Goal: Transaction & Acquisition: Purchase product/service

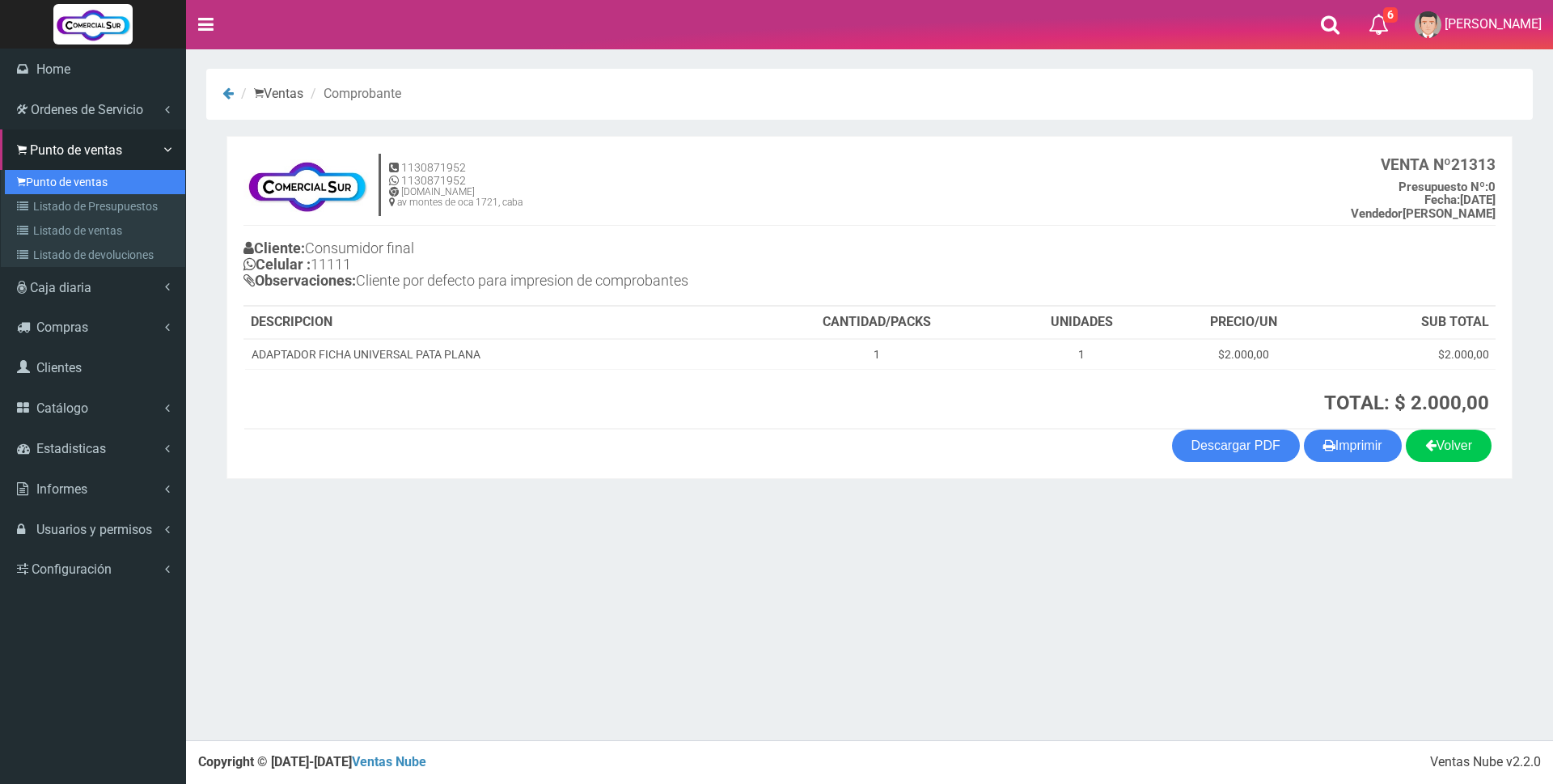
click at [46, 188] on link "Punto de ventas" at bounding box center [94, 181] width 180 height 24
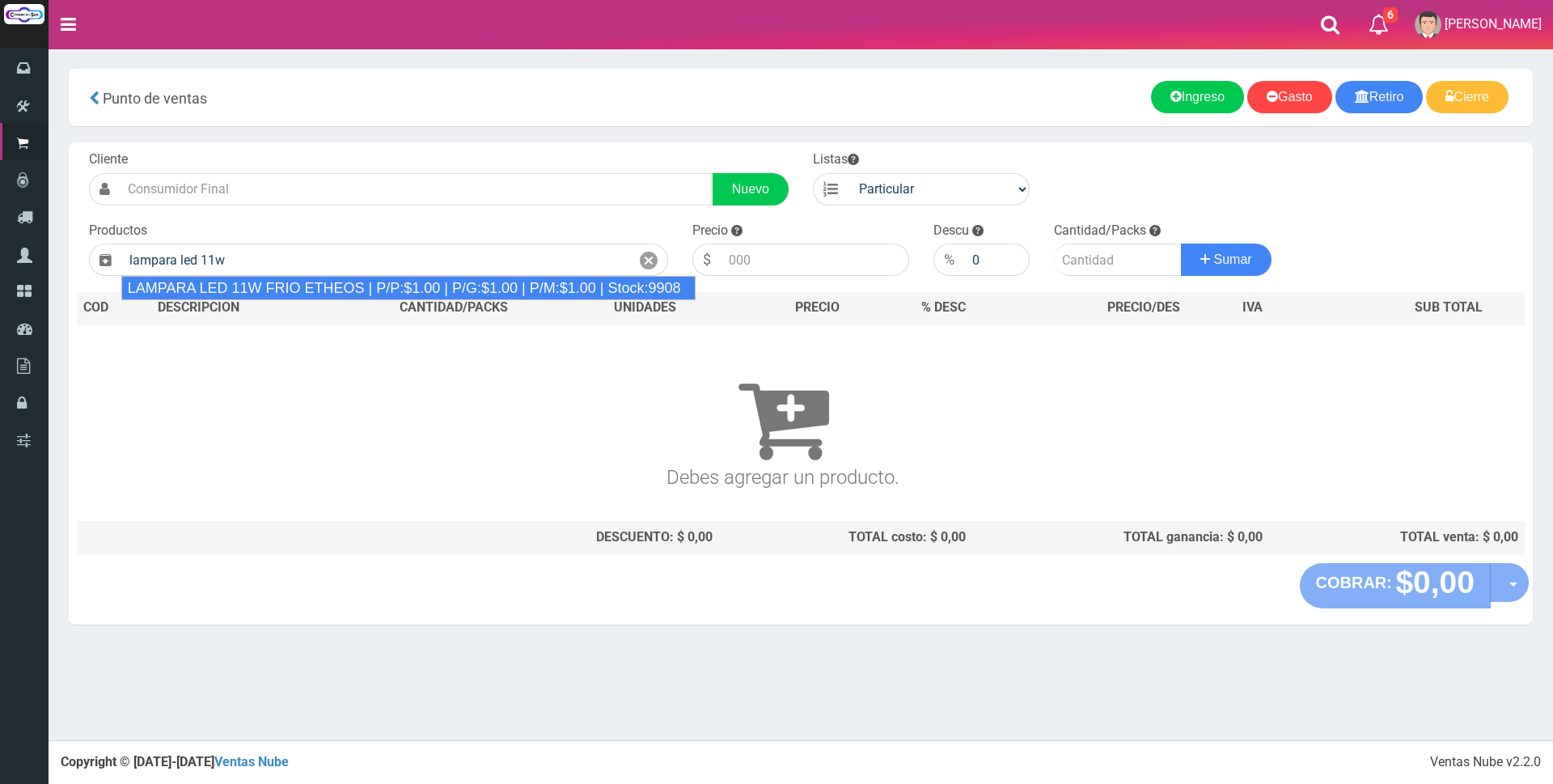
click at [367, 282] on div "LAMPARA LED 11W FRIO ETHEOS | P/P:$1.00 | P/G:$1.00 | P/M:$1.00 | Stock:9908" at bounding box center [409, 287] width 575 height 24
type input "LAMPARA LED 11W FRIO ETHEOS | P/P:$1.00 | P/G:$1.00 | P/M:$1.00 | Stock:9908"
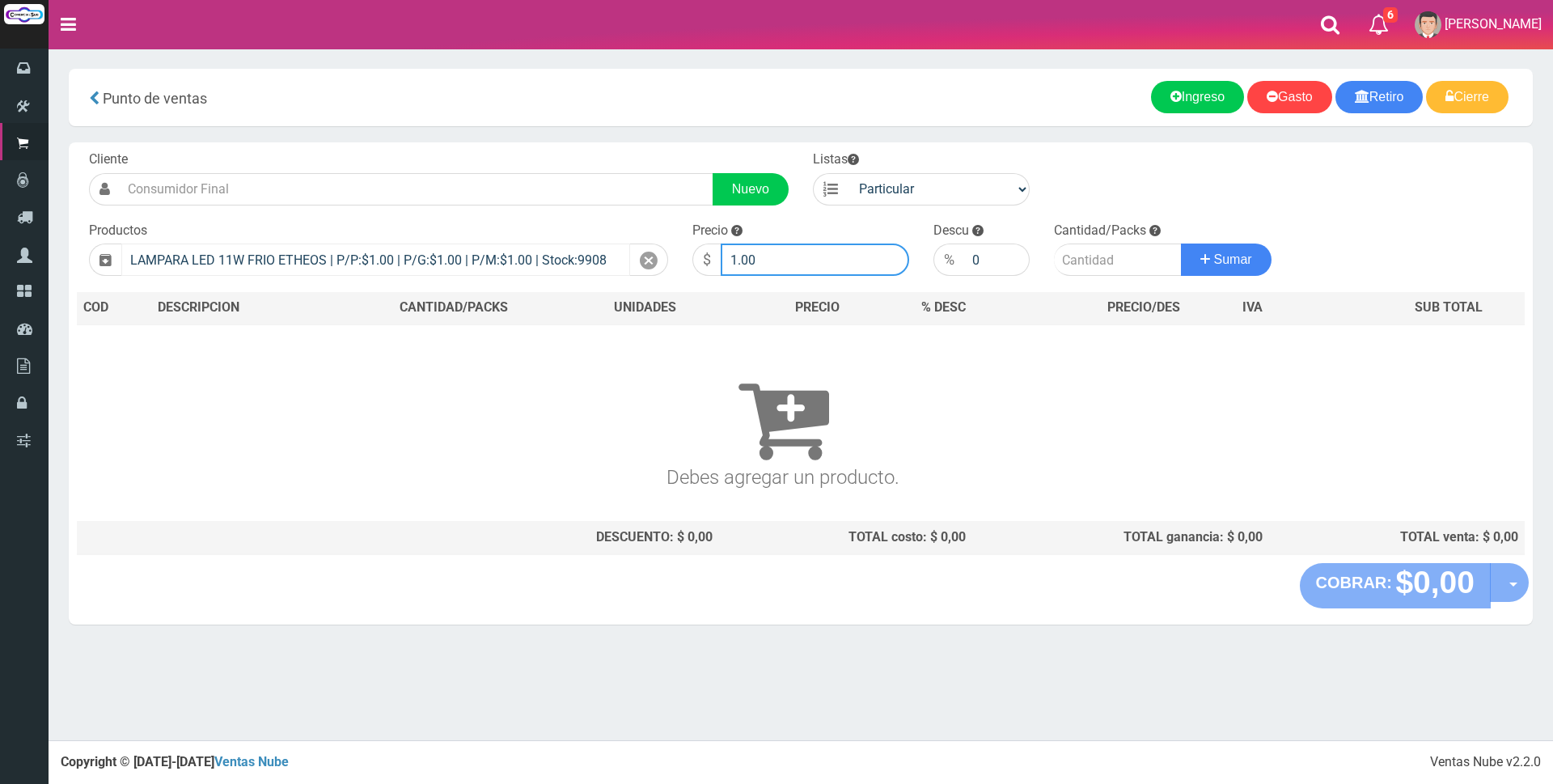
drag, startPoint x: 779, startPoint y: 252, endPoint x: 548, endPoint y: 249, distance: 231.0
click at [554, 151] on form "Cliente Nuevo Listas Particular Gremio Mayoristas" at bounding box center [800, 151] width 1447 height 0
type input "2300"
type input "3"
click at [1180, 244] on button "Sumar" at bounding box center [1225, 260] width 91 height 32
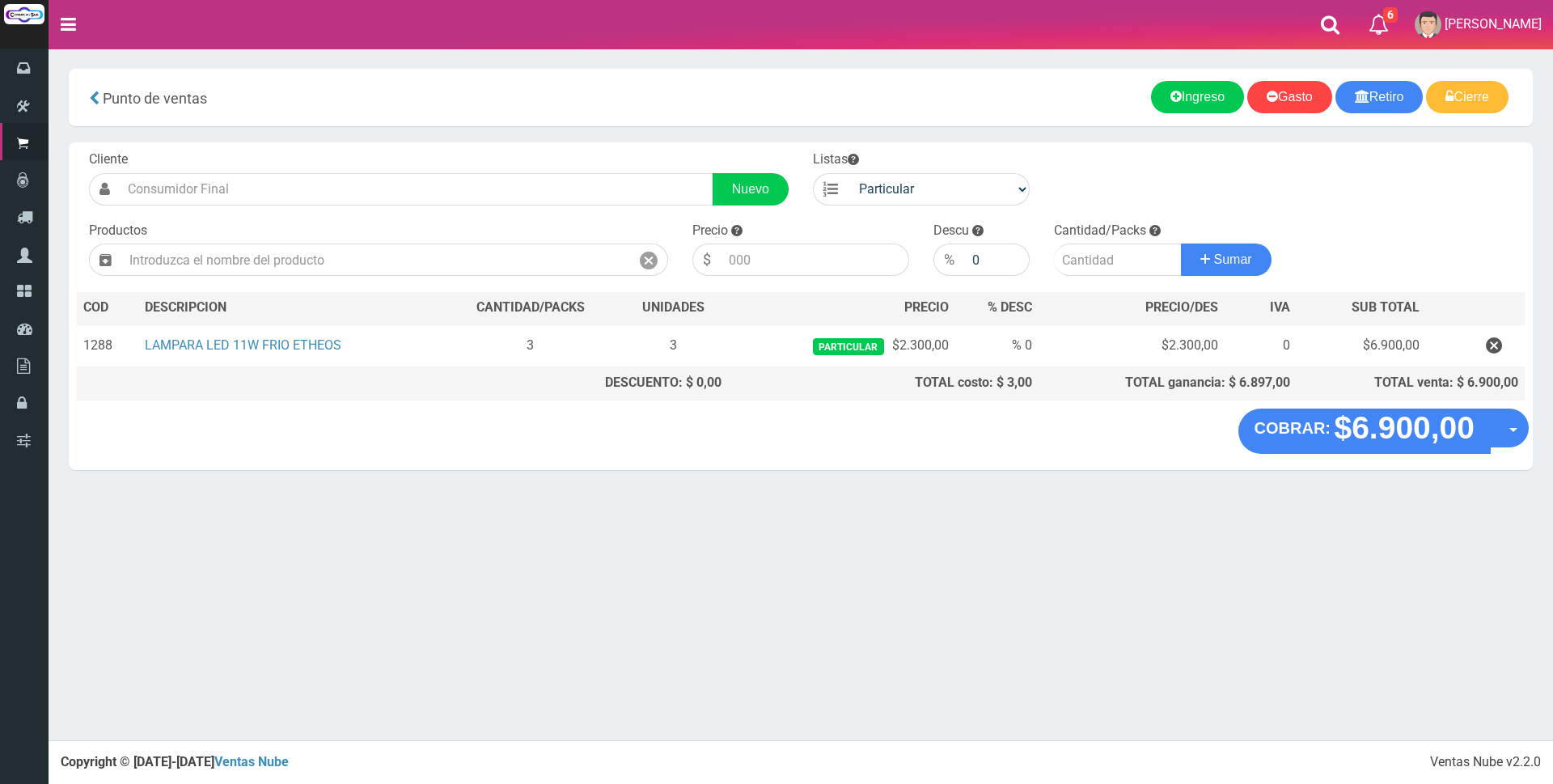
click at [668, 76] on div "Punto de ventas more_horiz Nuevo Retiro Nuevo Ingreso Nuevo Gasto Cierre de caj…" at bounding box center [800, 97] width 1463 height 57
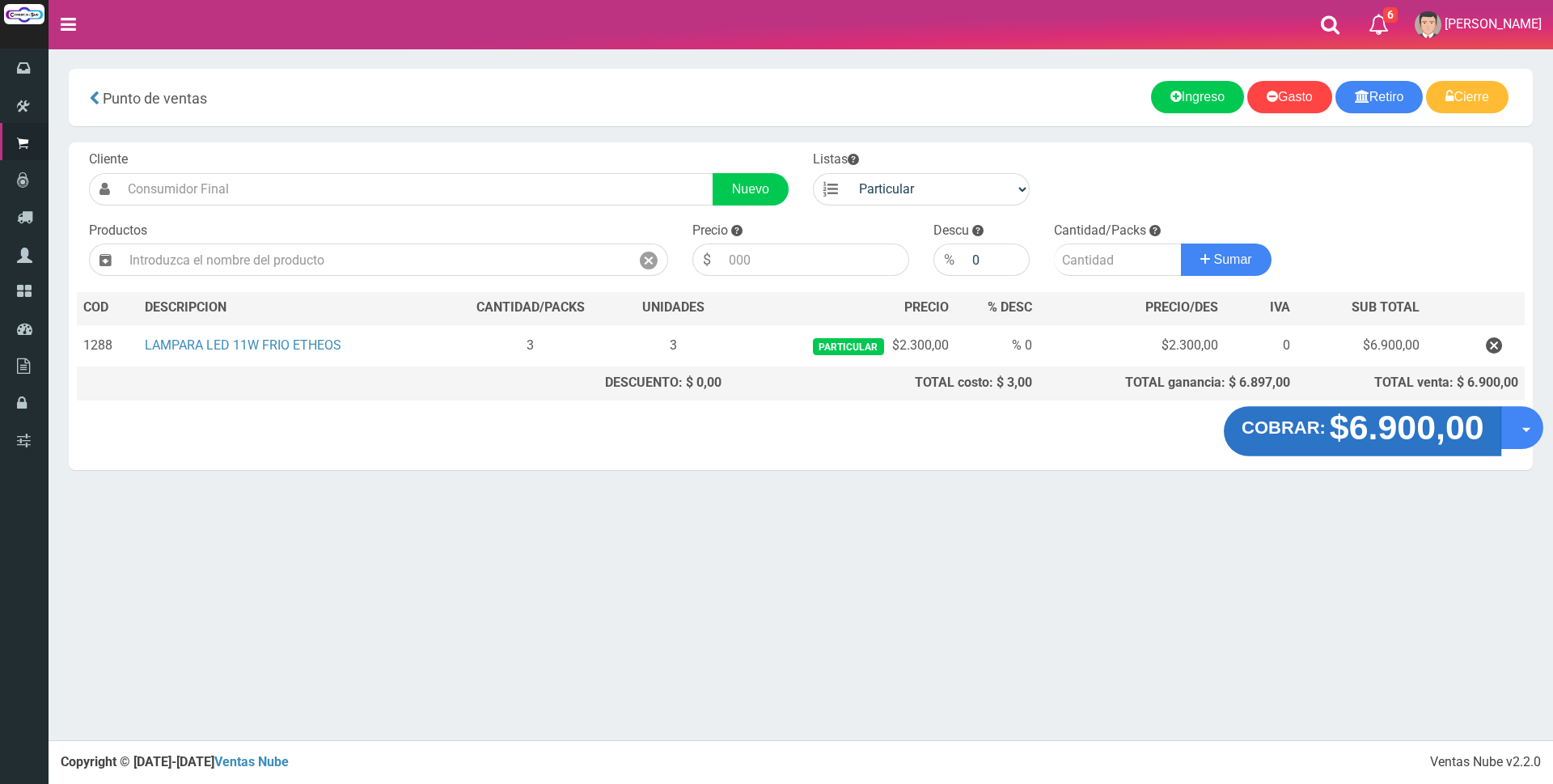
click at [1382, 436] on strong "$6.900,00" at bounding box center [1406, 428] width 154 height 38
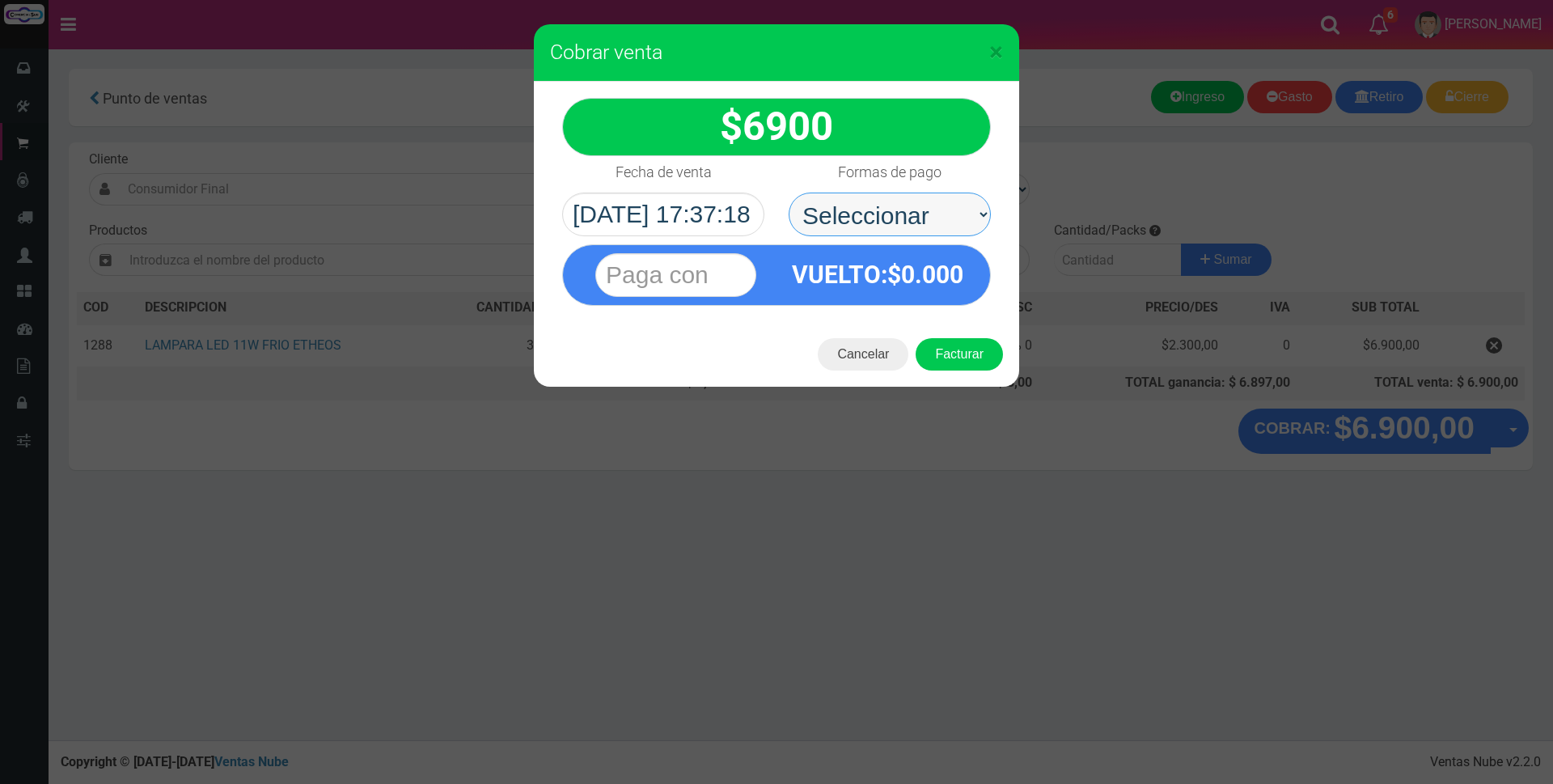
click at [913, 216] on select "Seleccionar Efectivo Tarjeta de Crédito Depósito Débito" at bounding box center [890, 214] width 202 height 44
select select "Tarjeta de Crédito"
click at [789, 192] on select "Seleccionar Efectivo Tarjeta de Crédito Depósito Débito" at bounding box center [890, 214] width 202 height 44
click at [680, 261] on input "text" at bounding box center [676, 275] width 161 height 44
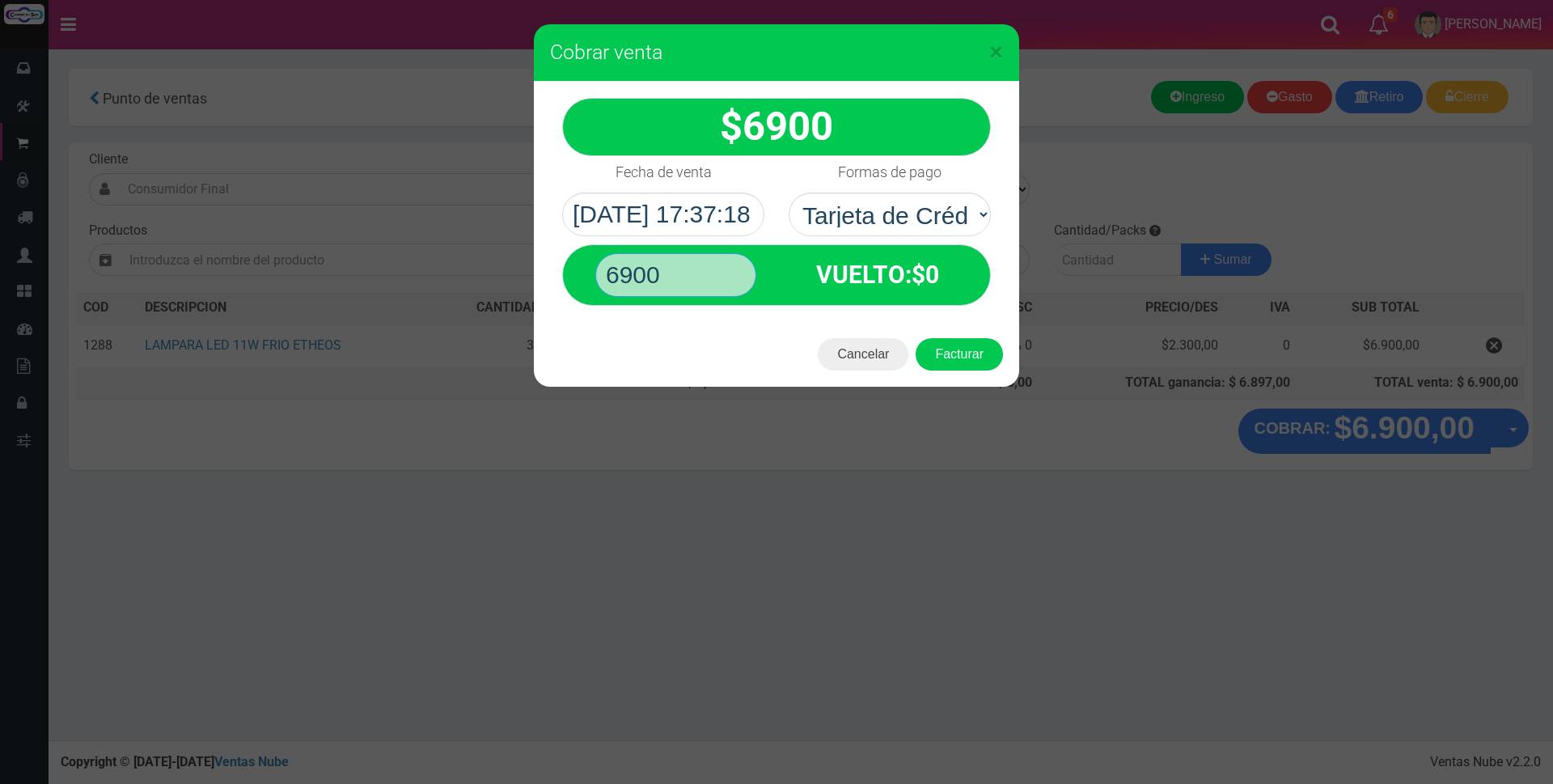
type input "6900"
click at [916, 338] on button "Facturar" at bounding box center [959, 354] width 88 height 32
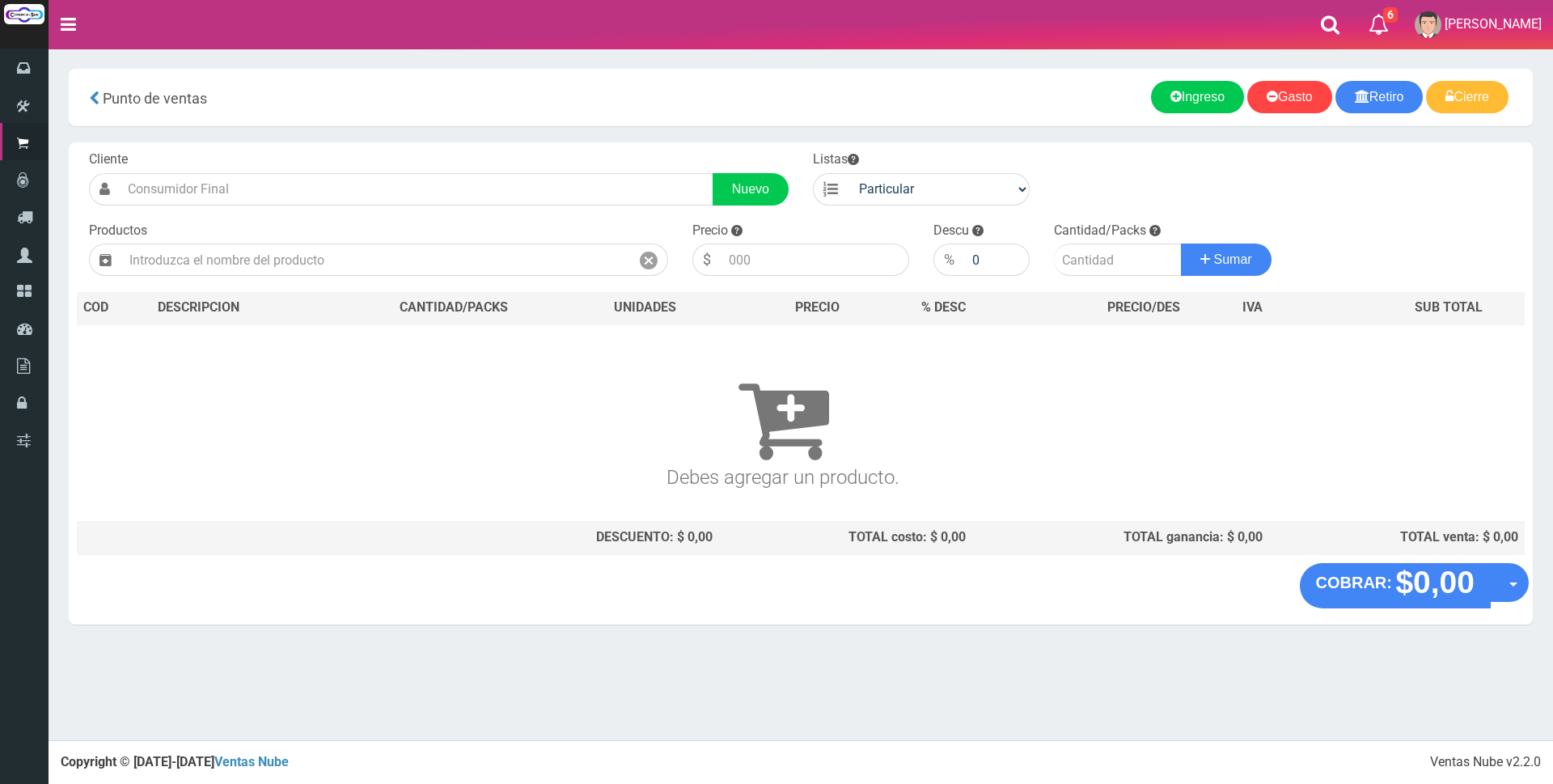
click at [1228, 26] on nav "Toggle navigation 6 6 Gaston a Presup. Aceptado OS: 5 El Wed 11 Dec 2019 12:12 …" at bounding box center [800, 25] width 1504 height 50
click at [476, 277] on div "Cliente Nuevo Listas Particular Gremio Mayoristas Productos 0" at bounding box center [800, 352] width 1463 height 420
click at [476, 263] on input "text" at bounding box center [375, 260] width 509 height 32
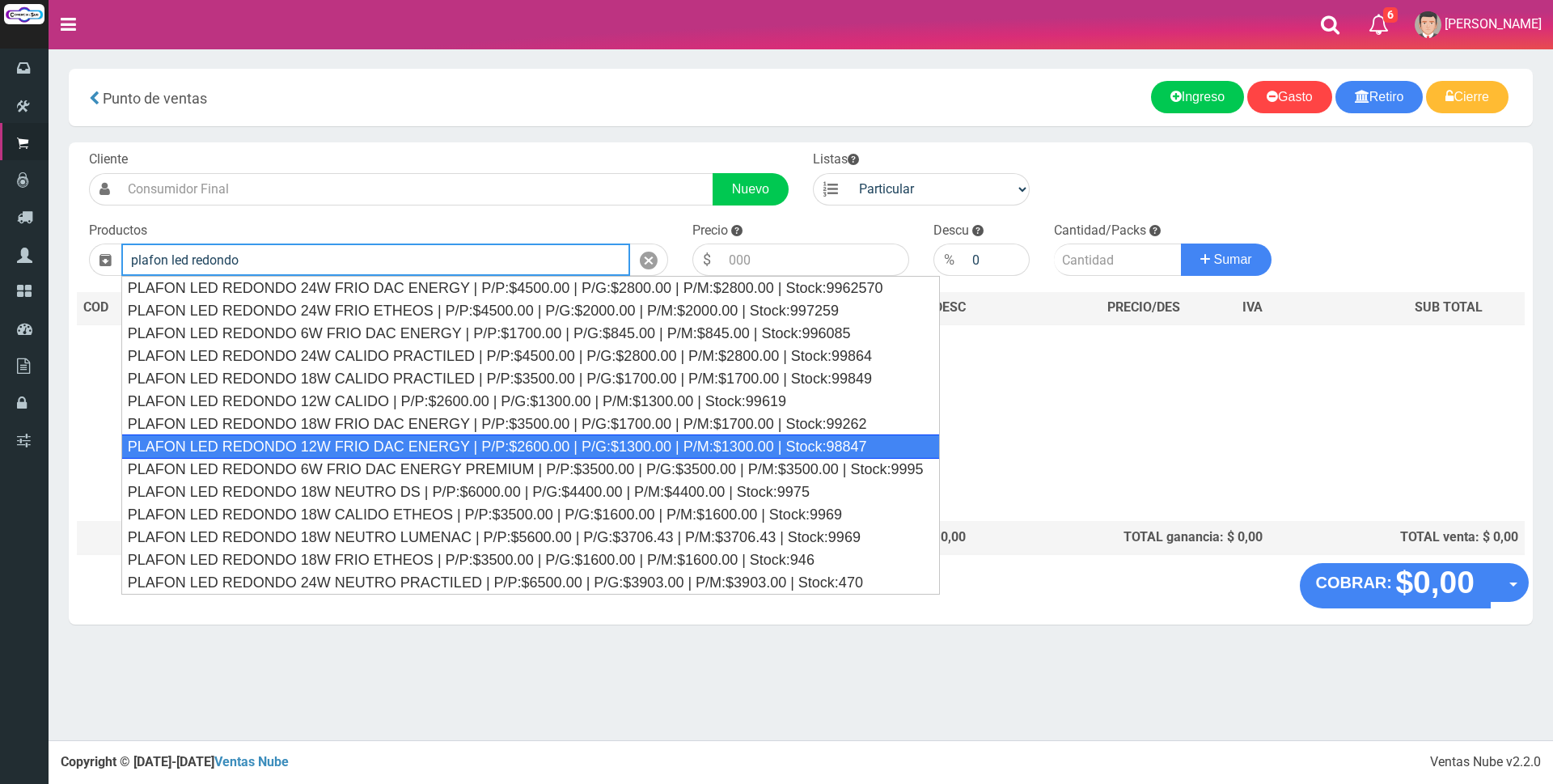
click at [450, 447] on div "PLAFON LED REDONDO 12W FRIO DAC ENERGY | P/P:$2600.00 | P/G:$1300.00 | P/M:$130…" at bounding box center [530, 446] width 818 height 24
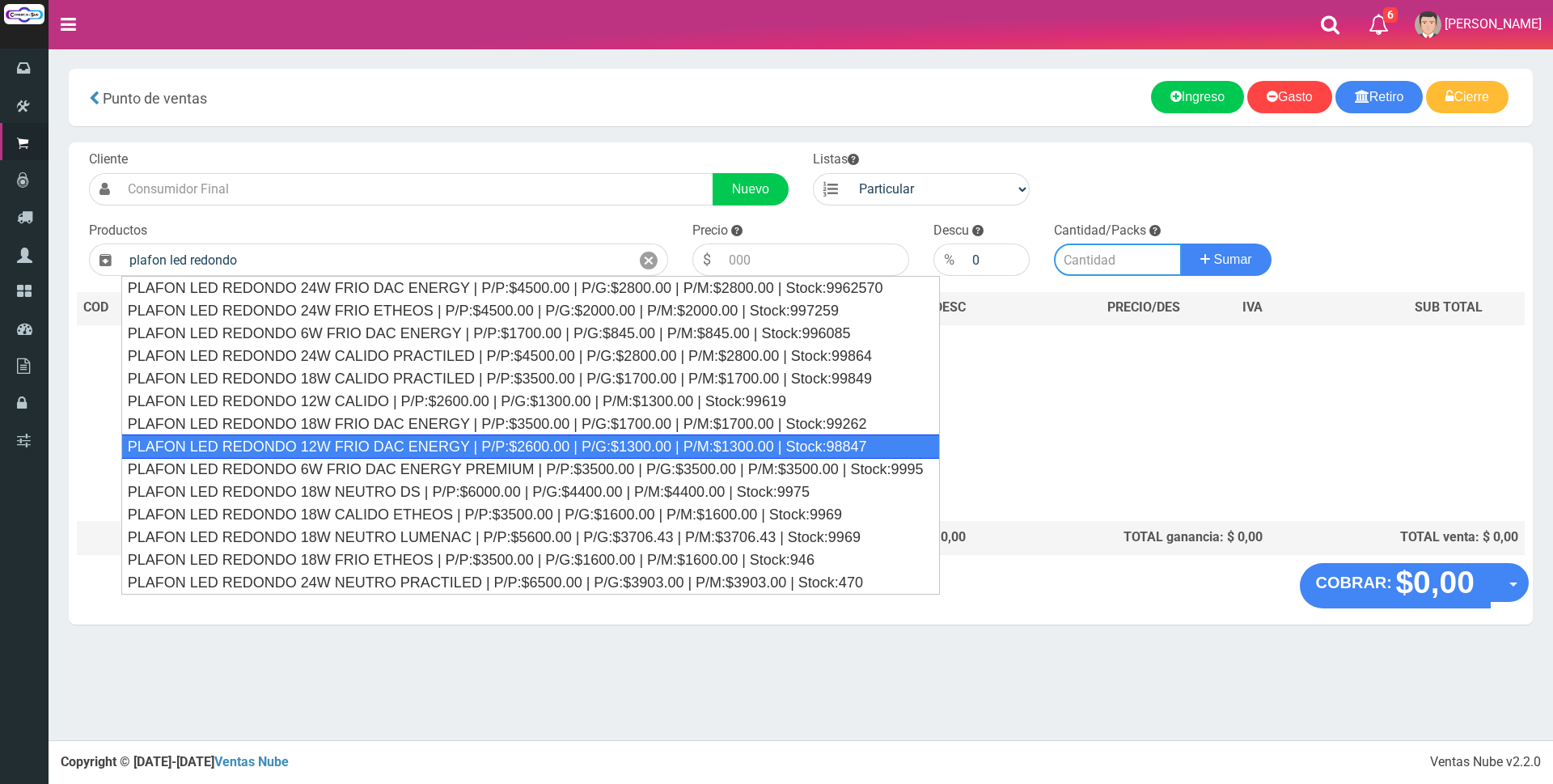
type input "PLAFON LED REDONDO 12W FRIO DAC ENERGY | P/P:$2600.00 | P/G:$1300.00 | P/M:$130…"
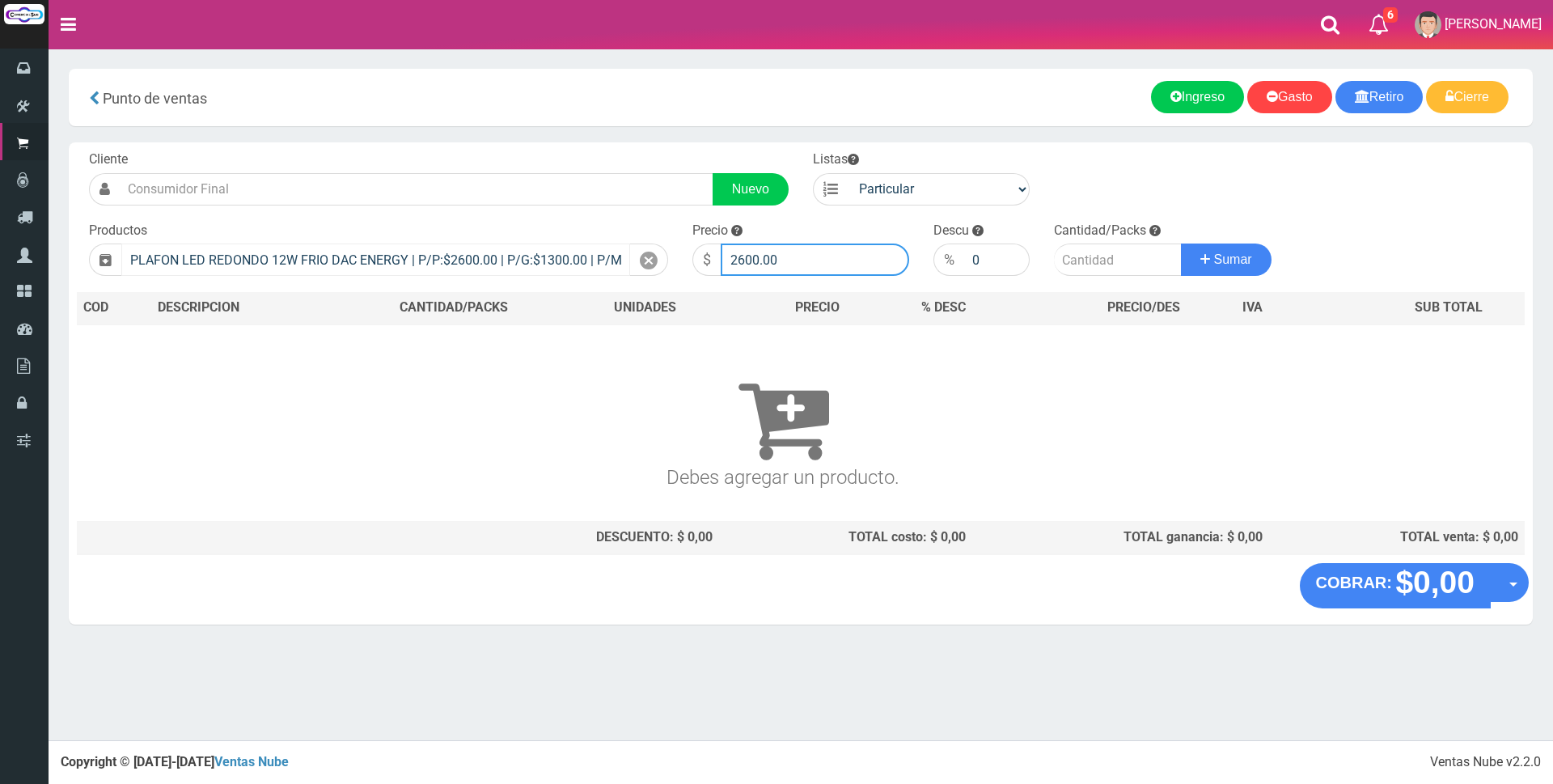
drag, startPoint x: 804, startPoint y: 254, endPoint x: 536, endPoint y: 251, distance: 268.0
click at [541, 151] on form "Cliente Nuevo Listas Particular Gremio Mayoristas" at bounding box center [800, 151] width 1447 height 0
type input "6000"
type input "1"
click at [1180, 244] on button "Sumar" at bounding box center [1225, 260] width 91 height 32
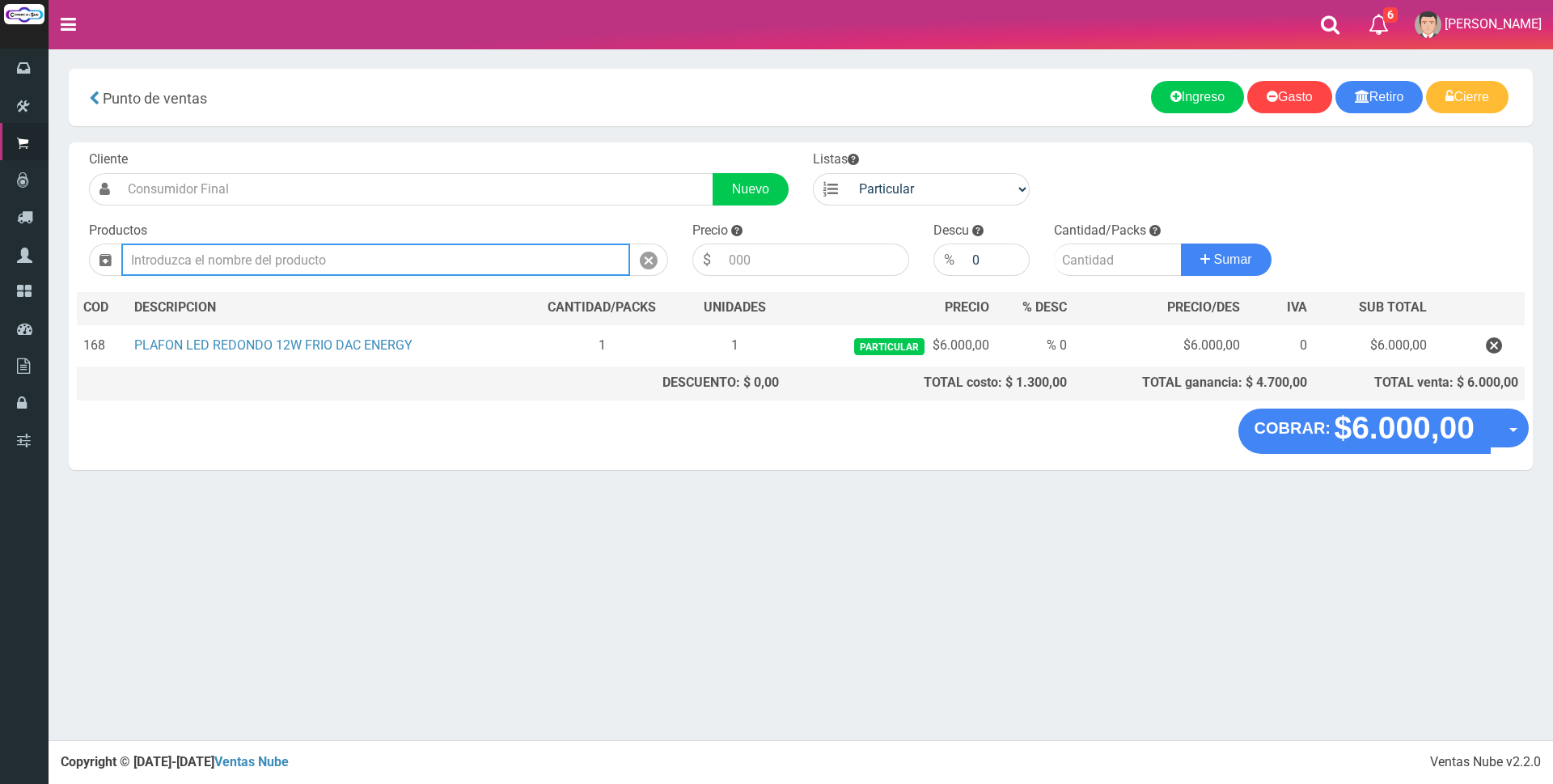
click at [534, 244] on input "text" at bounding box center [375, 260] width 509 height 32
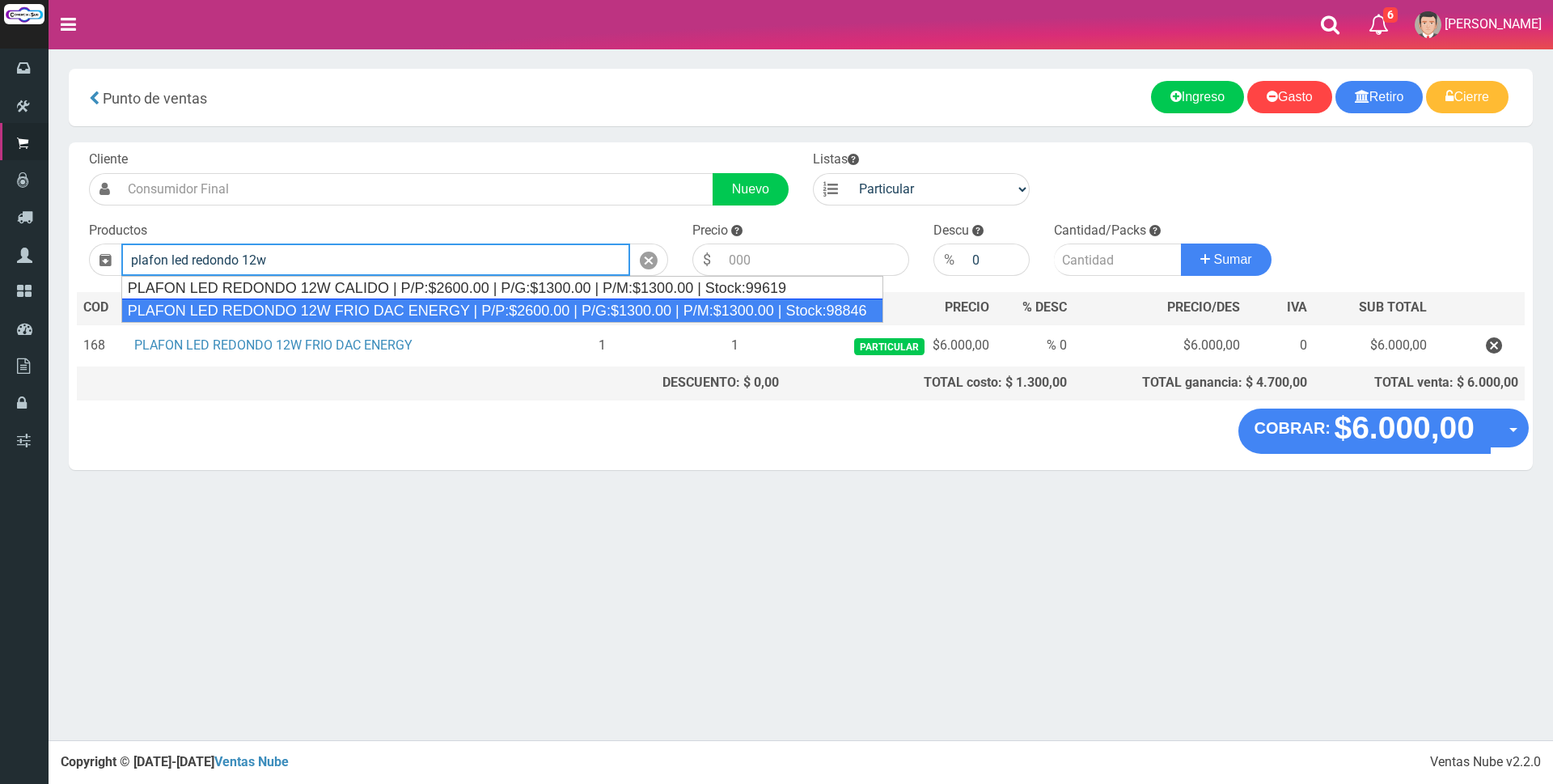
click at [434, 302] on div "PLAFON LED REDONDO 12W FRIO DAC ENERGY | P/P:$2600.00 | P/G:$1300.00 | P/M:$130…" at bounding box center [502, 310] width 762 height 24
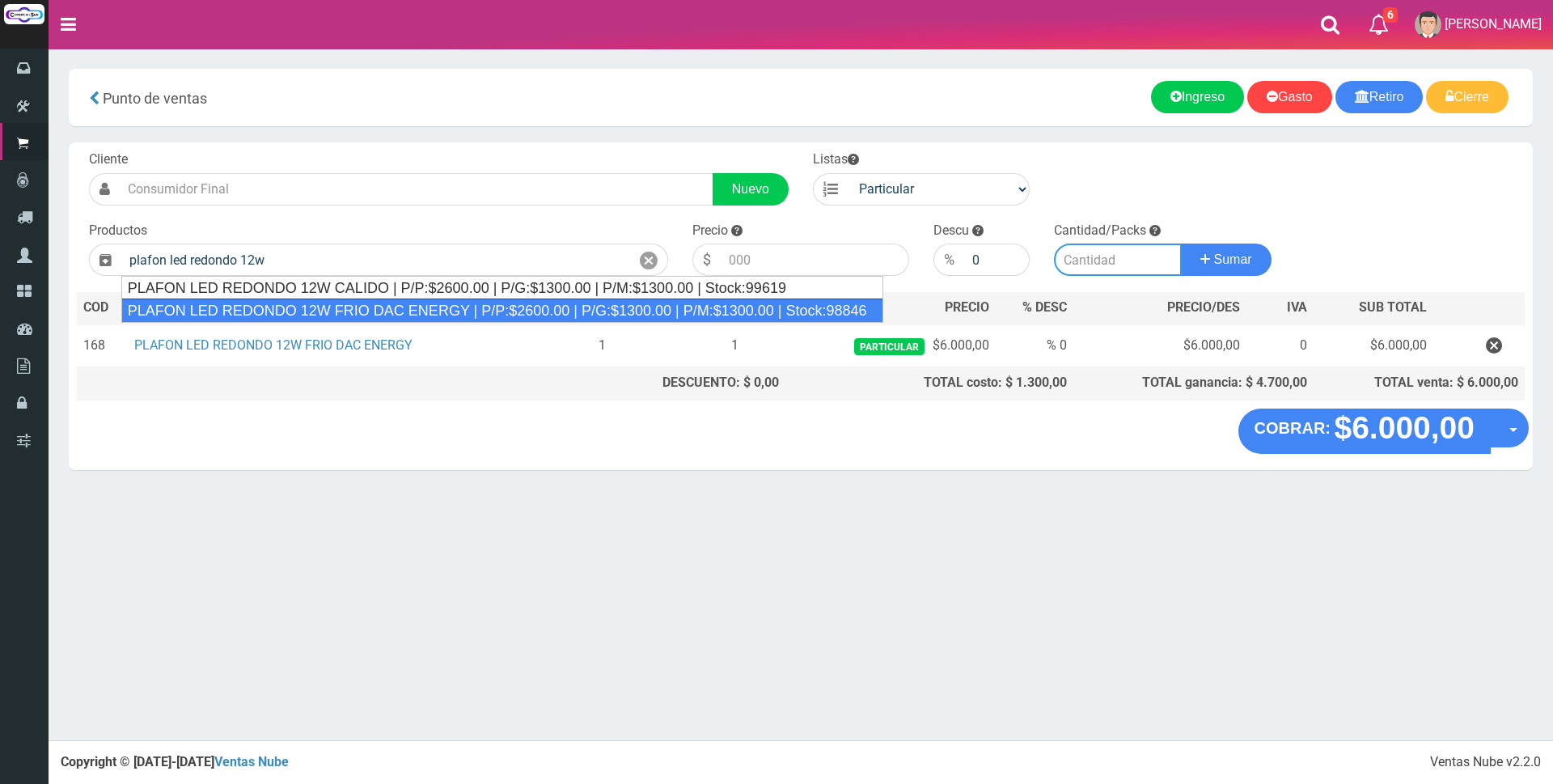
type input "PLAFON LED REDONDO 12W FRIO DAC ENERGY | P/P:$2600.00 | P/G:$1300.00 | P/M:$130…"
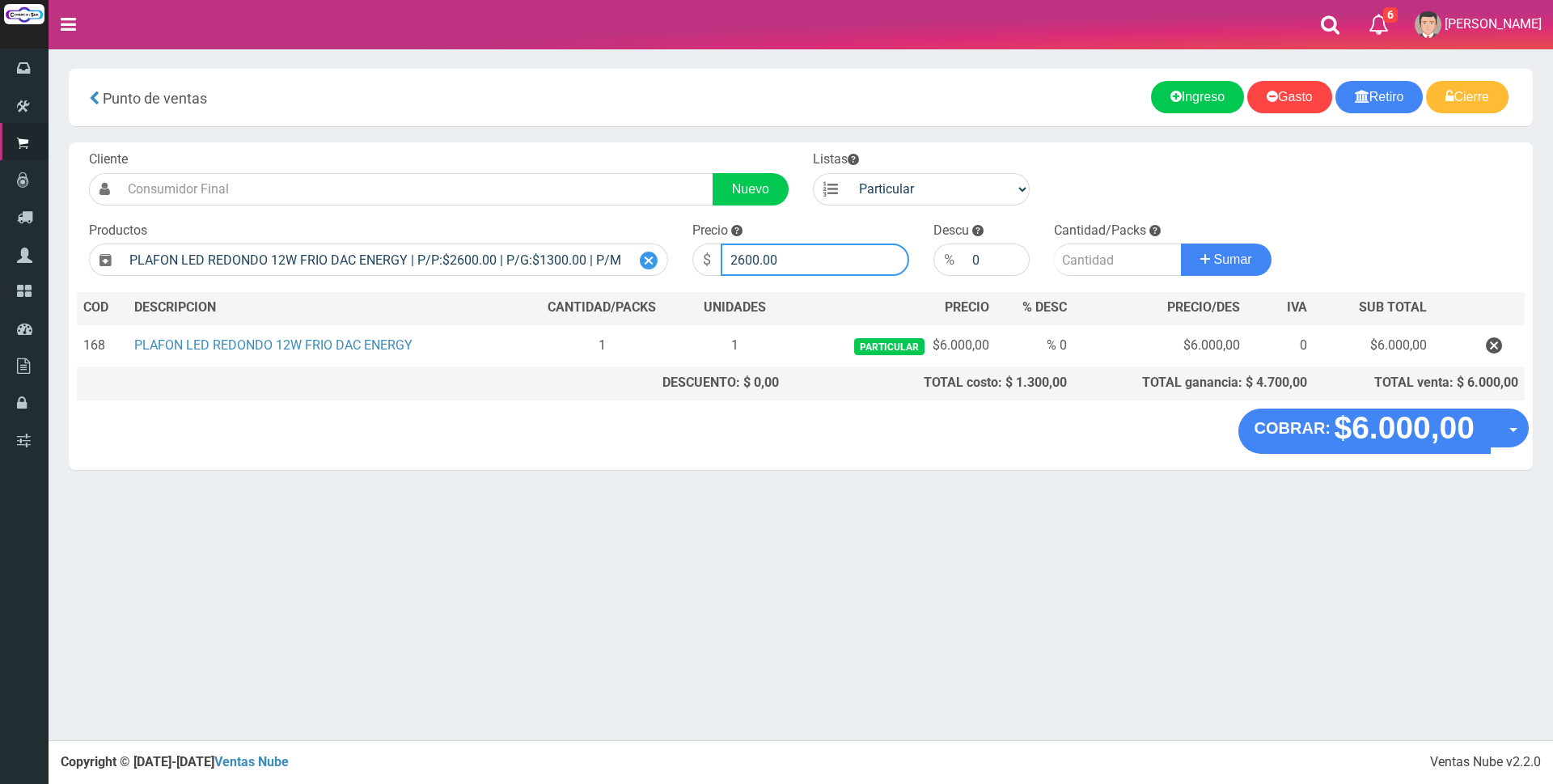
drag, startPoint x: 817, startPoint y: 259, endPoint x: 631, endPoint y: 259, distance: 186.0
click at [631, 151] on form "Cliente Nuevo Listas Particular Gremio Mayoristas" at bounding box center [800, 151] width 1447 height 0
click at [810, 256] on input "2600.00" at bounding box center [815, 260] width 189 height 32
drag, startPoint x: 810, startPoint y: 256, endPoint x: 641, endPoint y: 254, distance: 169.0
click at [641, 151] on form "Cliente Nuevo Listas Particular Gremio Mayoristas" at bounding box center [800, 151] width 1447 height 0
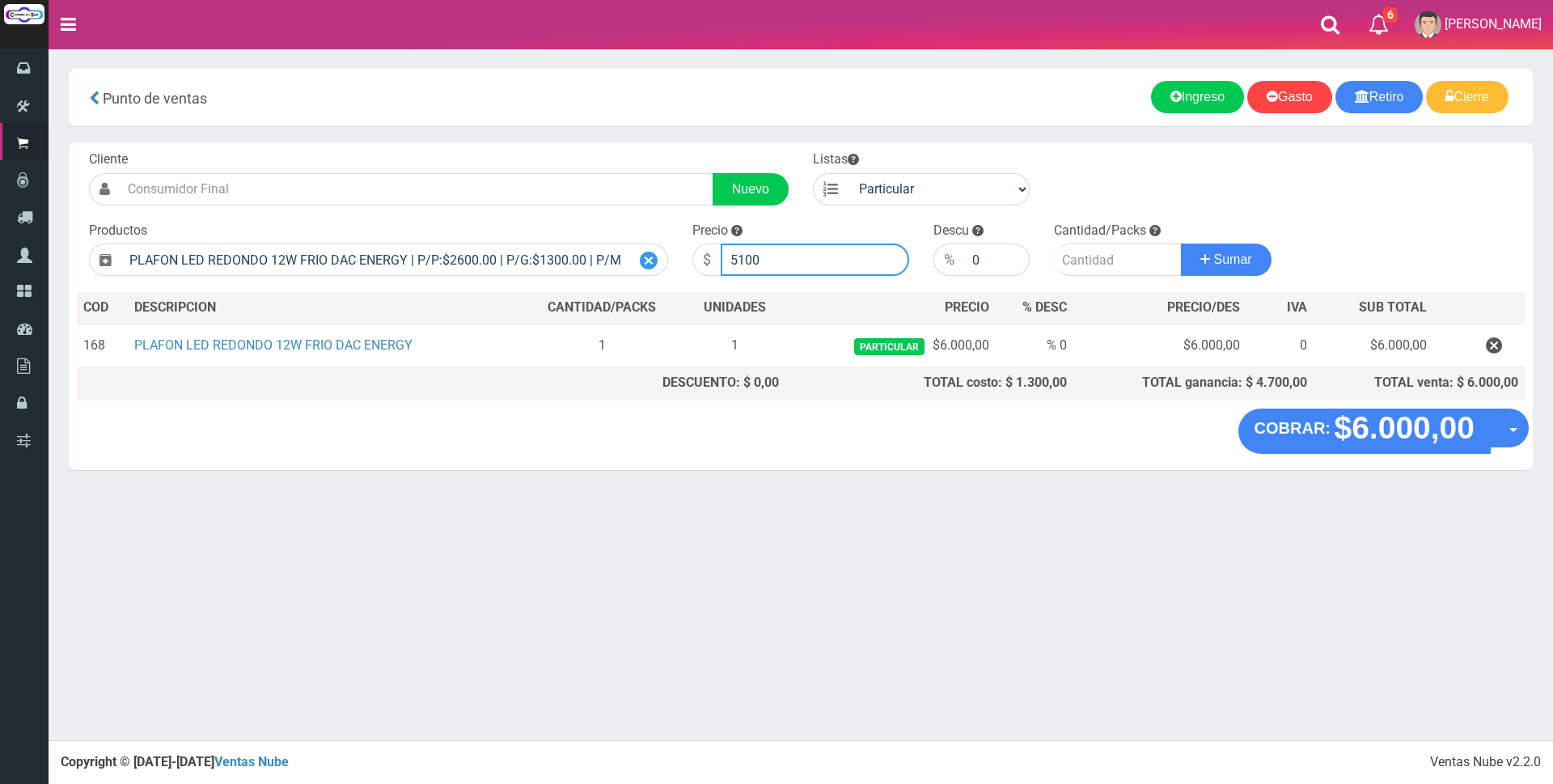
type input "5100"
type input "1"
click at [1180, 244] on button "Sumar" at bounding box center [1225, 260] width 91 height 32
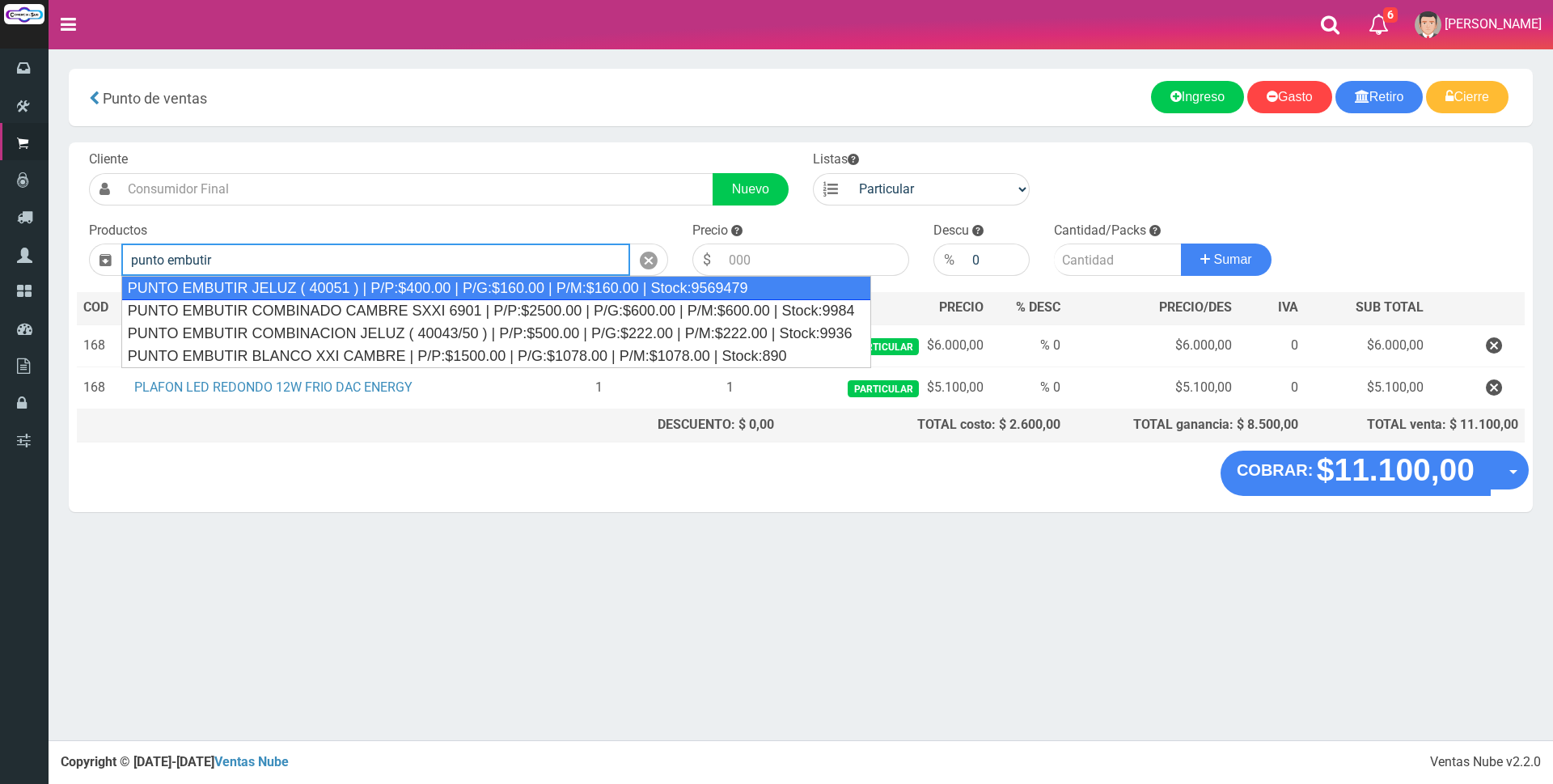
drag, startPoint x: 484, startPoint y: 288, endPoint x: 703, endPoint y: 265, distance: 220.2
click at [485, 288] on div "PUNTO EMBUTIR JELUZ ( 40051 ) | P/P:$400.00 | P/G:$160.00 | P/M:$160.00 | Stock…" at bounding box center [495, 287] width 750 height 24
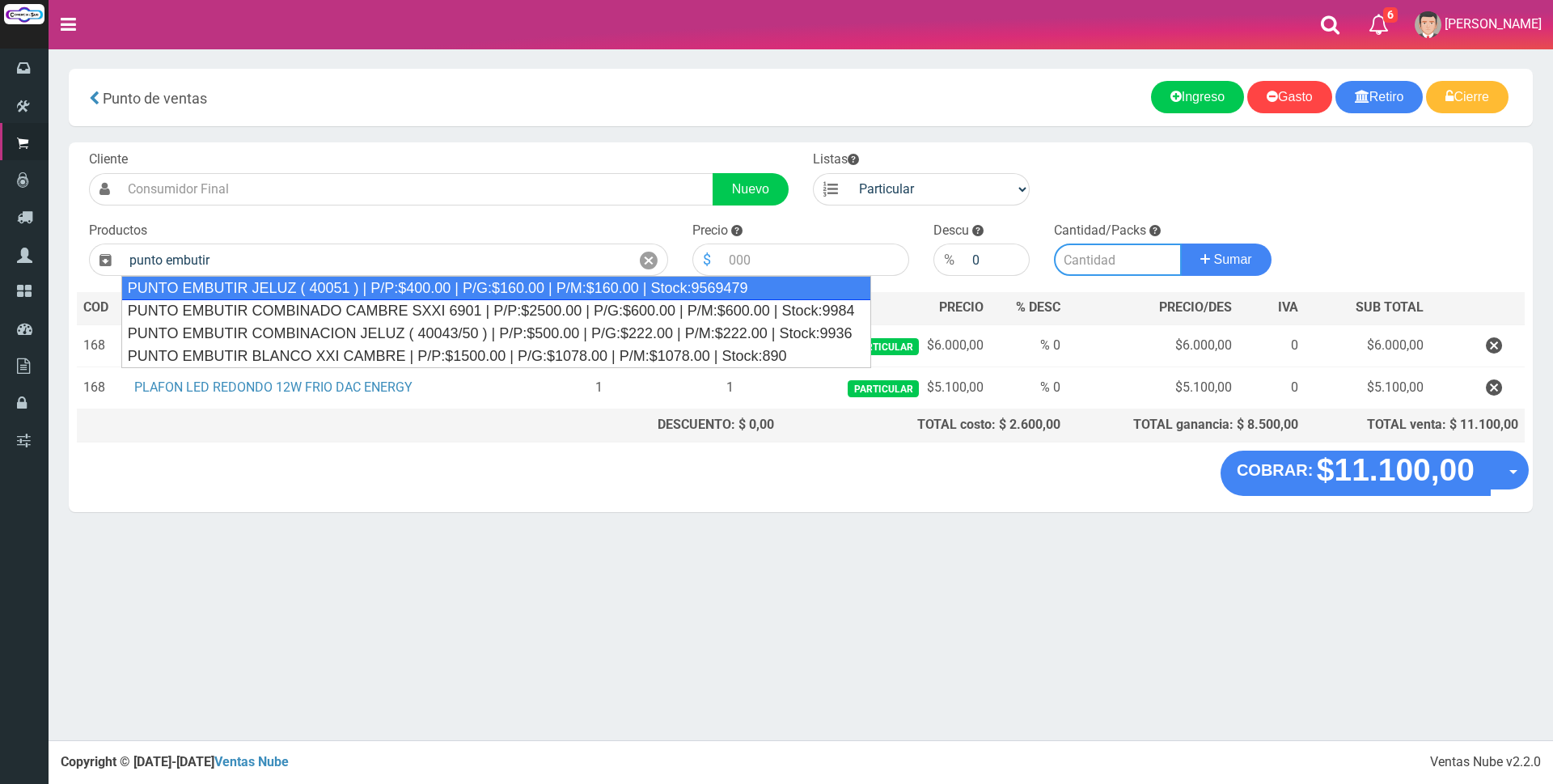
type input "PUNTO EMBUTIR JELUZ ( 40051 ) | P/P:$400.00 | P/G:$160.00 | P/M:$160.00 | Stock…"
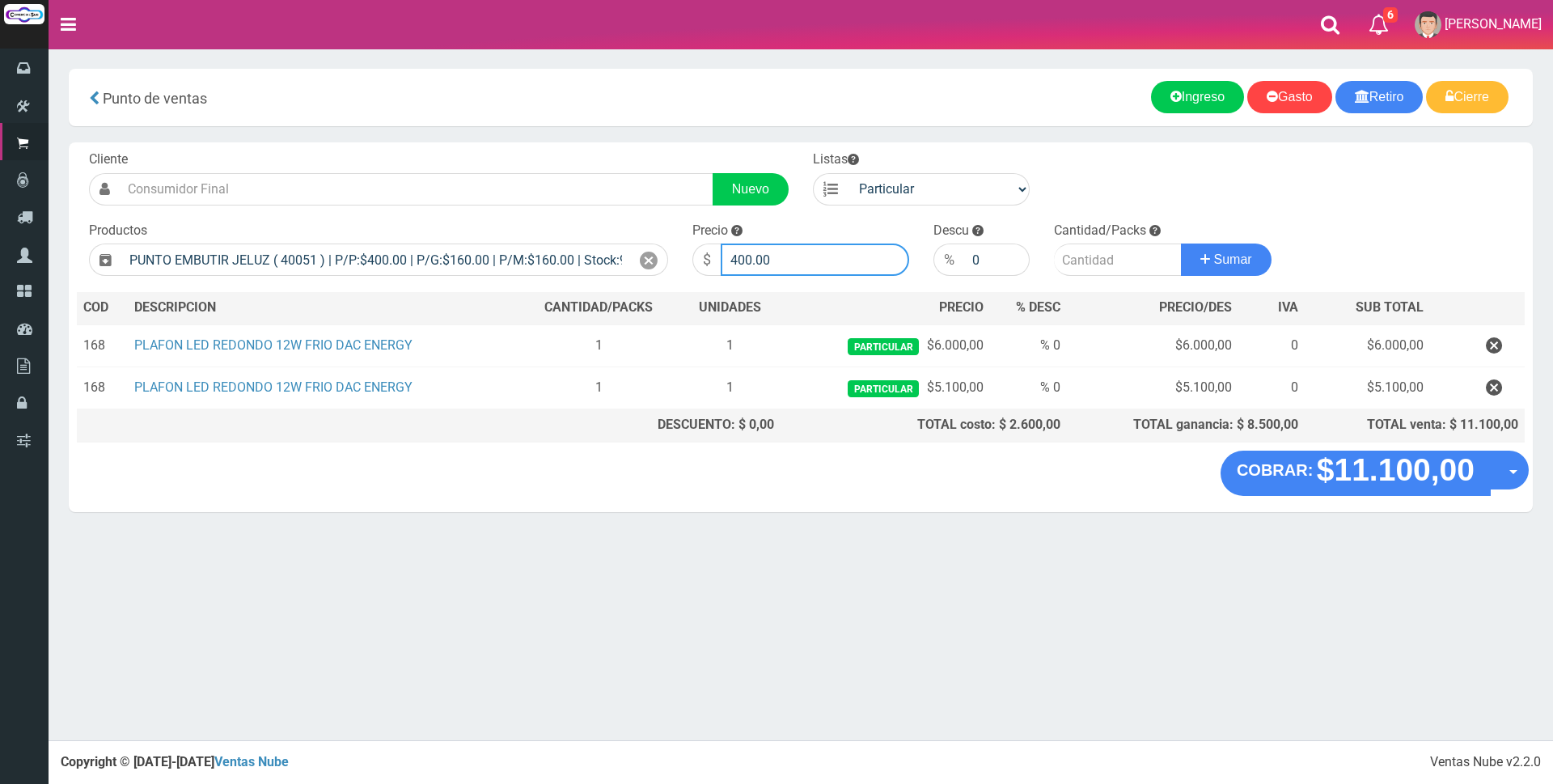
drag, startPoint x: 805, startPoint y: 261, endPoint x: 339, endPoint y: 226, distance: 467.3
click at [347, 151] on form "Cliente Nuevo Listas Particular Gremio Mayoristas" at bounding box center [800, 151] width 1447 height 0
type input "1200"
type input "2"
click at [1180, 244] on button "Sumar" at bounding box center [1225, 260] width 91 height 32
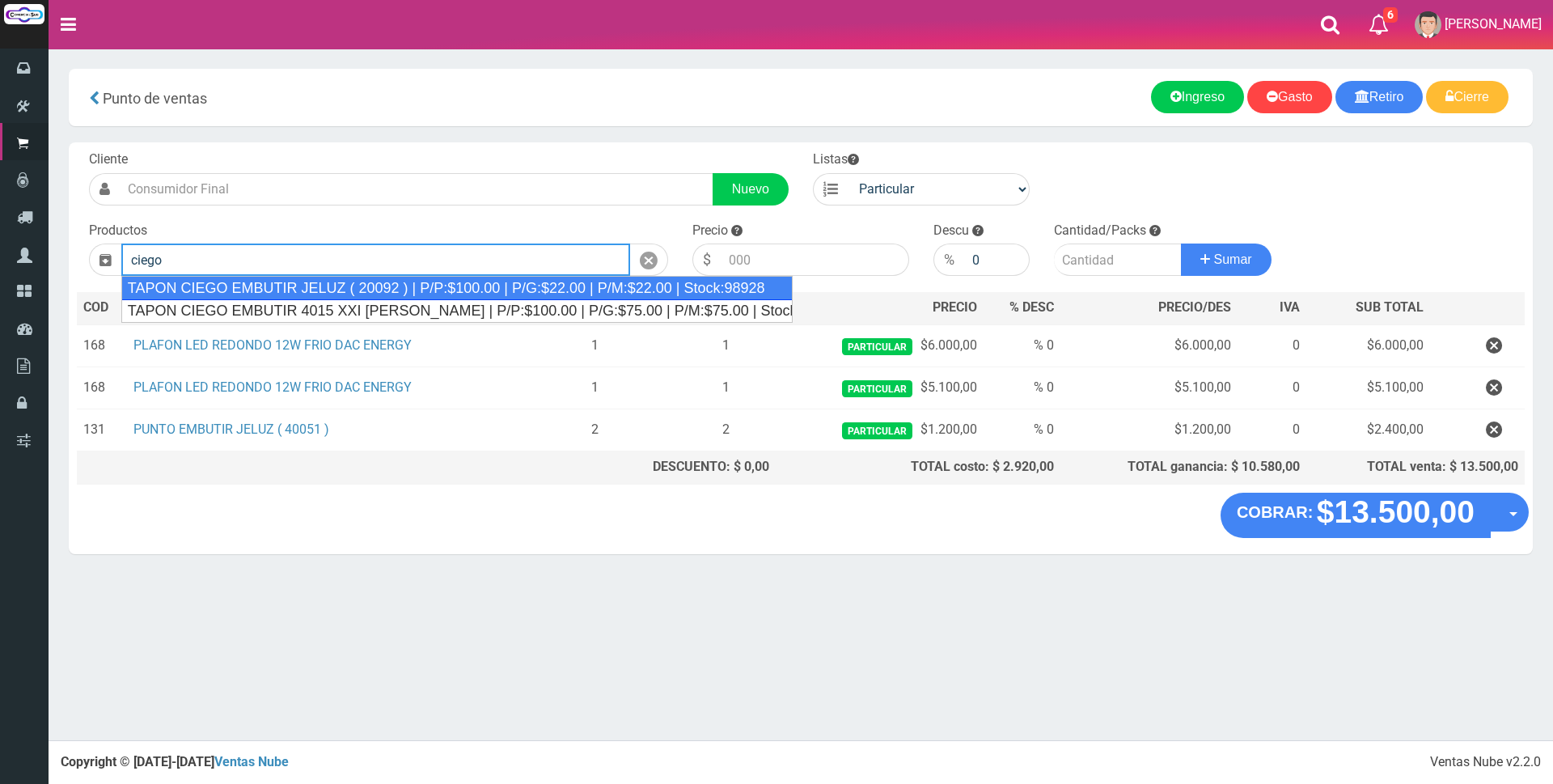
click at [356, 286] on div "TAPON CIEGO EMBUTIR JELUZ ( 20092 ) | P/P:$100.00 | P/G:$22.00 | P/M:$22.00 | S…" at bounding box center [456, 287] width 672 height 24
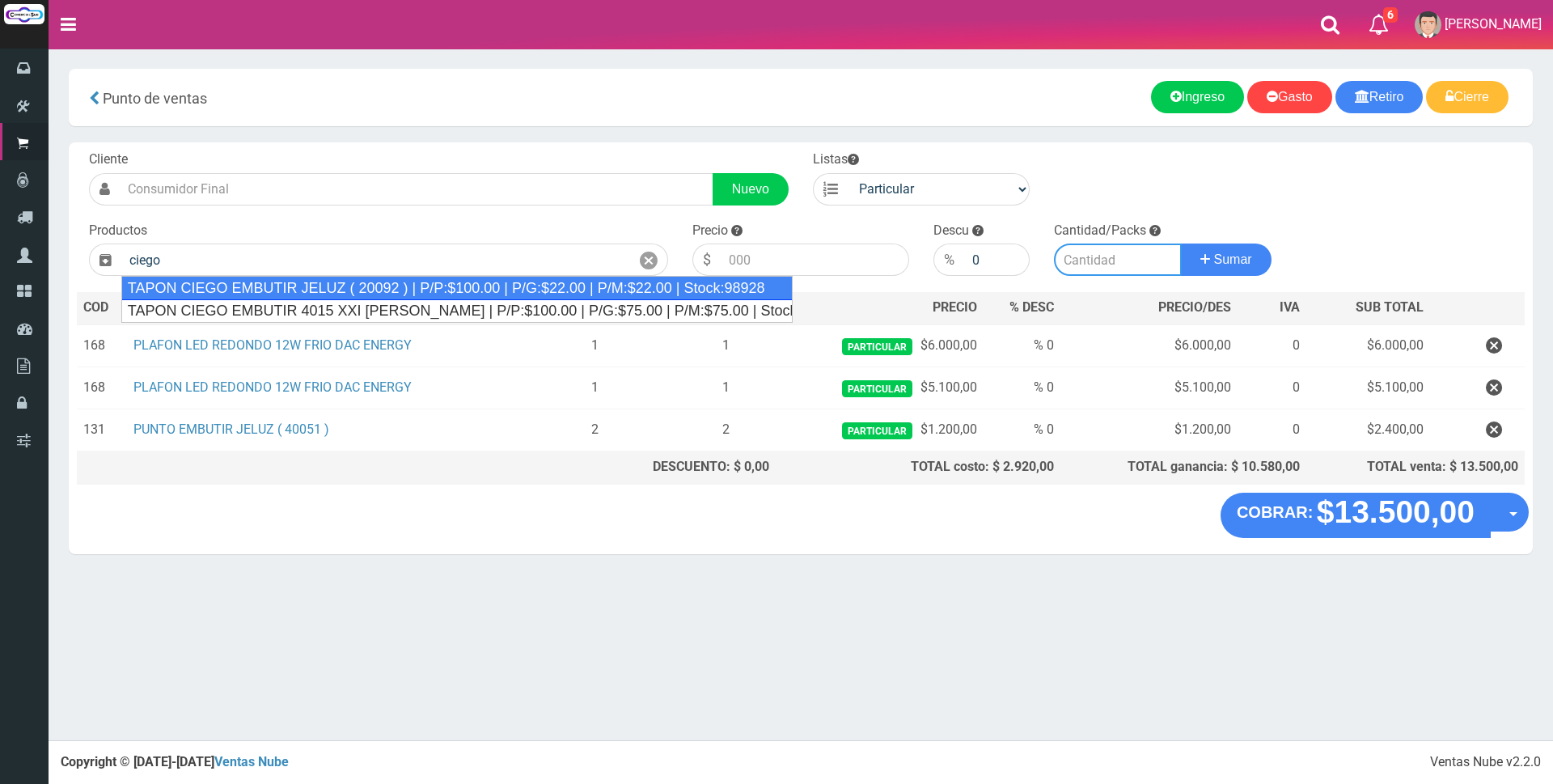
type input "TAPON CIEGO EMBUTIR JELUZ ( 20092 ) | P/P:$100.00 | P/G:$22.00 | P/M:$22.00 | S…"
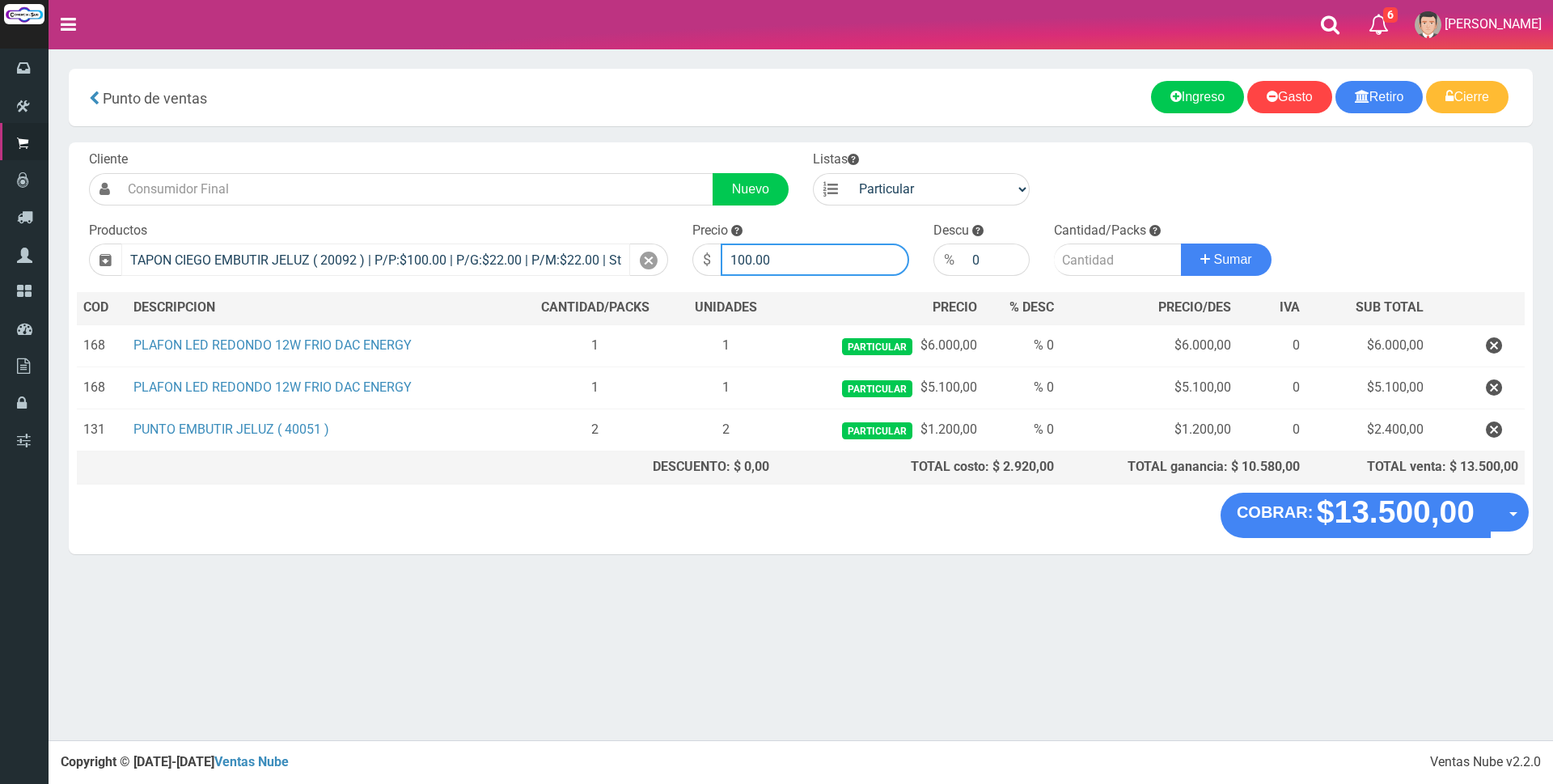
drag, startPoint x: 753, startPoint y: 256, endPoint x: 461, endPoint y: 256, distance: 292.0
click at [471, 151] on form "Cliente Nuevo Listas Particular Gremio Mayoristas" at bounding box center [800, 151] width 1447 height 0
type input "200"
type input "2"
click at [1180, 244] on button "Sumar" at bounding box center [1225, 260] width 91 height 32
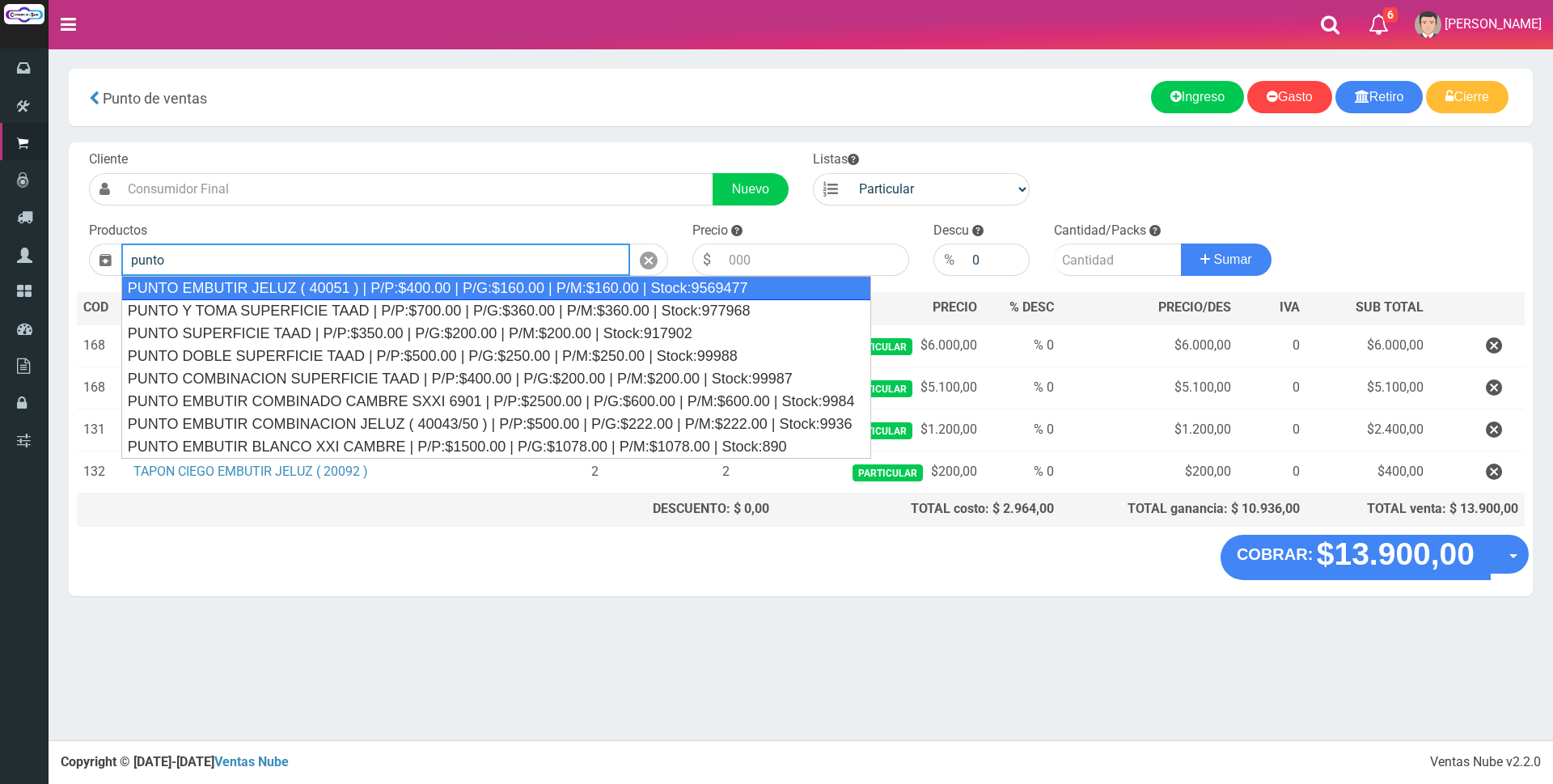
click at [431, 285] on div "PUNTO EMBUTIR JELUZ ( 40051 ) | P/P:$400.00 | P/G:$160.00 | P/M:$160.00 | Stock…" at bounding box center [495, 287] width 750 height 24
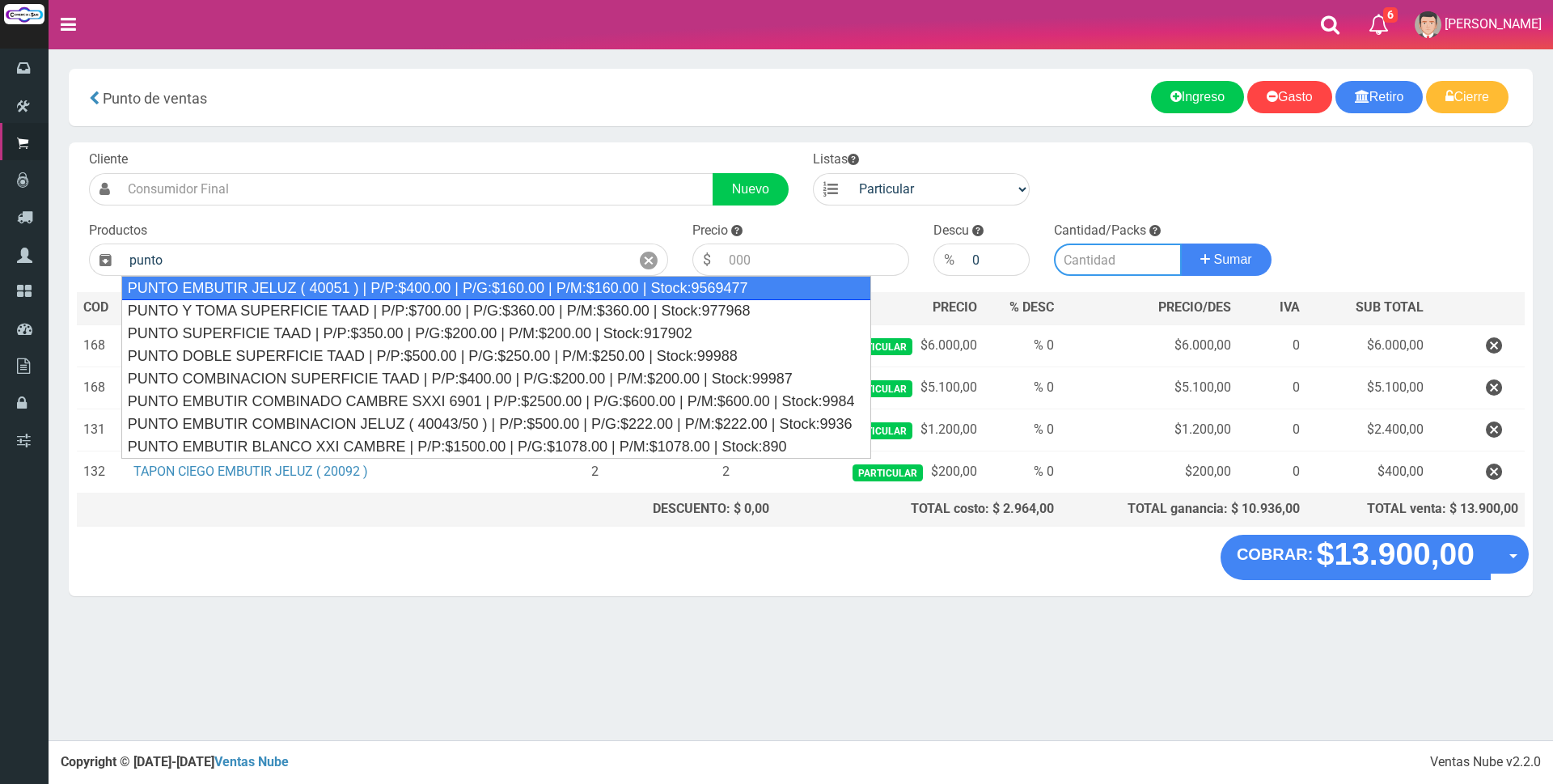
type input "PUNTO EMBUTIR JELUZ ( 40051 ) | P/P:$400.00 | P/G:$160.00 | P/M:$160.00 | Stock…"
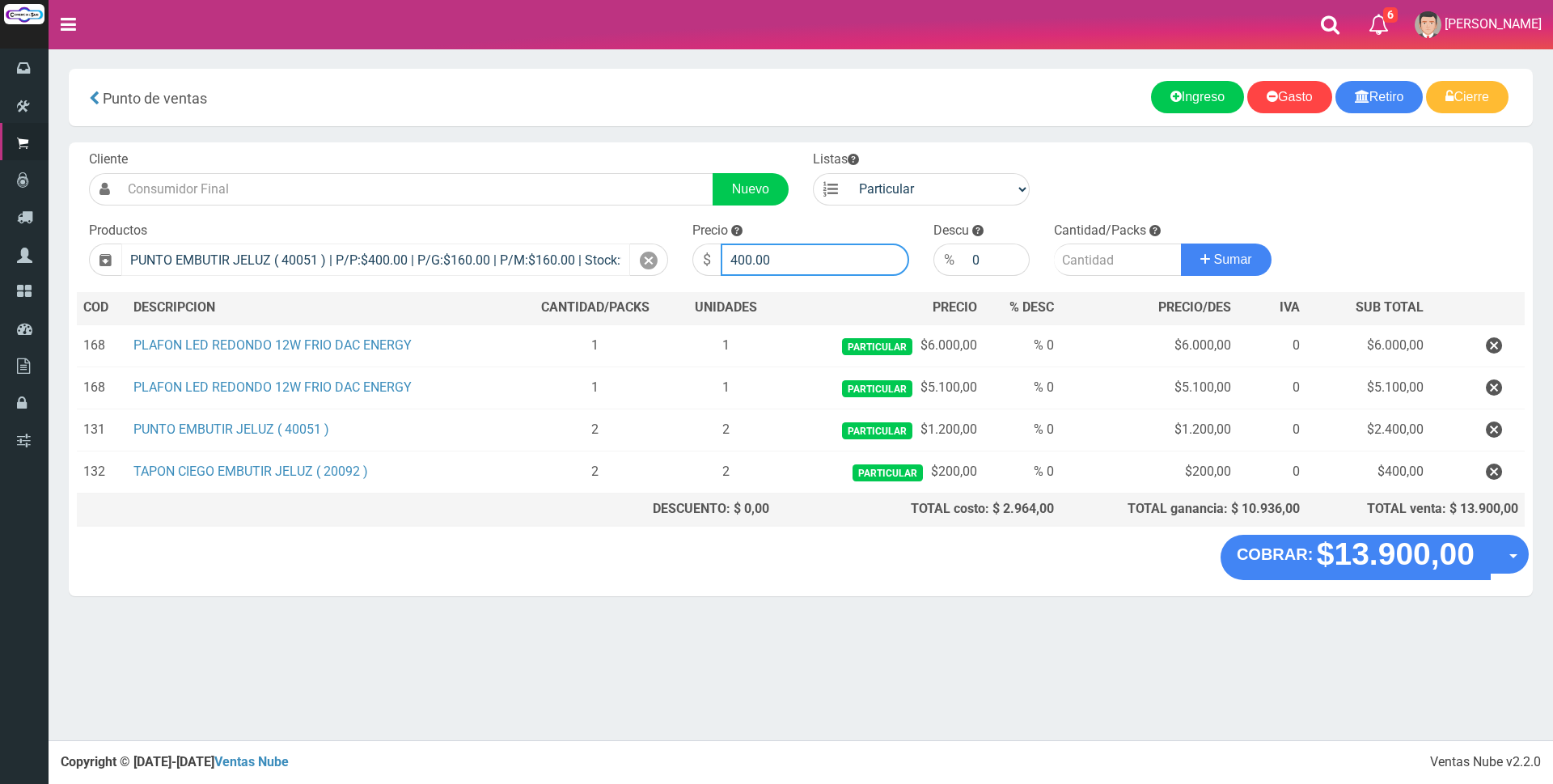
drag, startPoint x: 809, startPoint y: 265, endPoint x: 468, endPoint y: 247, distance: 341.5
click at [474, 151] on form "Cliente Nuevo Listas Particular Gremio Mayoristas" at bounding box center [800, 151] width 1447 height 0
type input "1200"
type input "2"
click at [1180, 244] on button "Sumar" at bounding box center [1225, 260] width 91 height 32
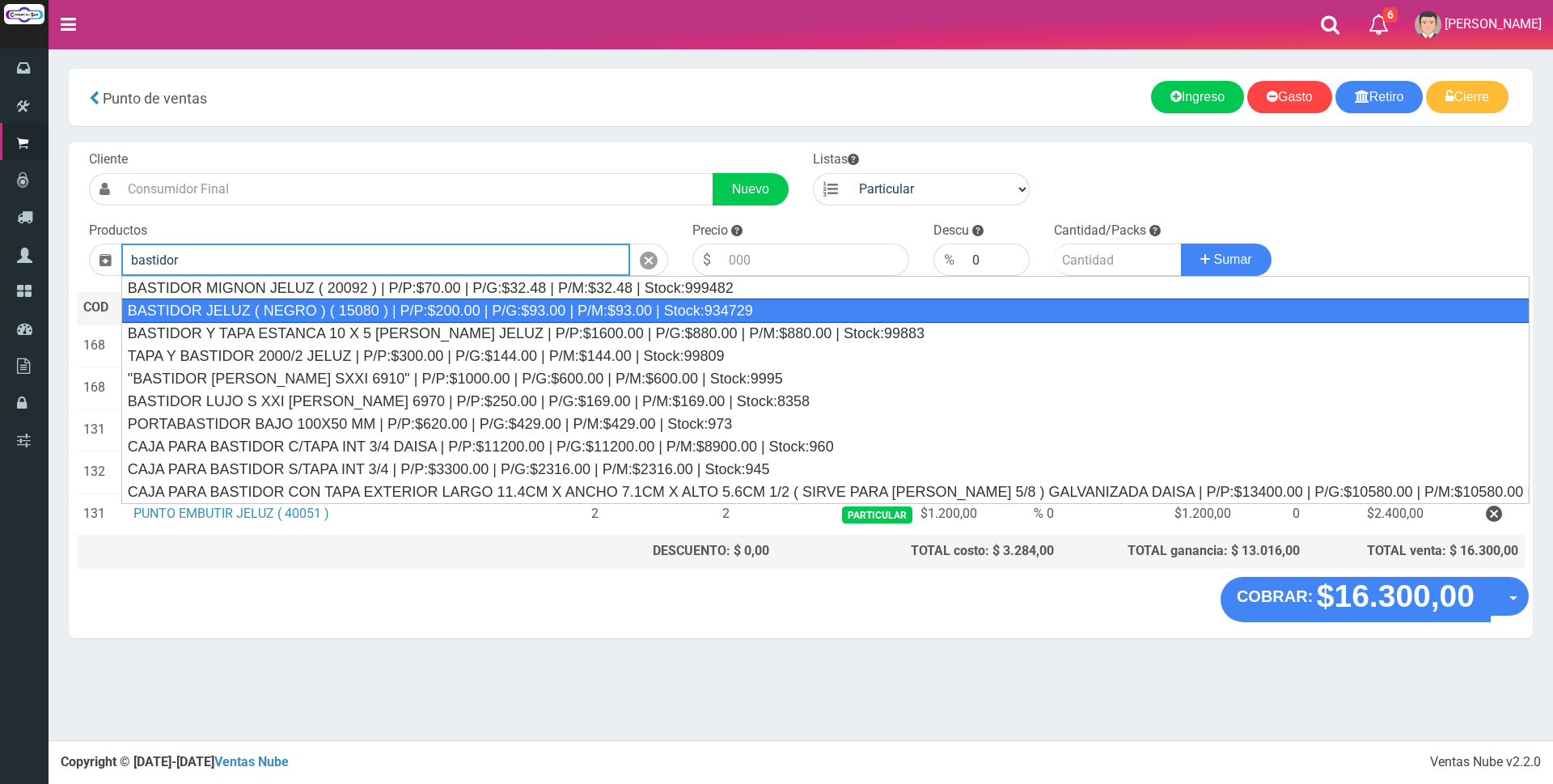
drag, startPoint x: 411, startPoint y: 406, endPoint x: 385, endPoint y: 310, distance: 99.5
click at [385, 310] on ul "BASTIDOR MIGNON JELUZ ( 20092 ) | P/P:$70.00 | P/G:$32.48 | P/M:$32.48 | Stock:…" at bounding box center [825, 389] width 1408 height 228
click at [385, 310] on div "BASTIDOR JELUZ ( NEGRO ) ( 15080 ) | P/P:$200.00 | P/G:$93.00 | P/M:$93.00 | St…" at bounding box center [825, 310] width 1408 height 24
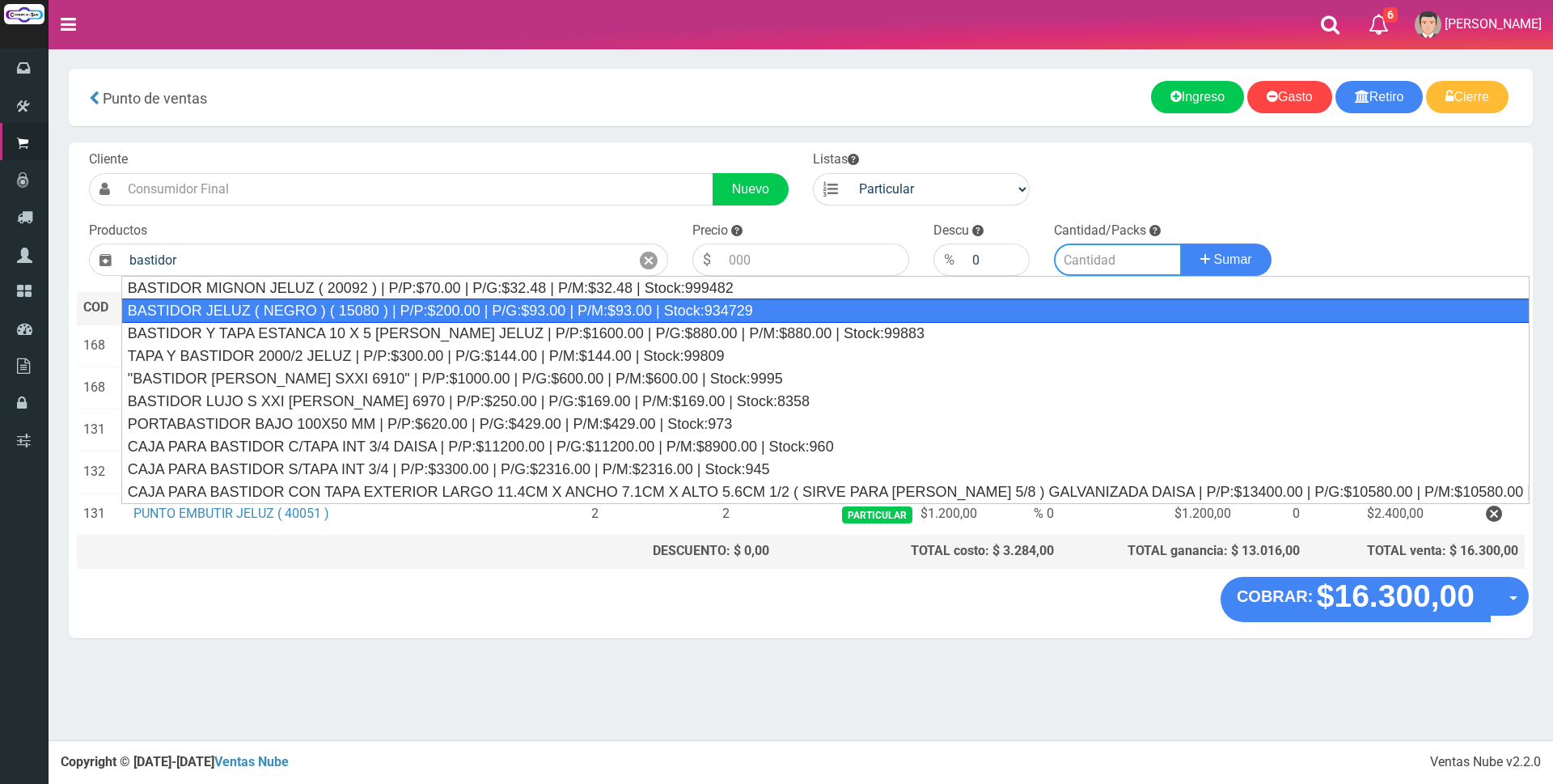
type input "BASTIDOR JELUZ ( NEGRO ) ( 15080 ) | P/P:$200.00 | P/G:$93.00 | P/M:$93.00 | St…"
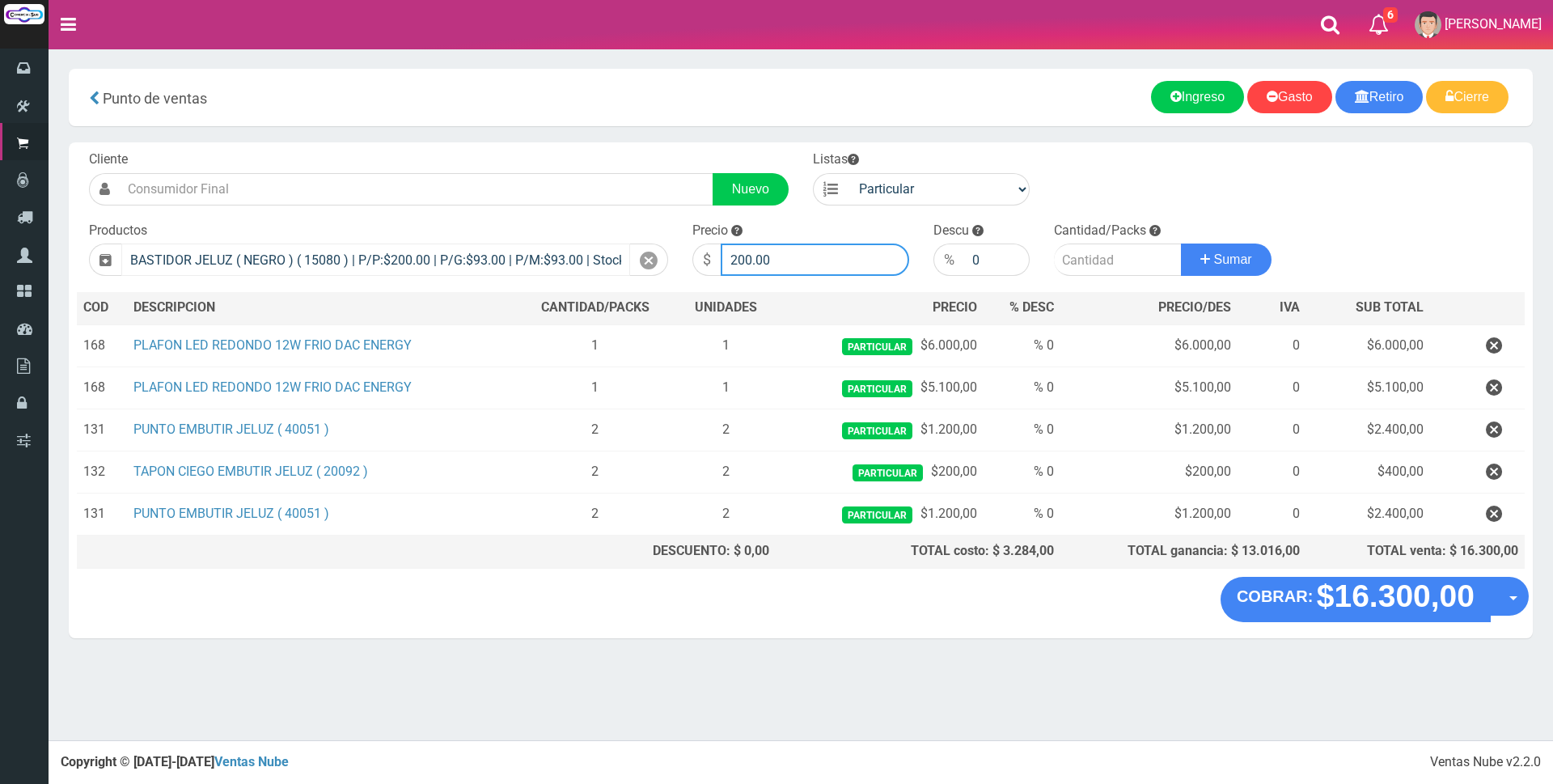
drag, startPoint x: 801, startPoint y: 255, endPoint x: 540, endPoint y: 256, distance: 261.0
click at [540, 151] on form "Cliente Nuevo Listas Particular Gremio Mayoristas" at bounding box center [800, 151] width 1447 height 0
type input "600"
type input "2"
click at [1180, 244] on button "Sumar" at bounding box center [1225, 260] width 91 height 32
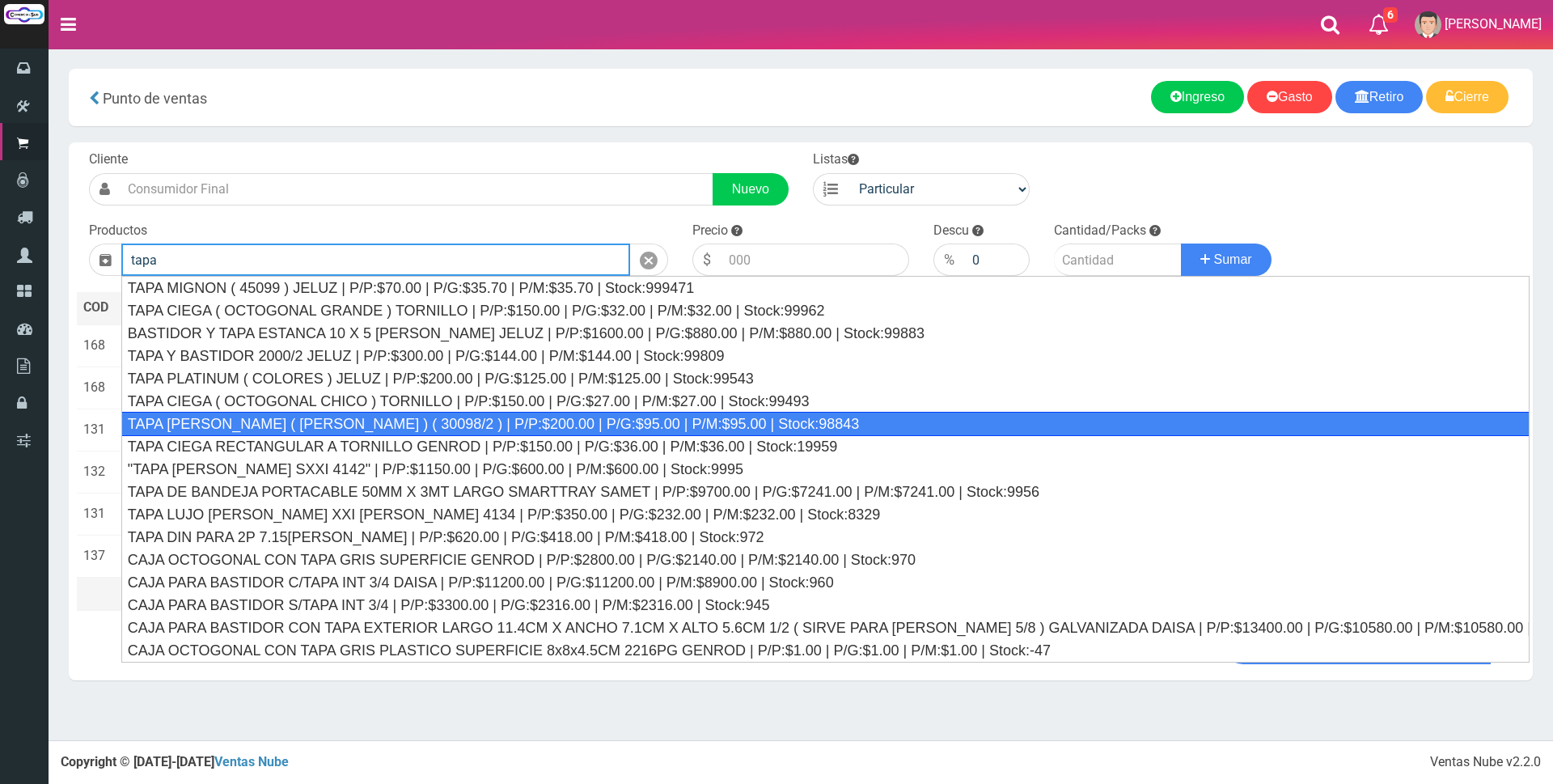
click at [397, 418] on div "TAPA REGINA JELUZ ( BLANCO ) ( 30098/2 ) | P/P:$200.00 | P/G:$95.00 | P/M:$95.0…" at bounding box center [825, 423] width 1408 height 24
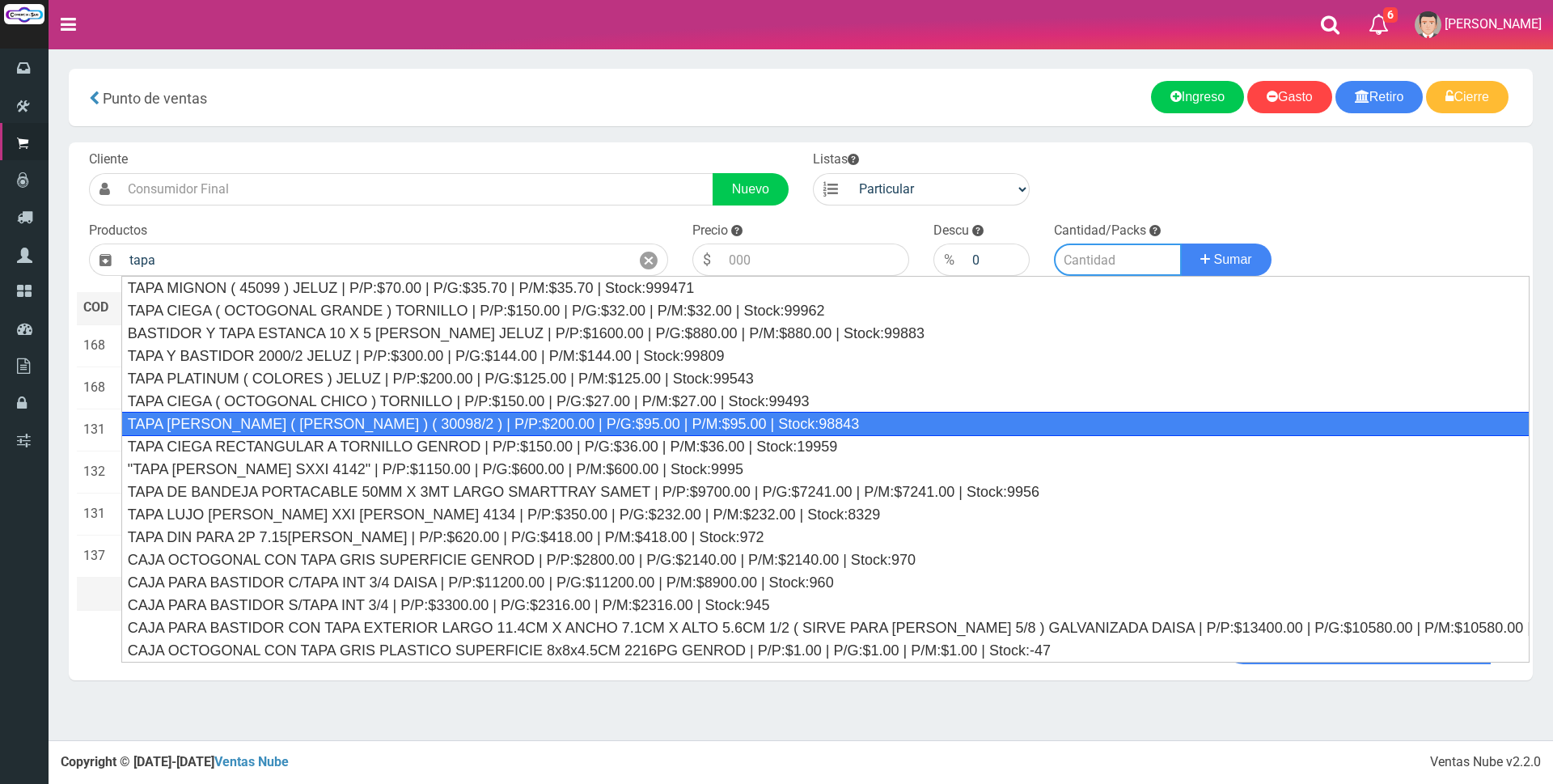
type input "TAPA REGINA JELUZ ( BLANCO ) ( 30098/2 ) | P/P:$200.00 | P/G:$95.00 | P/M:$95.0…"
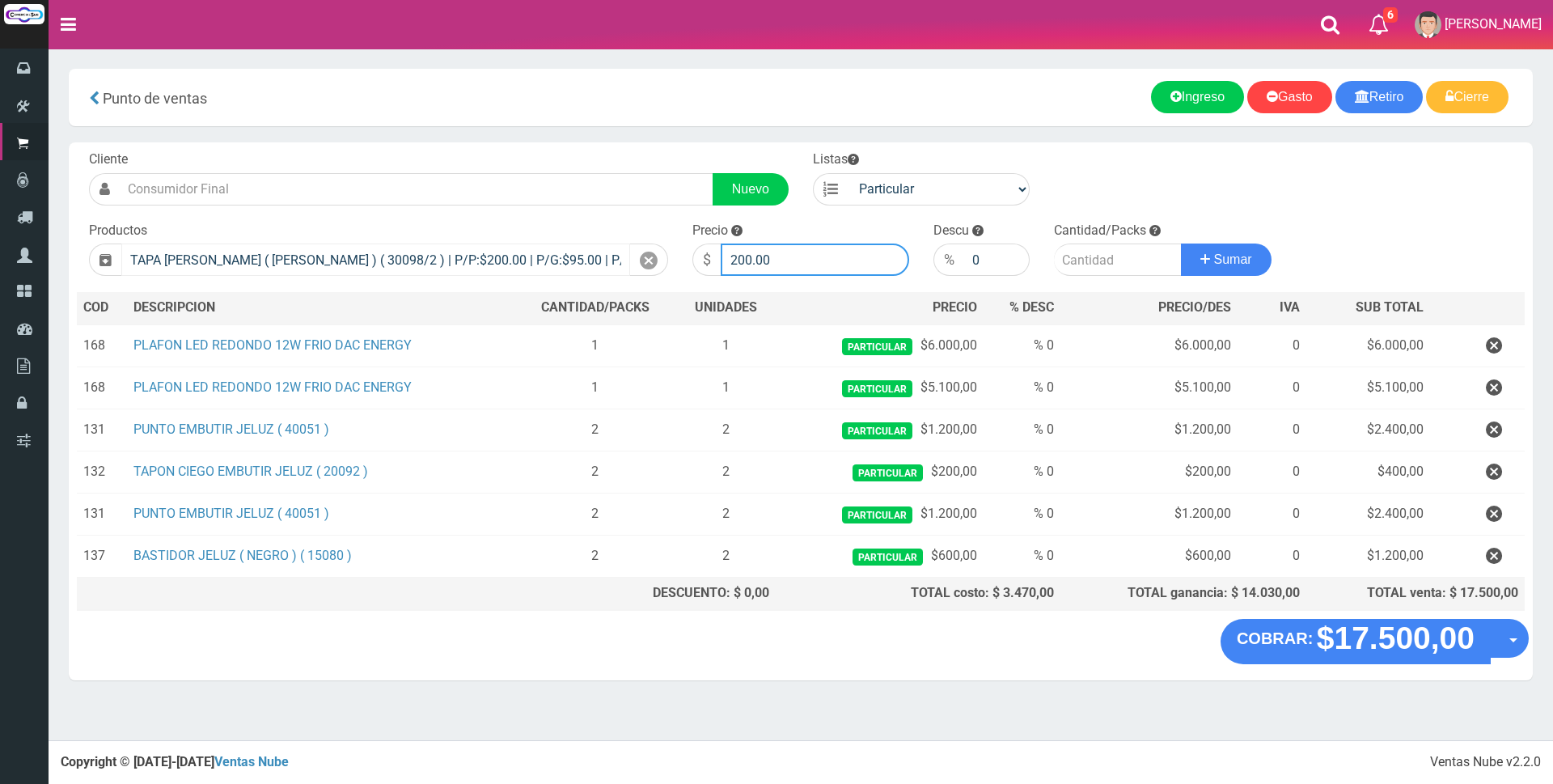
drag, startPoint x: 790, startPoint y: 259, endPoint x: 514, endPoint y: 259, distance: 276.0
click at [514, 151] on form "Cliente Nuevo Listas Particular Gremio Mayoristas" at bounding box center [800, 151] width 1447 height 0
type input "600"
type input "2"
click at [1180, 244] on button "Sumar" at bounding box center [1225, 260] width 91 height 32
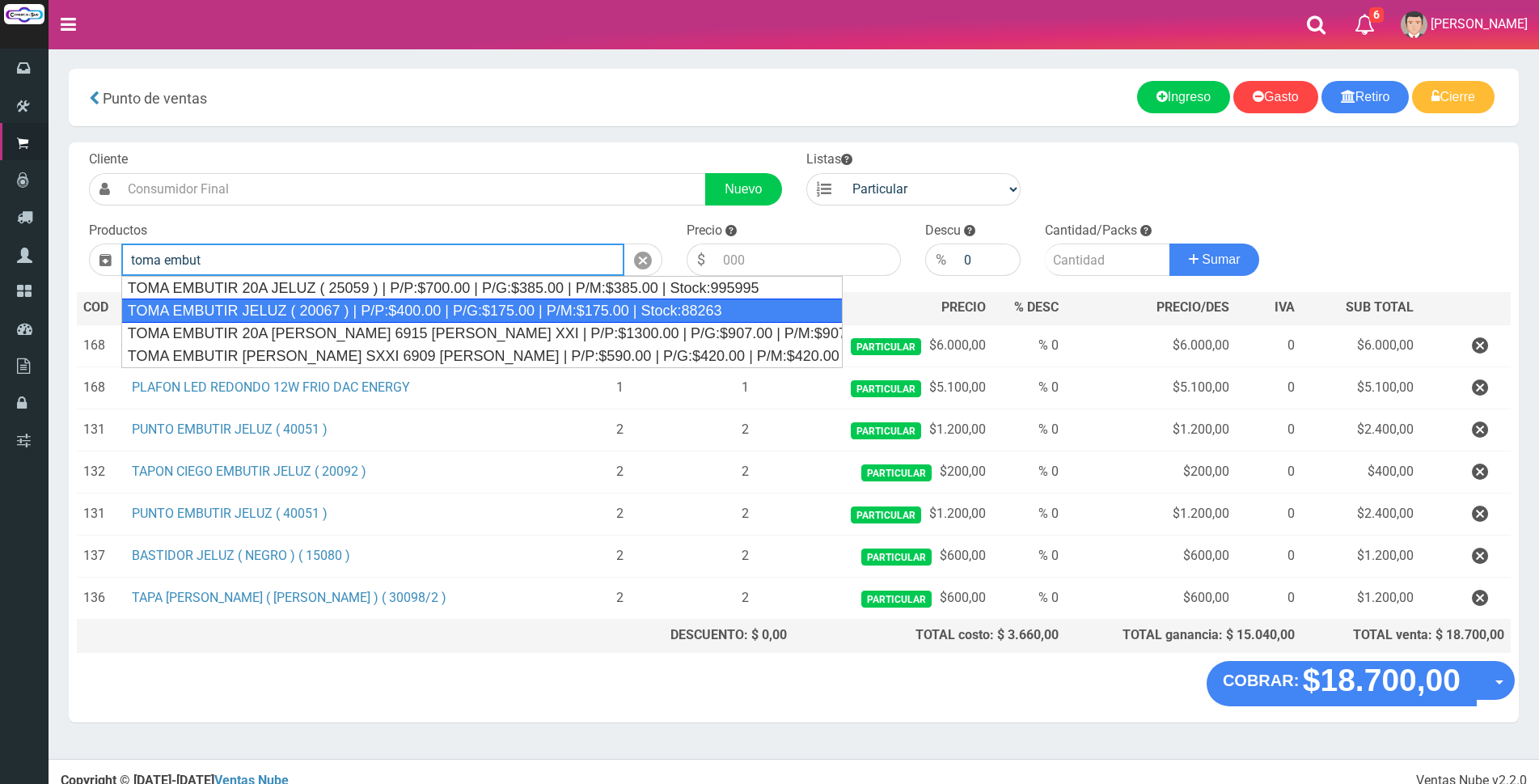
click at [397, 308] on div "TOMA EMBUTIR JELUZ ( 20067 ) | P/P:$400.00 | P/G:$175.00 | P/M:$175.00 | Stock:…" at bounding box center [481, 310] width 721 height 24
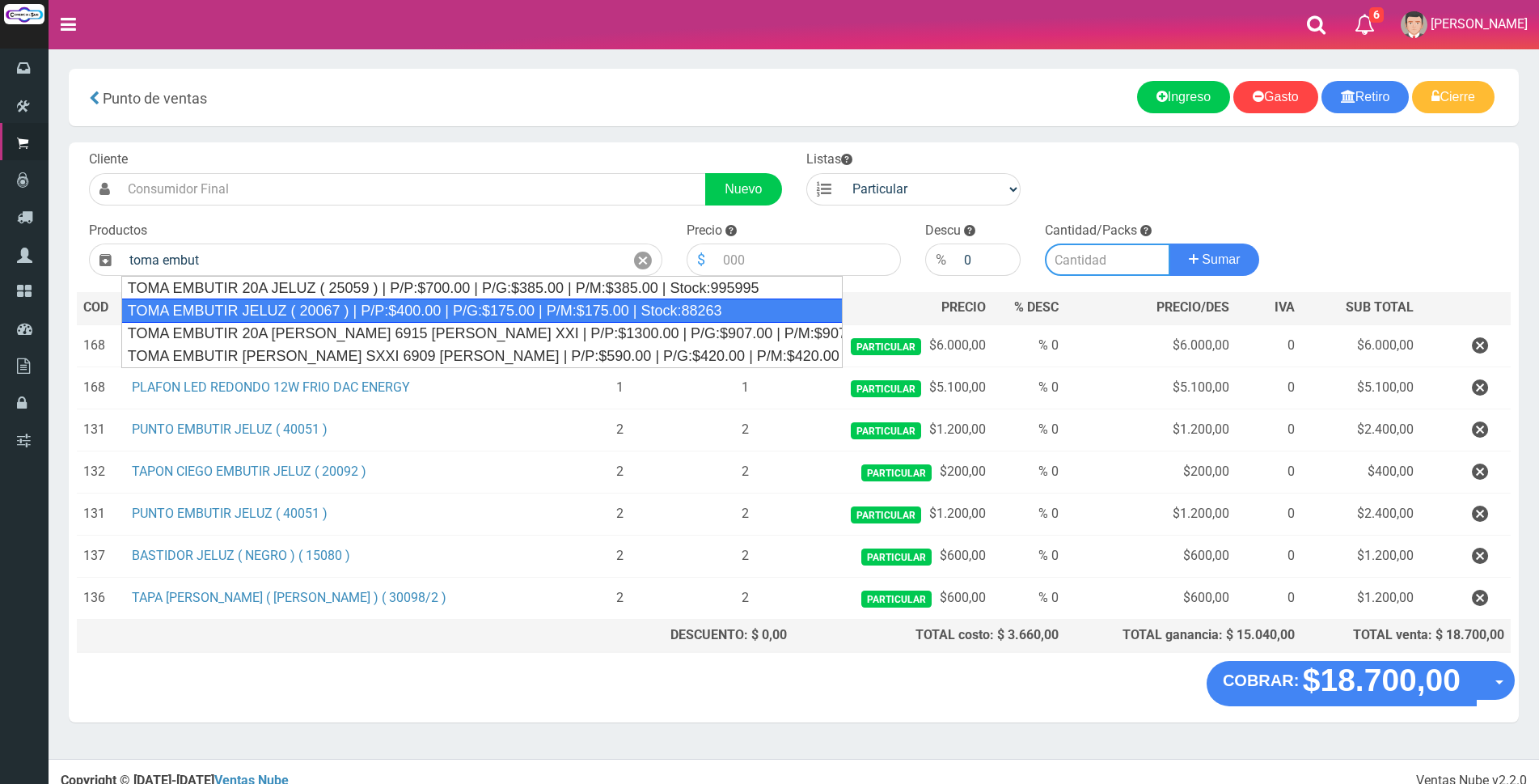
type input "TOMA EMBUTIR JELUZ ( 20067 ) | P/P:$400.00 | P/G:$175.00 | P/M:$175.00 | Stock:…"
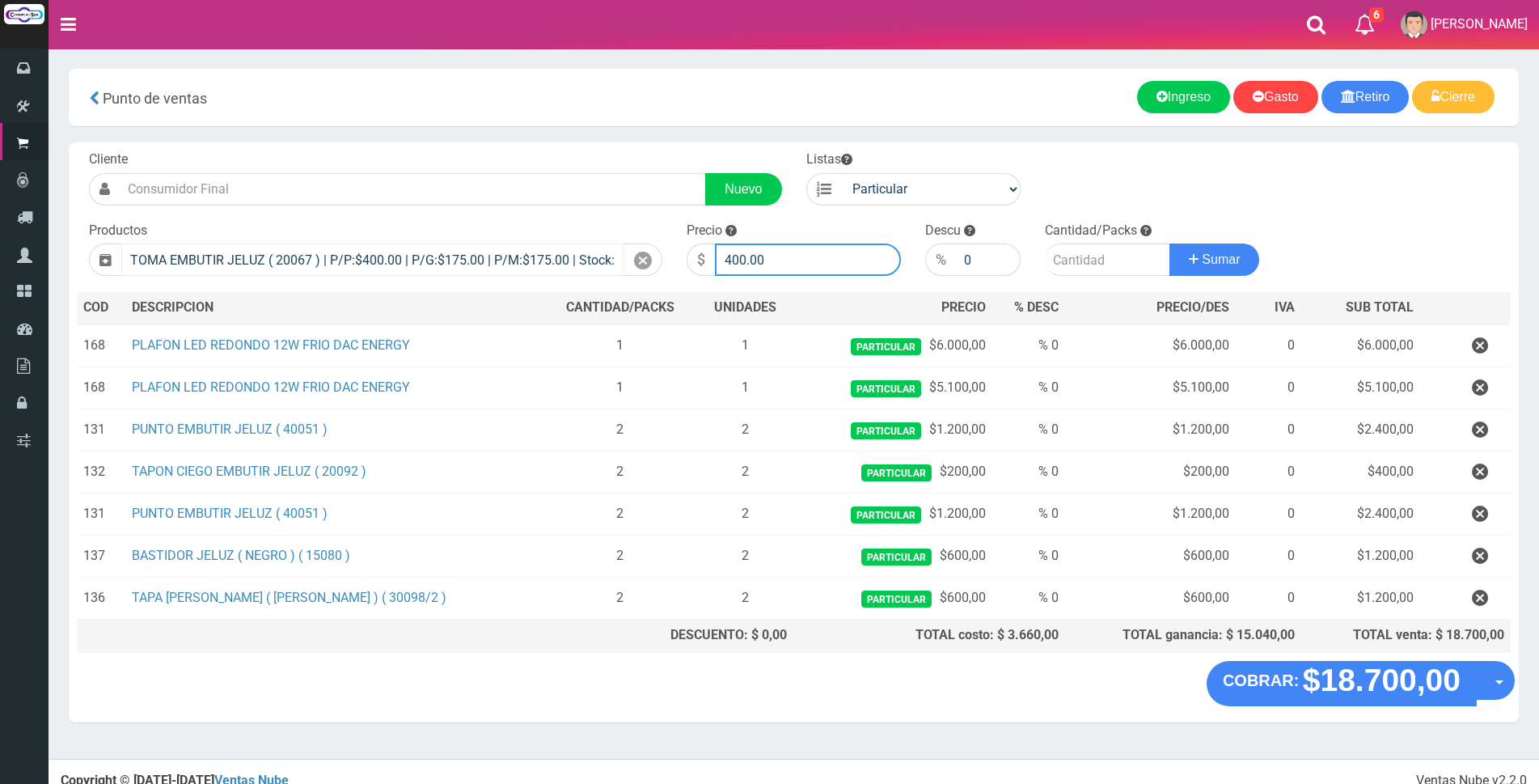
drag, startPoint x: 787, startPoint y: 254, endPoint x: 420, endPoint y: 254, distance: 367.0
click at [426, 151] on form "Cliente Nuevo Listas Particular Gremio Mayoristas" at bounding box center [794, 151] width 1434 height 0
type input "1200"
type input "2"
click at [1169, 244] on button "Sumar" at bounding box center [1214, 260] width 91 height 32
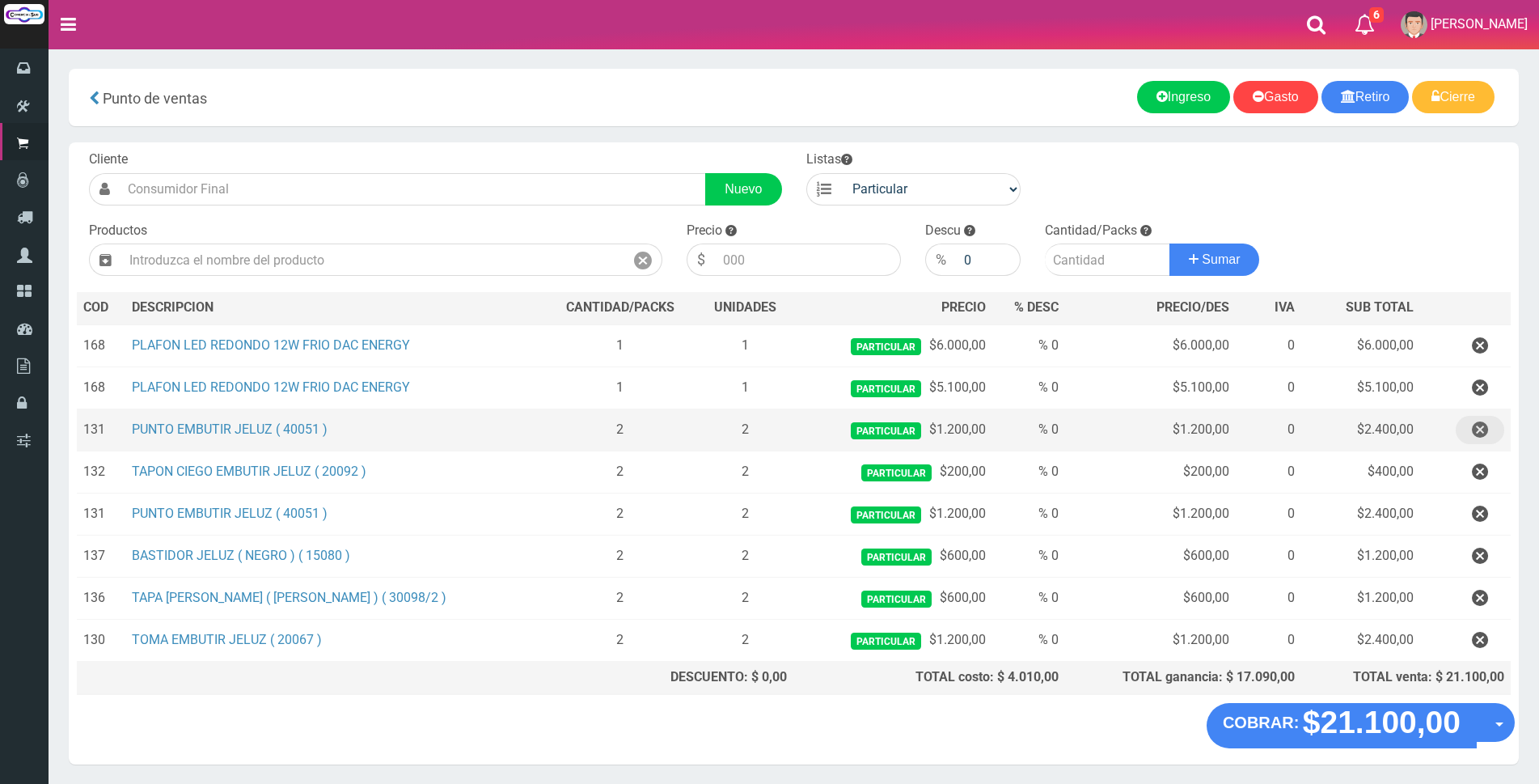
click at [1473, 434] on icon "button" at bounding box center [1480, 430] width 16 height 29
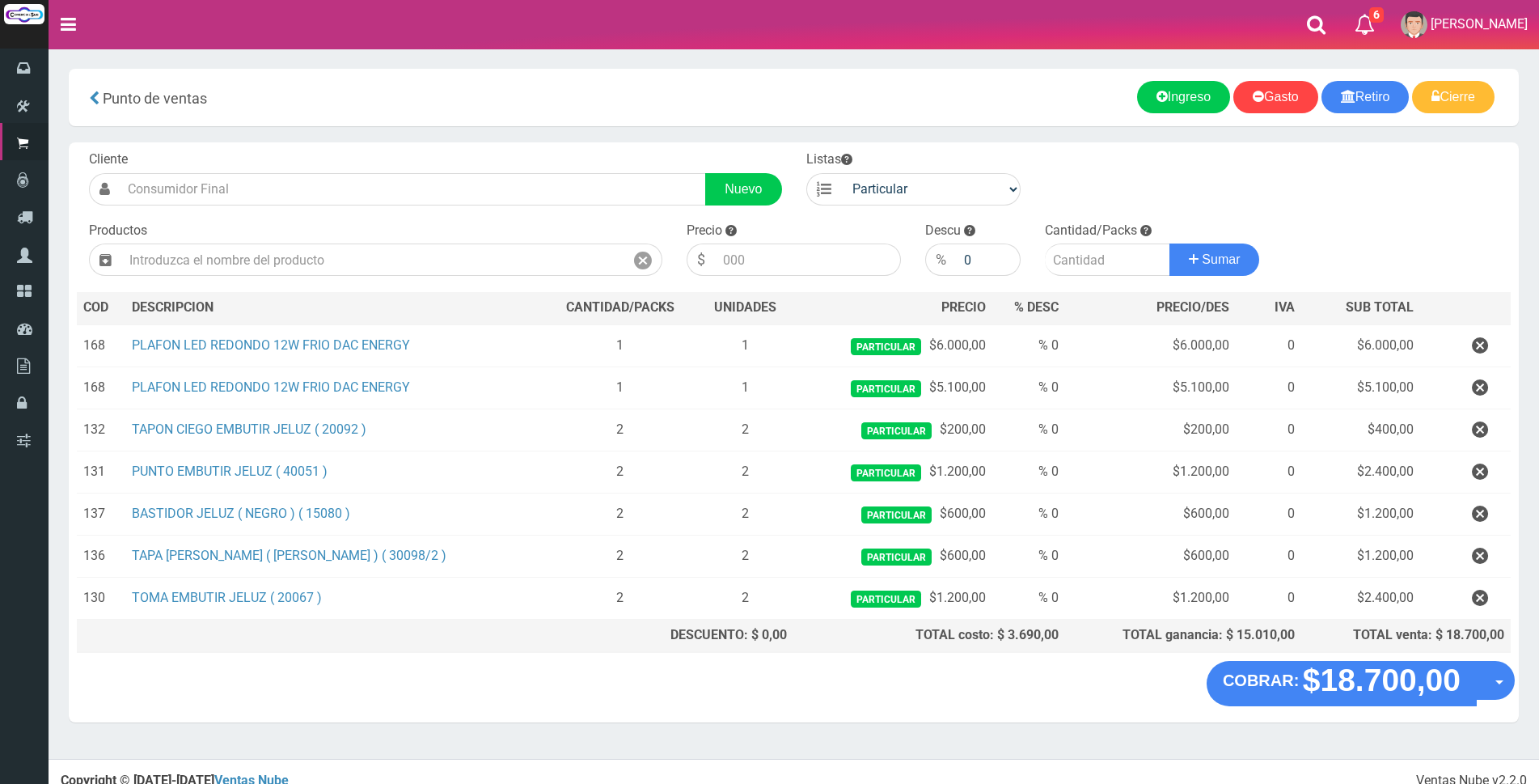
click at [377, 645] on th at bounding box center [310, 635] width 466 height 32
click at [386, 260] on input "text" at bounding box center [373, 260] width 503 height 32
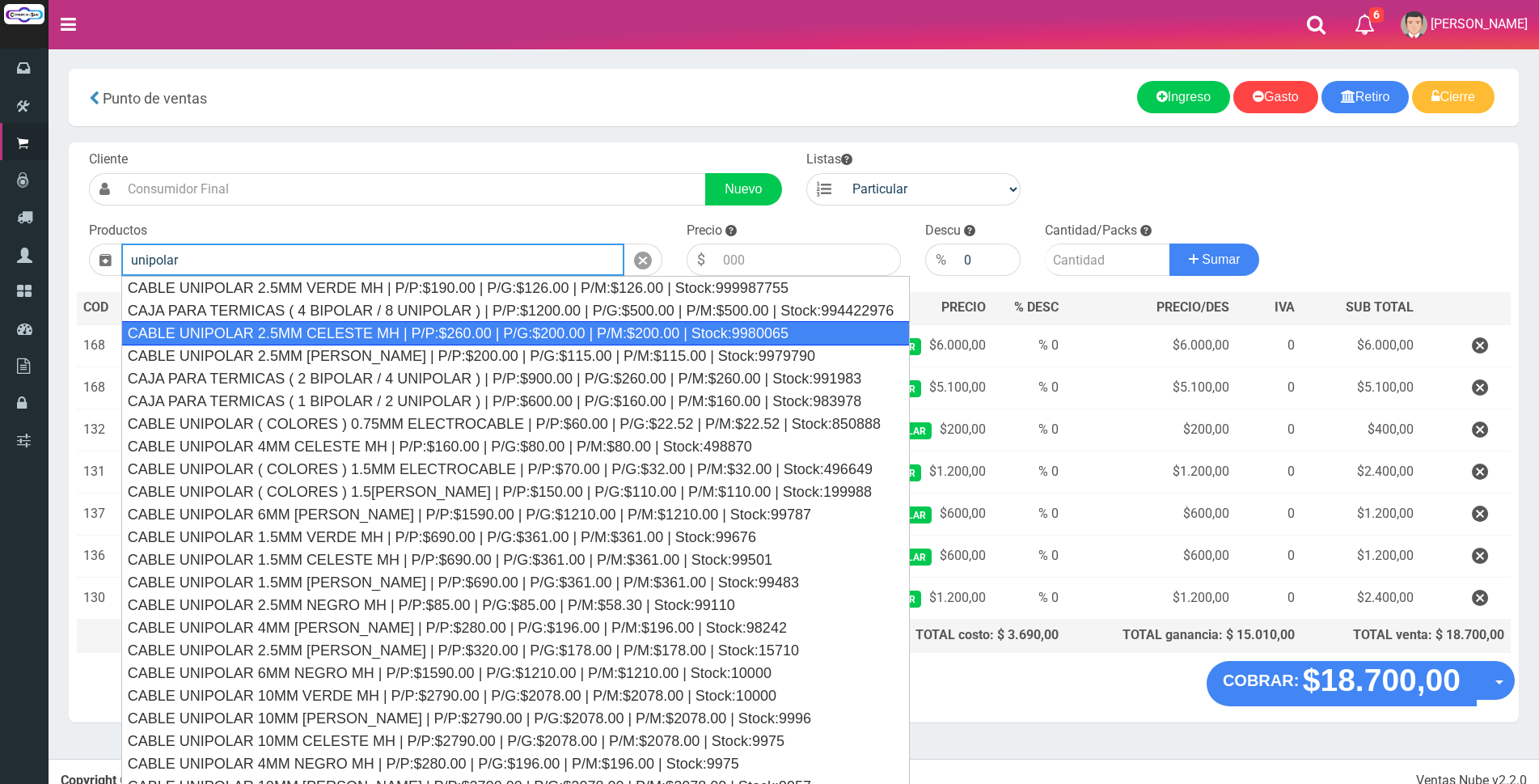
click at [394, 334] on div "CABLE UNIPOLAR 2.5MM CELESTE MH | P/P:$260.00 | P/G:$200.00 | P/M:$200.00 | Sto…" at bounding box center [516, 332] width 789 height 24
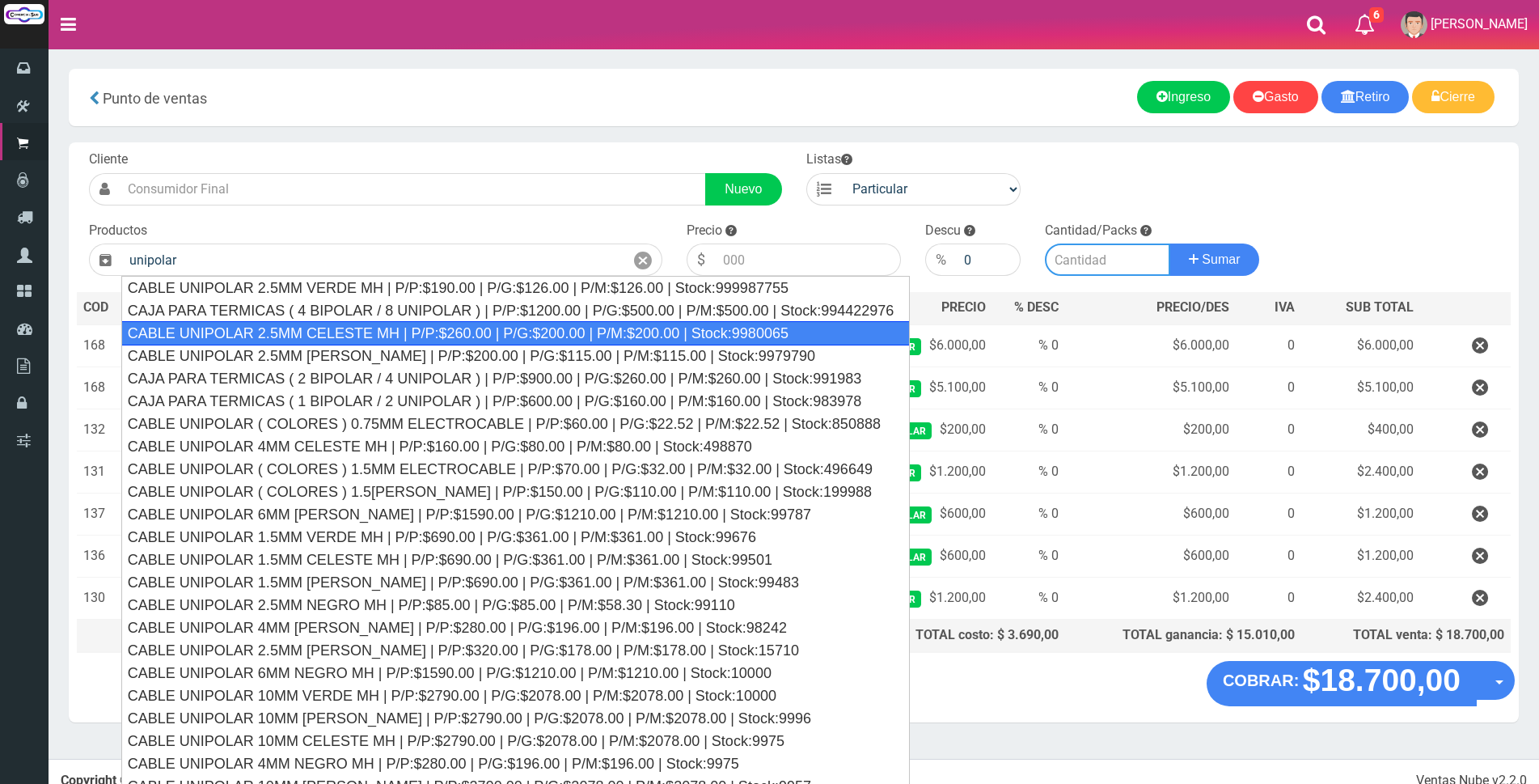
type input "CABLE UNIPOLAR 2.5MM CELESTE MH | P/P:$260.00 | P/G:$200.00 | P/M:$200.00 | Sto…"
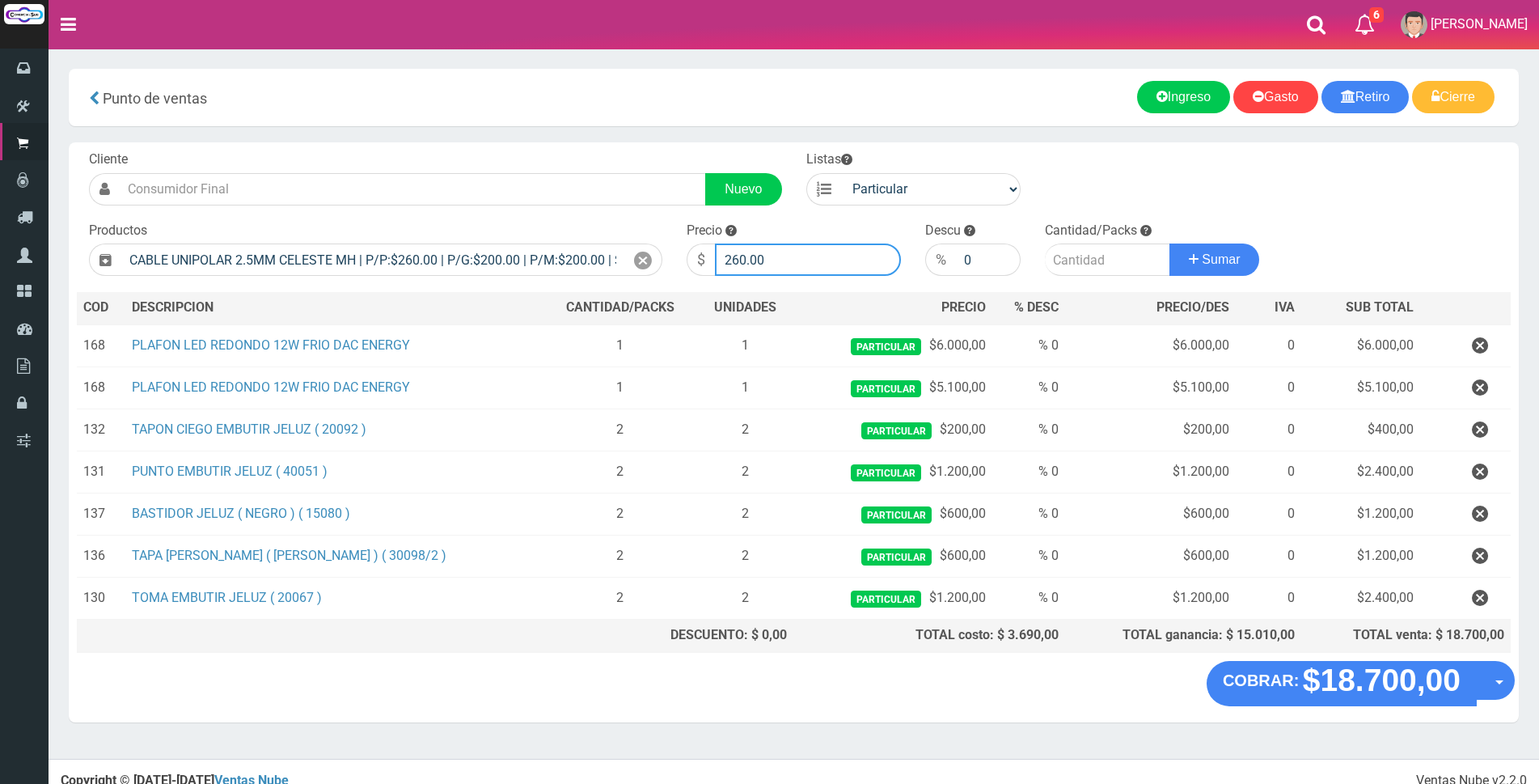
drag, startPoint x: 830, startPoint y: 257, endPoint x: 561, endPoint y: 238, distance: 269.7
click at [561, 151] on form "Cliente Nuevo Listas Particular Gremio Mayoristas" at bounding box center [794, 151] width 1434 height 0
type input "750"
type input "10"
click at [1169, 244] on button "Sumar" at bounding box center [1214, 260] width 91 height 32
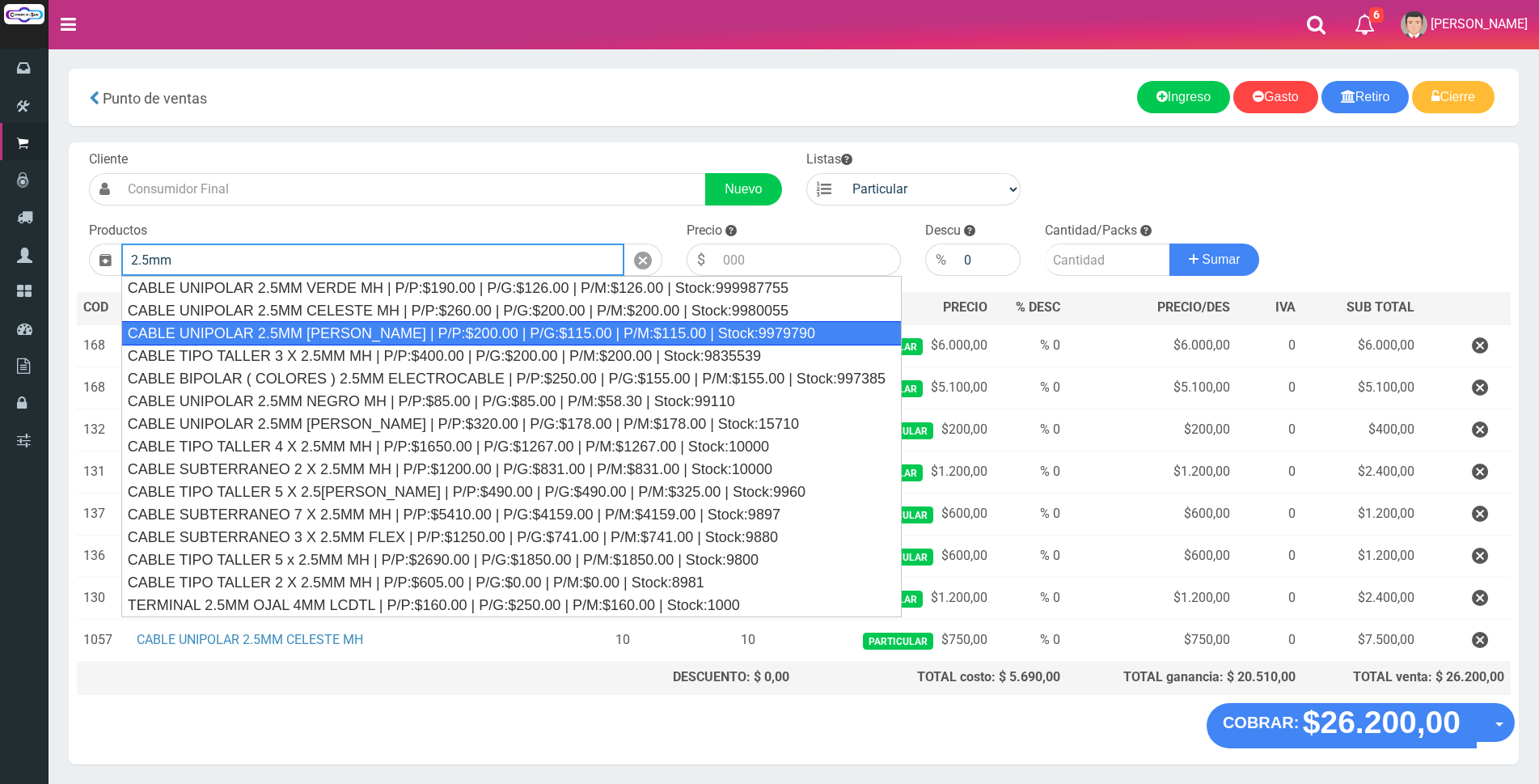
click at [395, 330] on div "CABLE UNIPOLAR 2.5MM MARRON MH | P/P:$200.00 | P/G:$115.00 | P/M:$115.00 | Stoc…" at bounding box center [511, 332] width 780 height 24
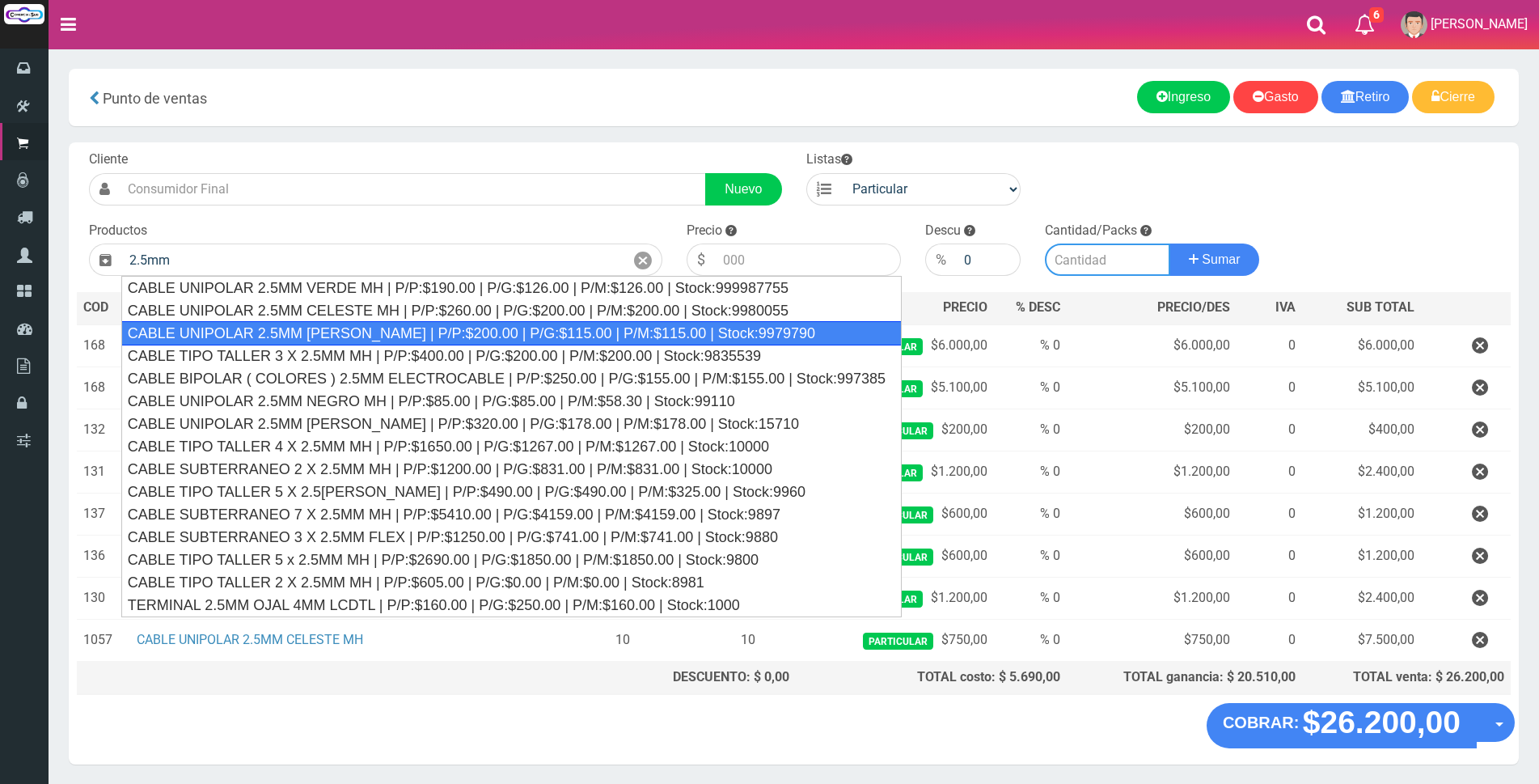
type input "CABLE UNIPOLAR 2.5MM MARRON MH | P/P:$200.00 | P/G:$115.00 | P/M:$115.00 | Stoc…"
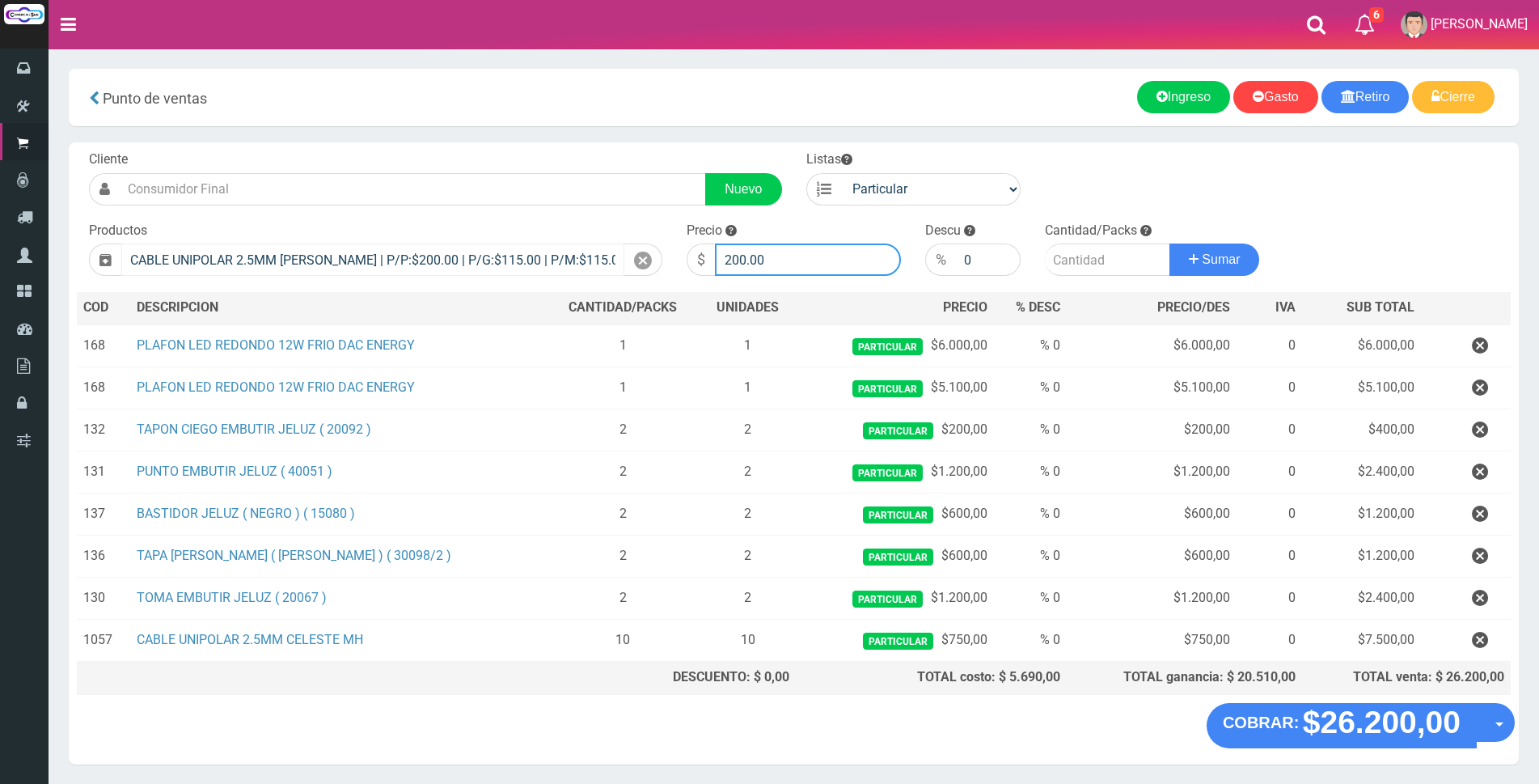
drag, startPoint x: 814, startPoint y: 265, endPoint x: 511, endPoint y: 248, distance: 303.5
click at [514, 151] on form "Cliente Nuevo Listas Particular Gremio Mayoristas" at bounding box center [794, 151] width 1434 height 0
type input "750"
type input "10"
click at [1169, 244] on button "Sumar" at bounding box center [1214, 260] width 91 height 32
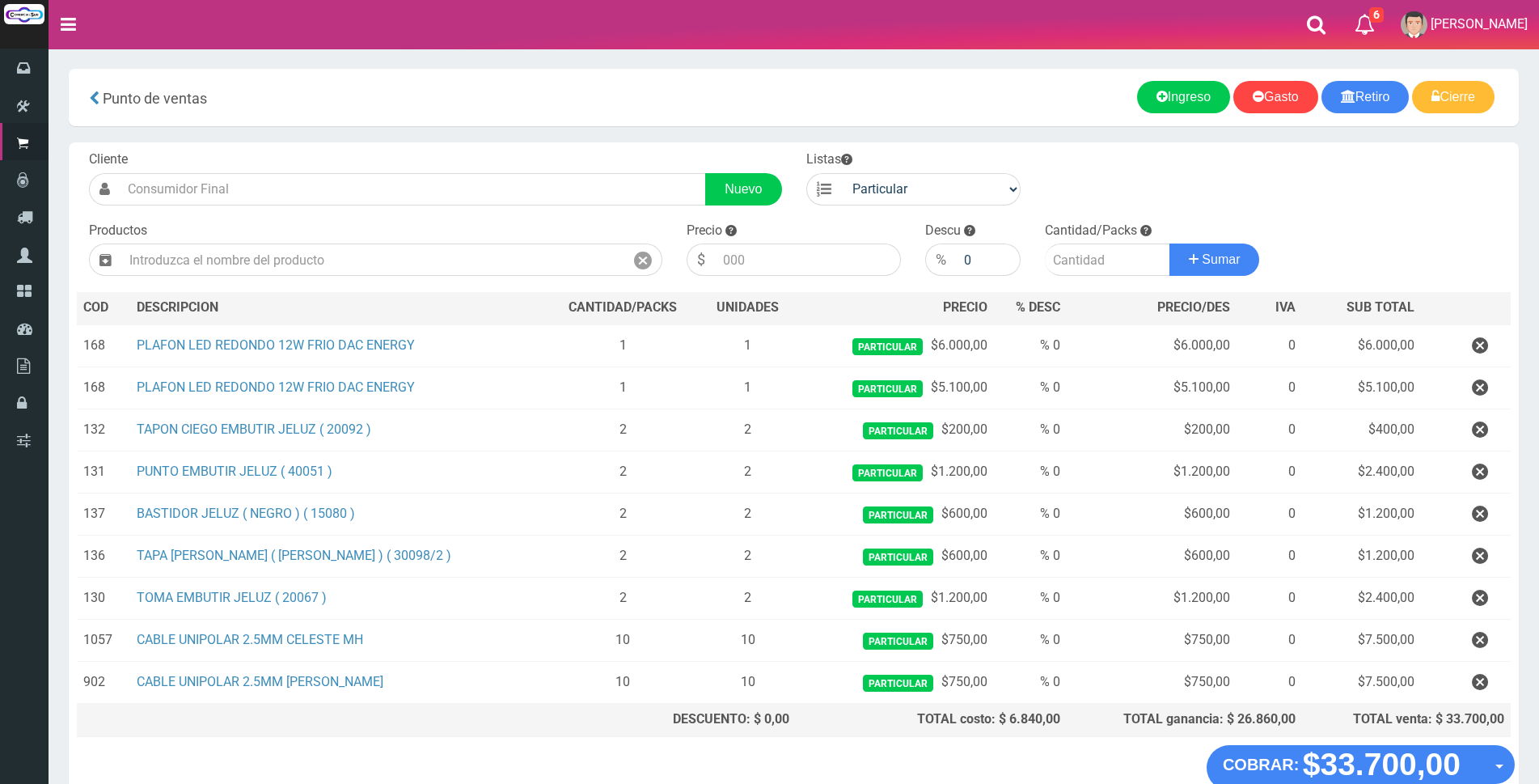
click at [1388, 248] on div "Cliente Nuevo Listas Particular Gremio Mayoristas Productos 0" at bounding box center [794, 443] width 1450 height 602
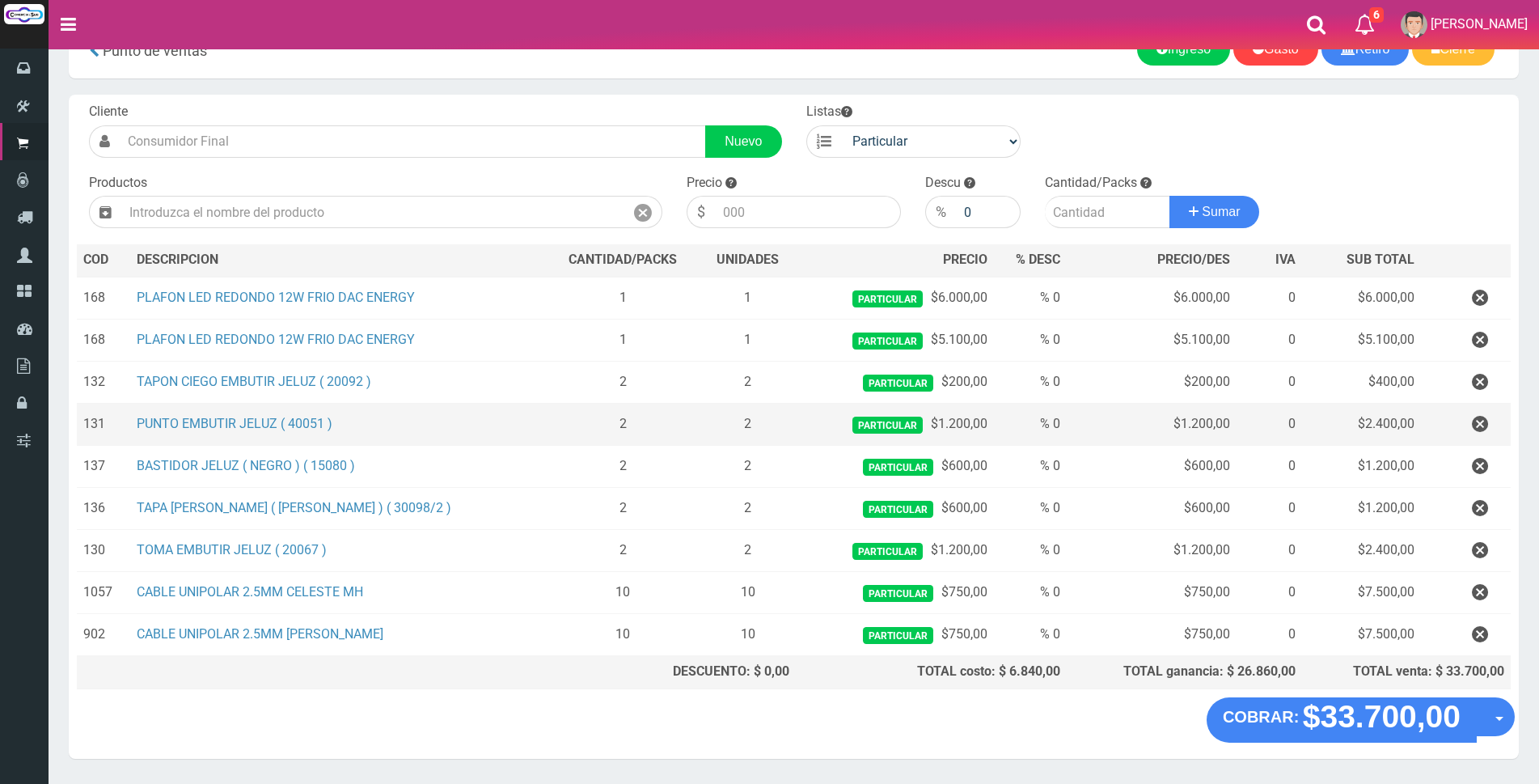
scroll to position [96, 0]
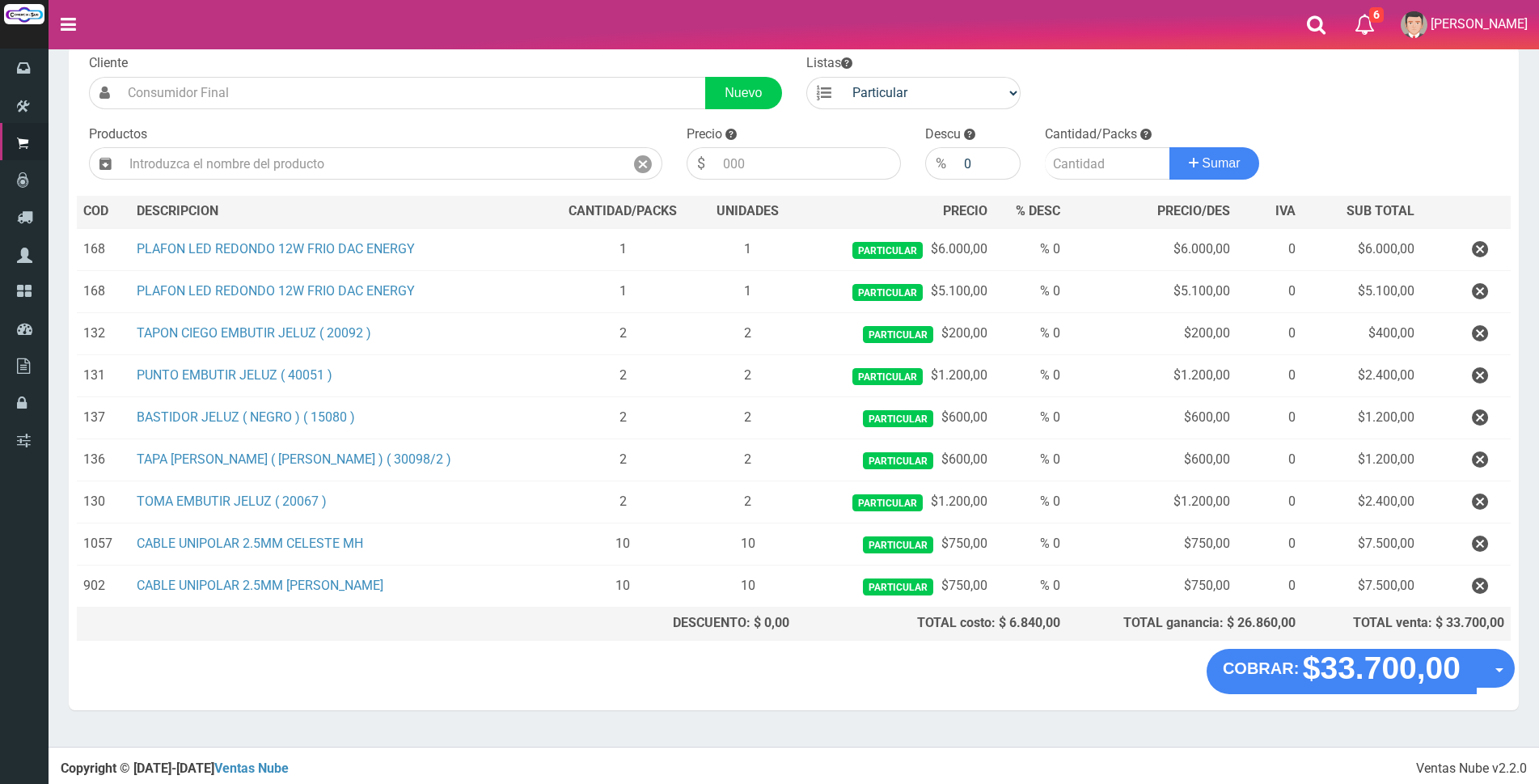
click at [1332, 115] on div "Cliente Nuevo Listas Particular Gremio Mayoristas Productos 0" at bounding box center [794, 347] width 1450 height 602
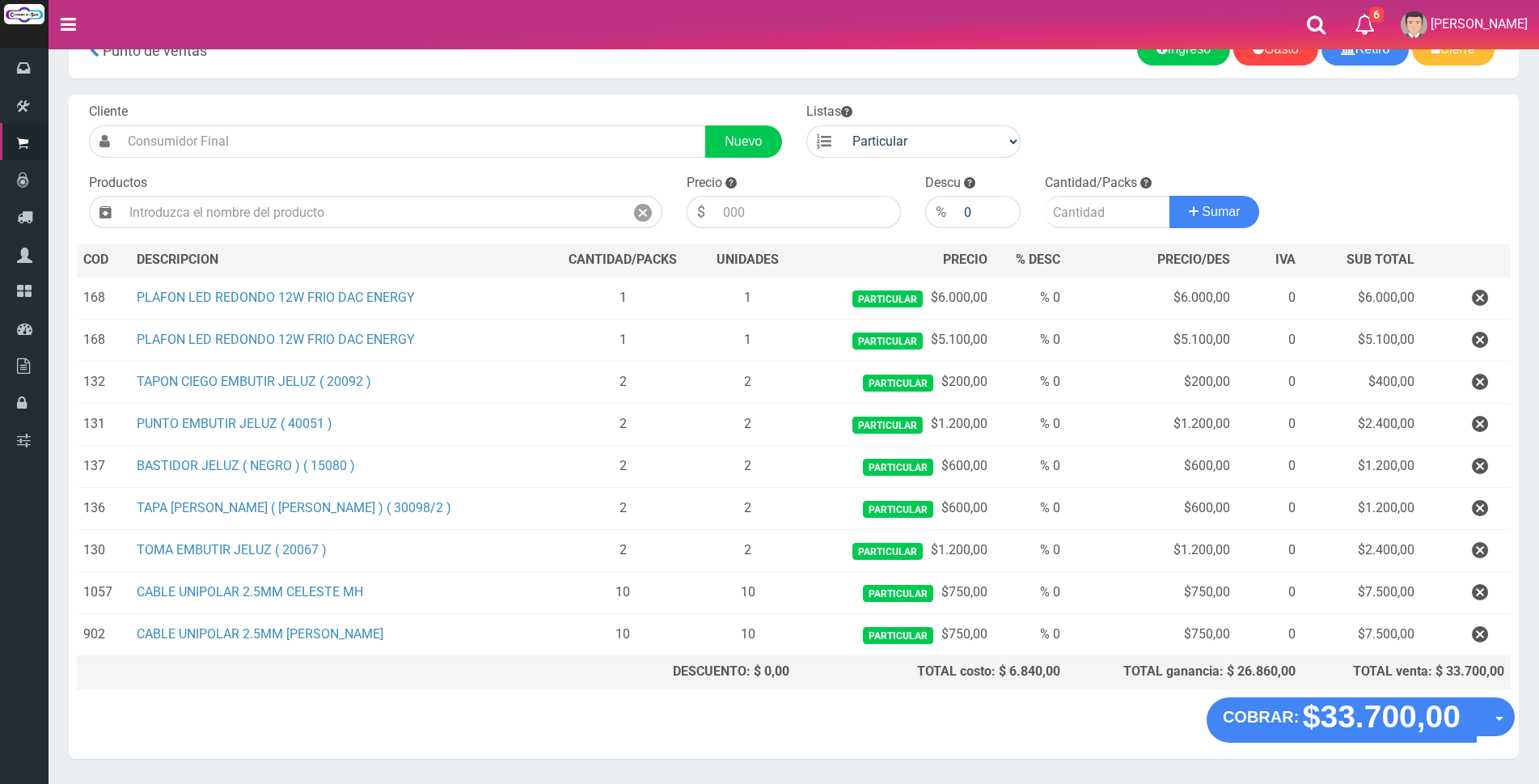
scroll to position [0, 0]
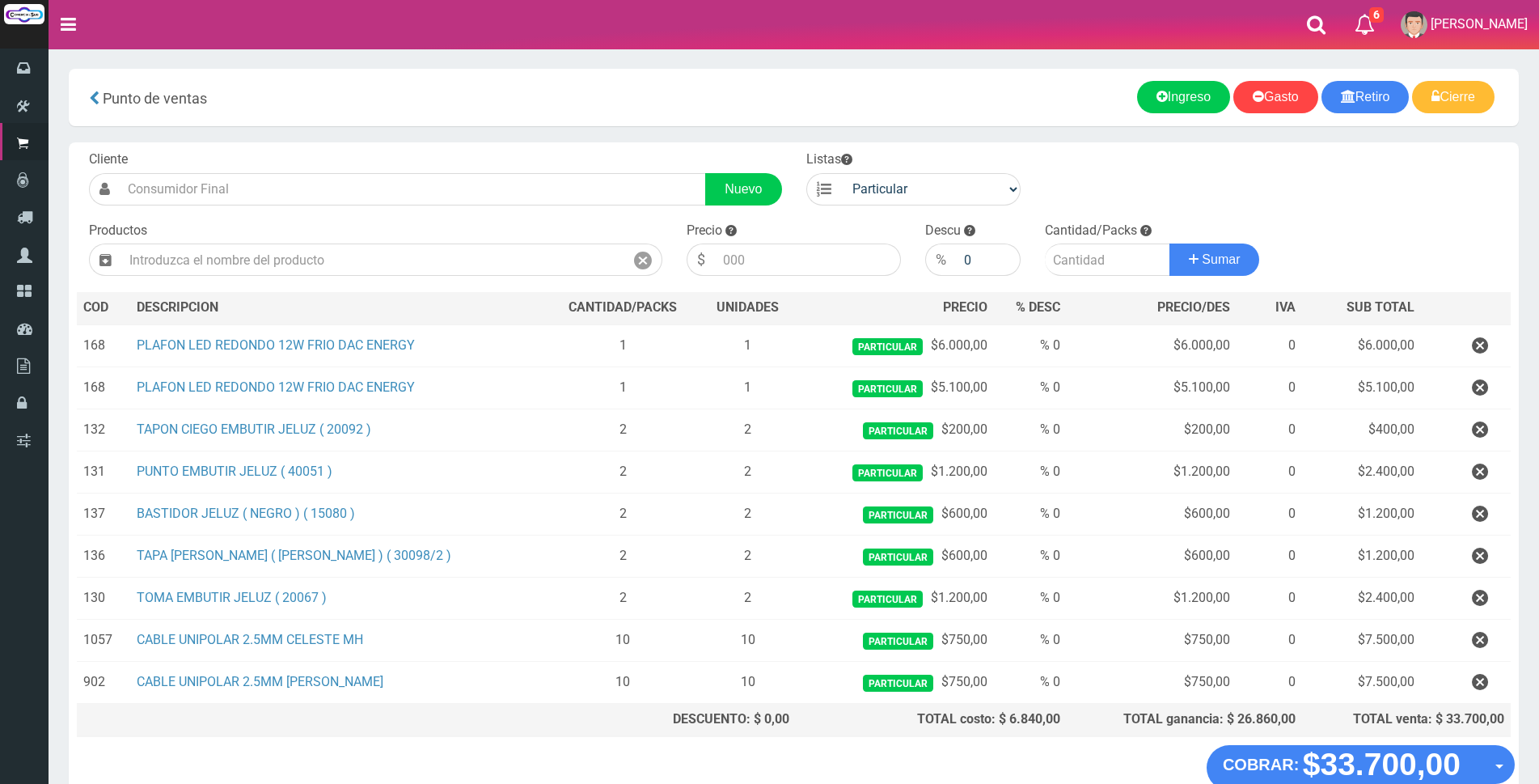
click at [972, 116] on div "Punto de ventas more_horiz Nuevo Retiro Nuevo Ingreso Nuevo Gasto Cierre de caj…" at bounding box center [794, 97] width 1450 height 57
click at [1367, 215] on div "Cliente Nuevo Listas Particular Gremio Mayoristas Productos 0" at bounding box center [794, 443] width 1450 height 602
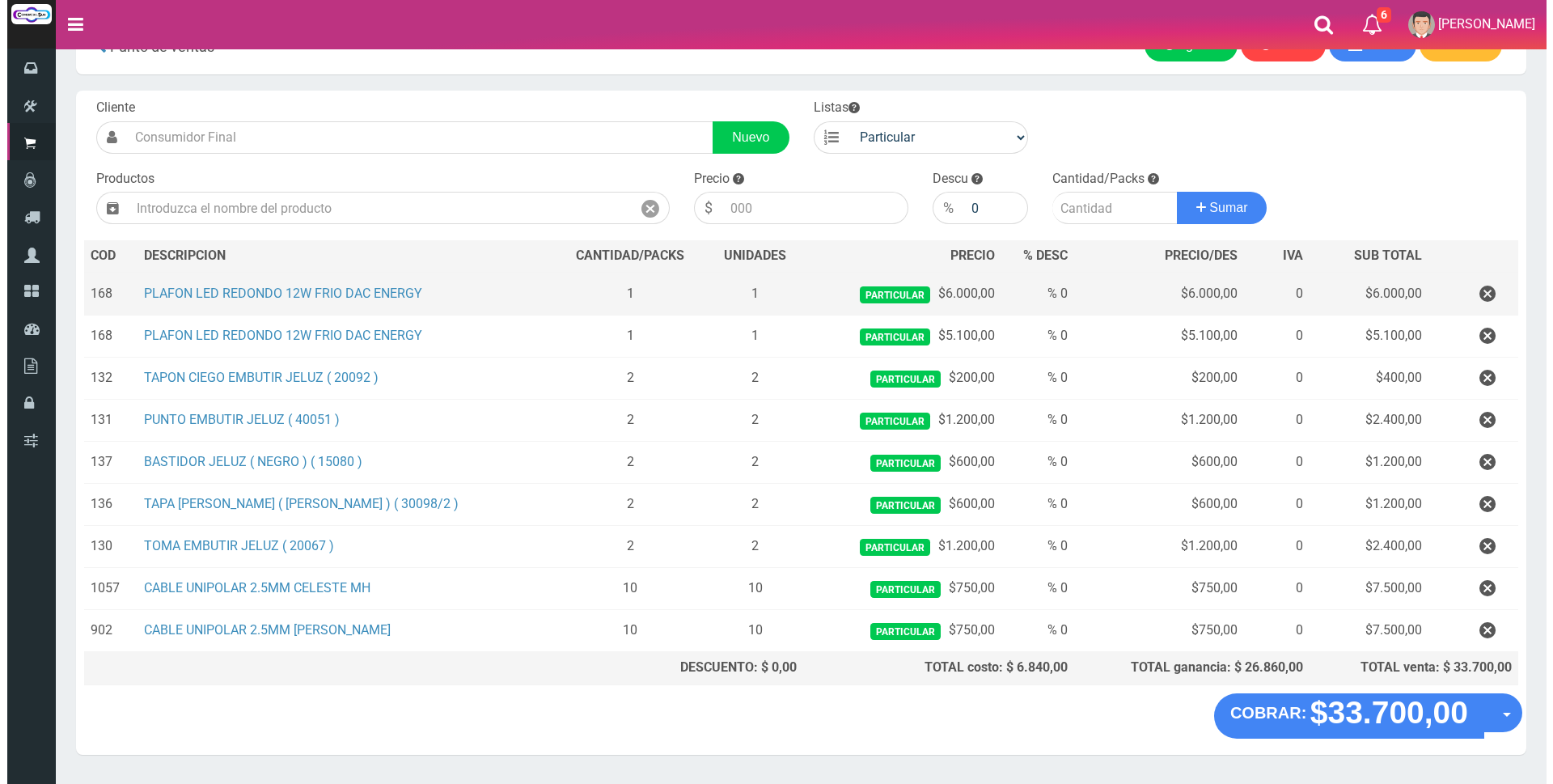
scroll to position [81, 0]
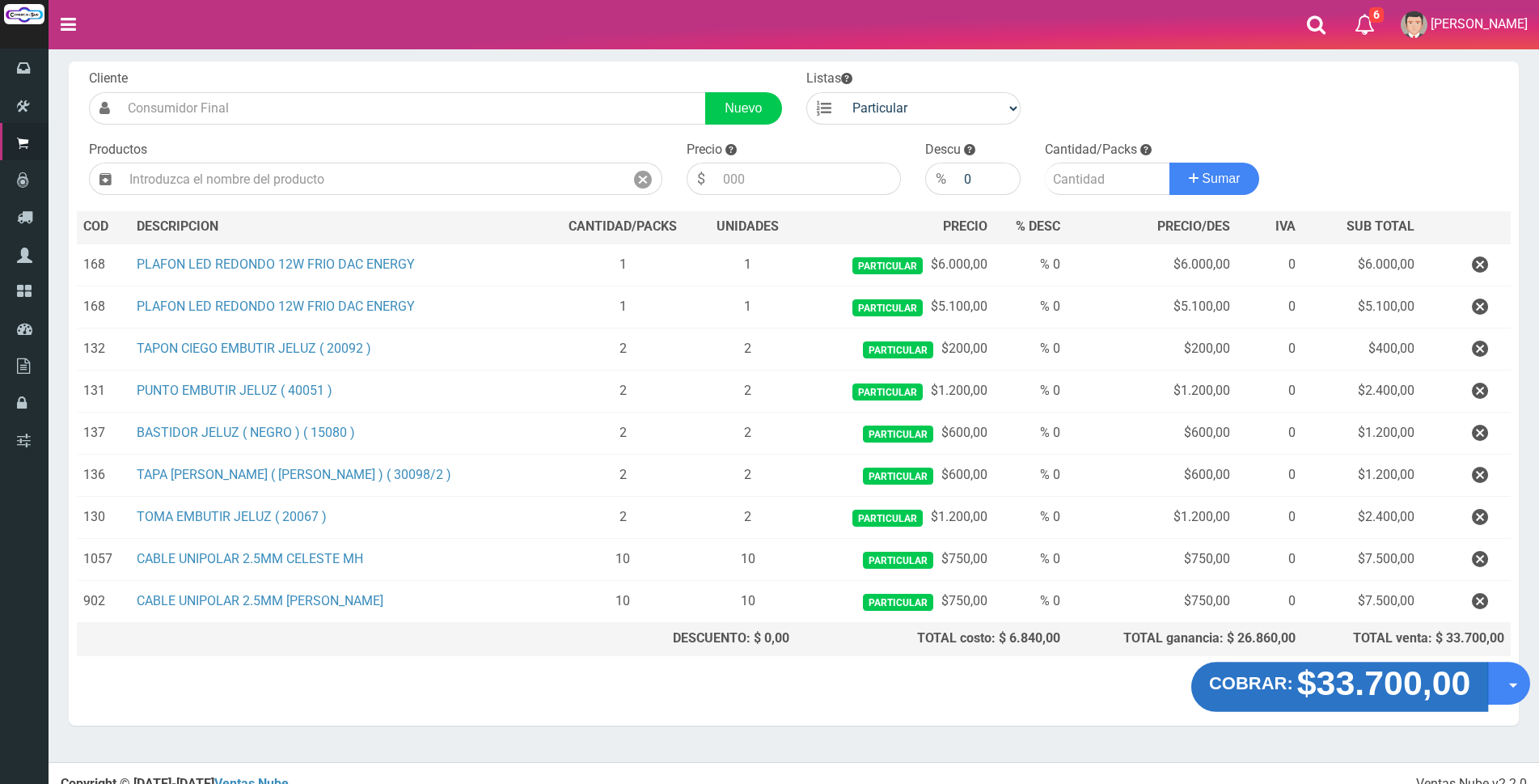
click at [1359, 687] on strong "$33.700,00" at bounding box center [1385, 683] width 174 height 38
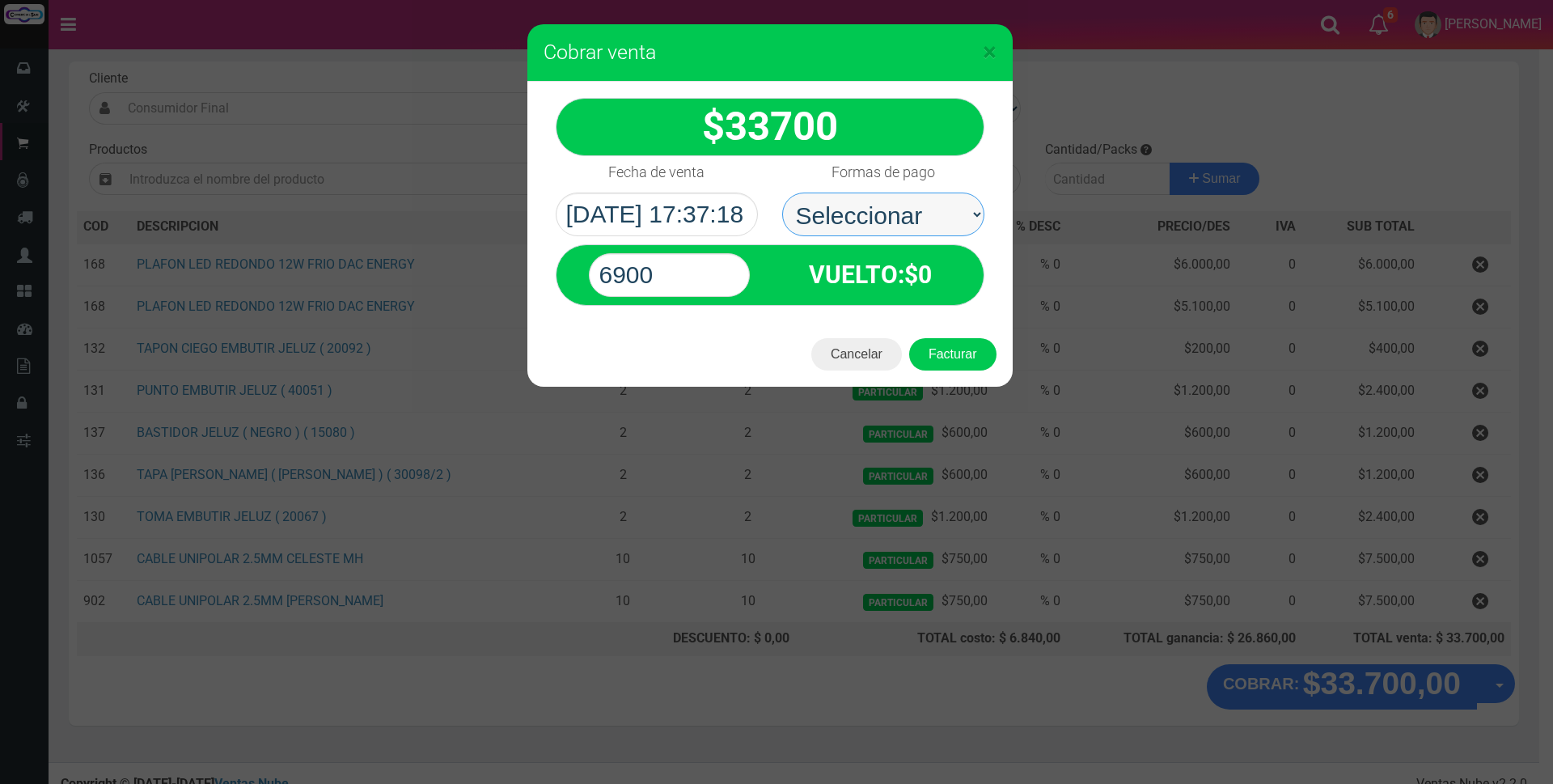
click at [902, 203] on select "Seleccionar Efectivo Tarjeta de Crédito Depósito Débito" at bounding box center [883, 214] width 202 height 44
select select "Efectivo"
click at [782, 192] on select "Seleccionar Efectivo Tarjeta de Crédito Depósito Débito" at bounding box center [883, 214] width 202 height 44
drag, startPoint x: 694, startPoint y: 287, endPoint x: 452, endPoint y: 284, distance: 242.0
click at [452, 284] on div "× Cobrar venta 33700" at bounding box center [776, 392] width 1553 height 784
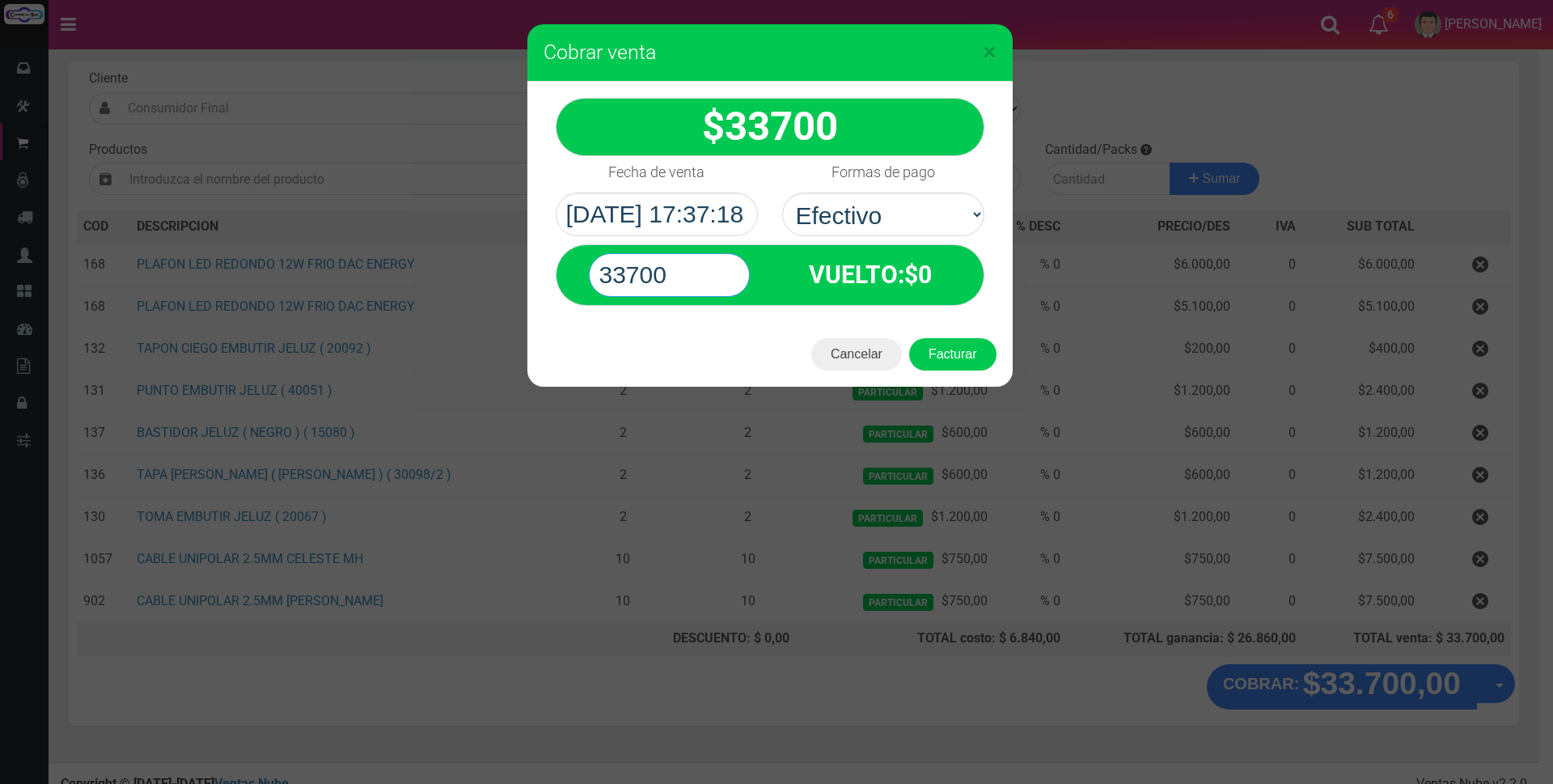
type input "33700"
click at [909, 338] on button "Facturar" at bounding box center [953, 354] width 88 height 32
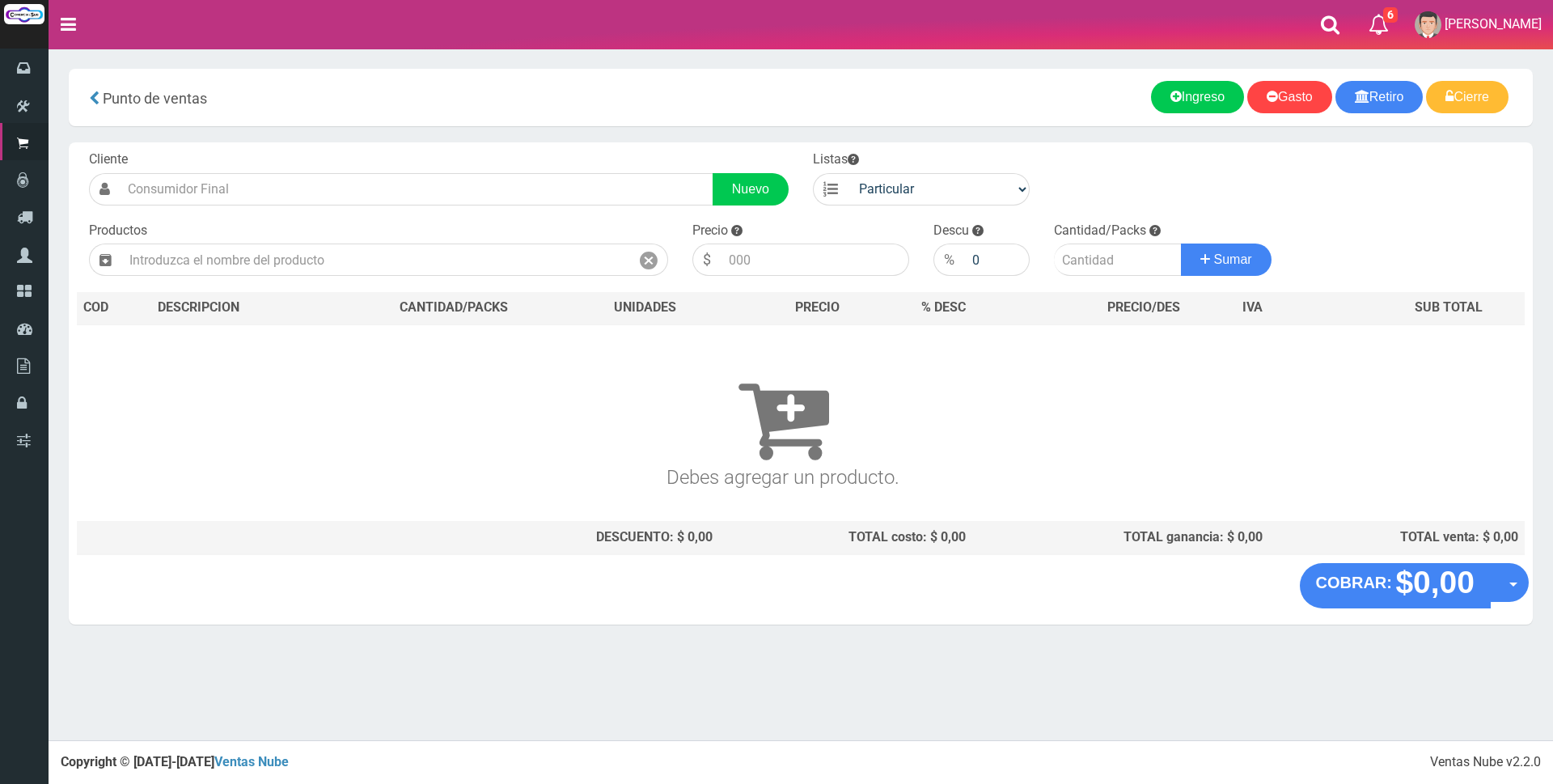
scroll to position [0, 0]
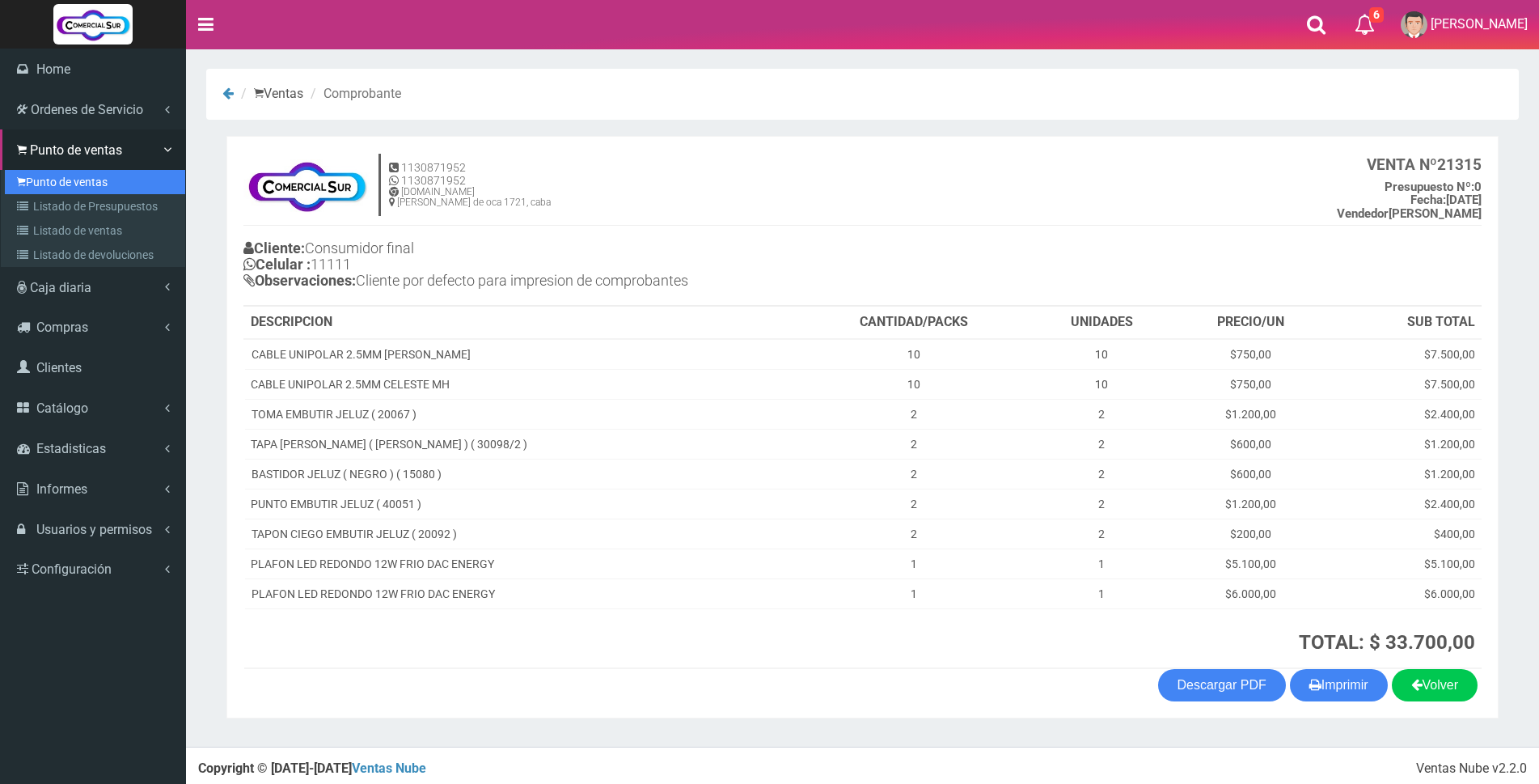
click at [77, 180] on link "Punto de ventas" at bounding box center [94, 181] width 180 height 24
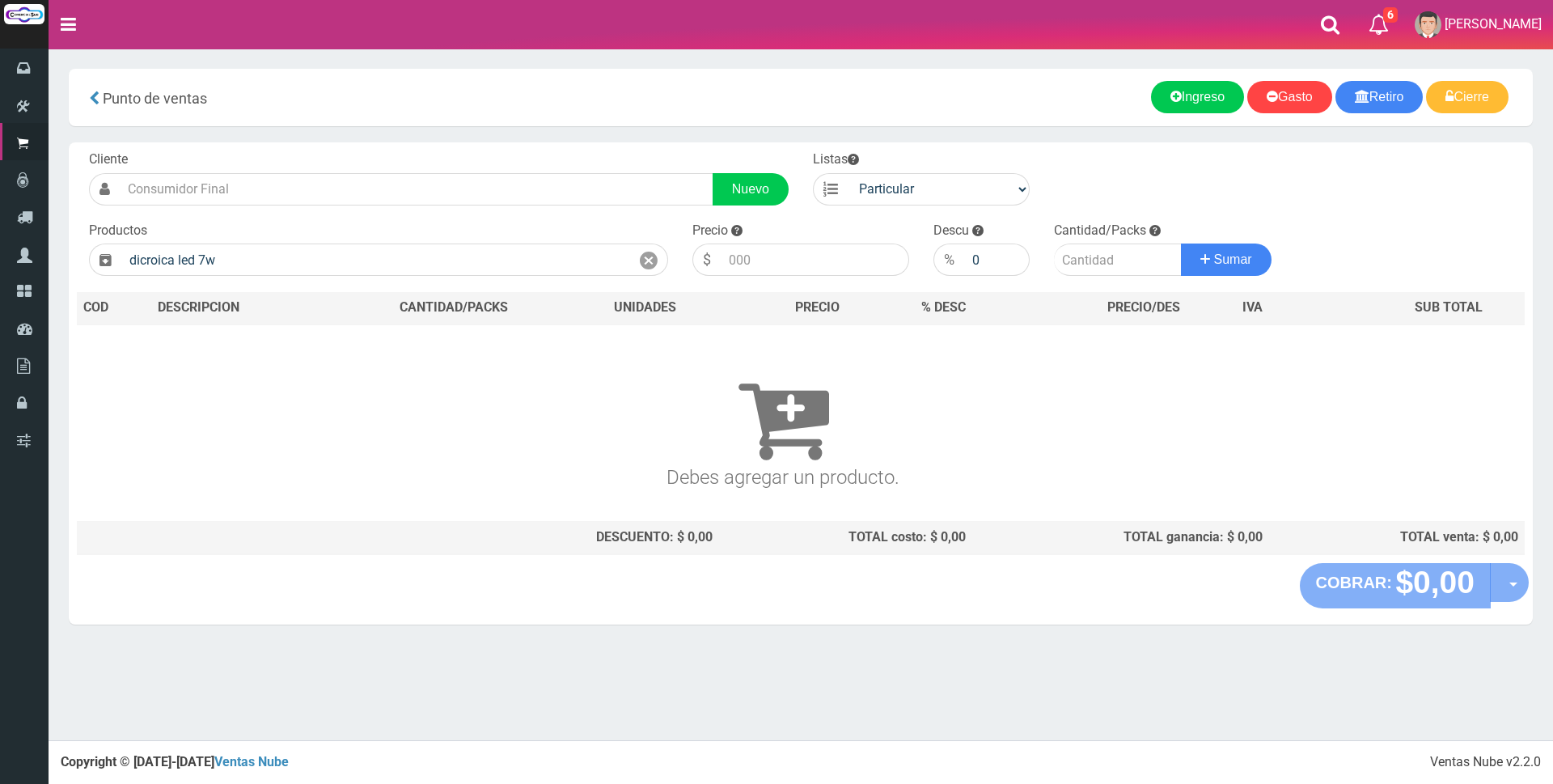
click at [431, 352] on h3 "Debes agregar un producto." at bounding box center [782, 417] width 1400 height 140
click at [281, 266] on input "dicroica led 7w" at bounding box center [375, 260] width 509 height 32
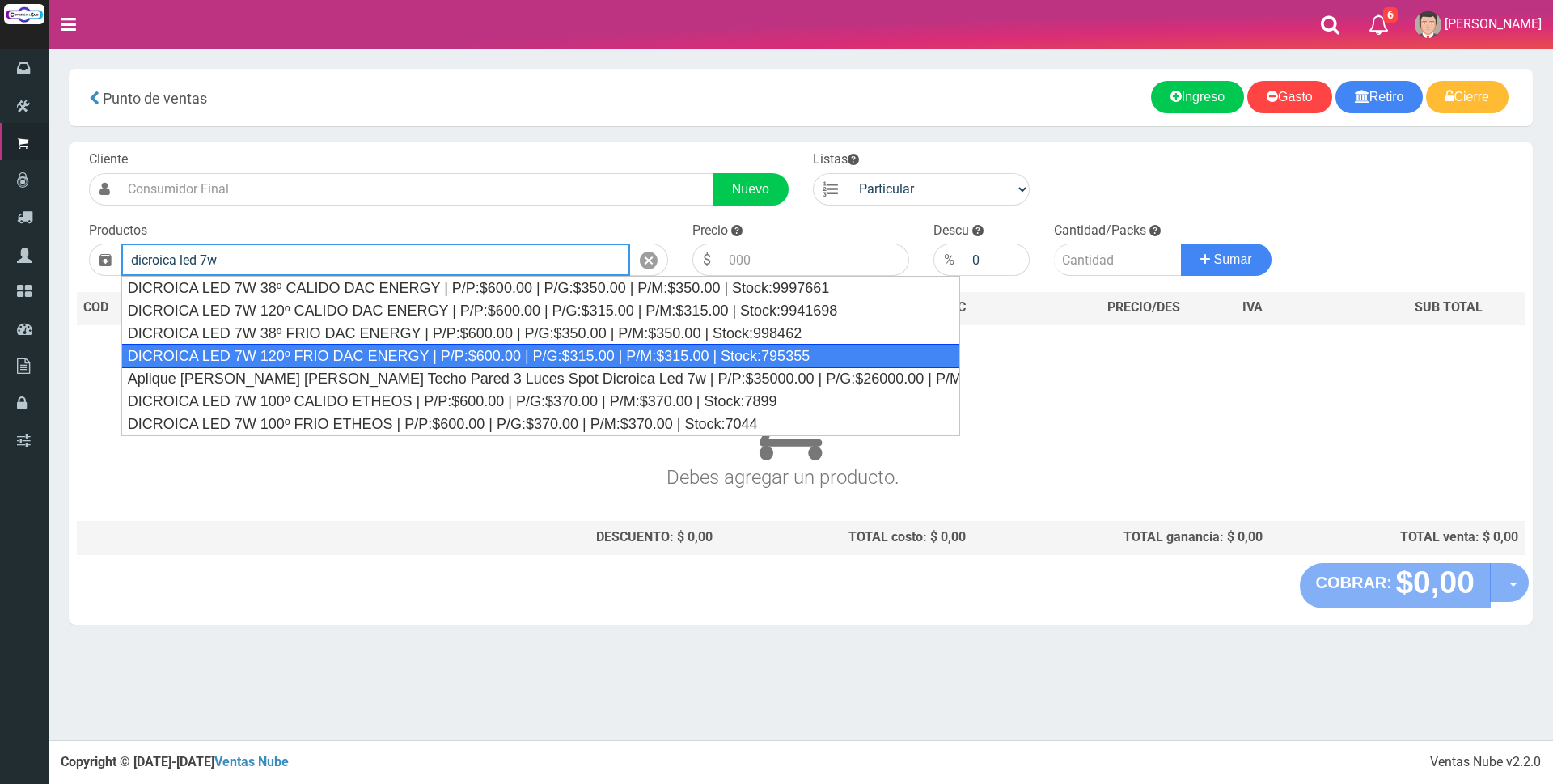
click at [332, 347] on div "DICROICA LED 7W 120º FRIO DAC ENERGY | P/P:$600.00 | P/G:$315.00 | P/M:$315.00 …" at bounding box center [540, 355] width 838 height 24
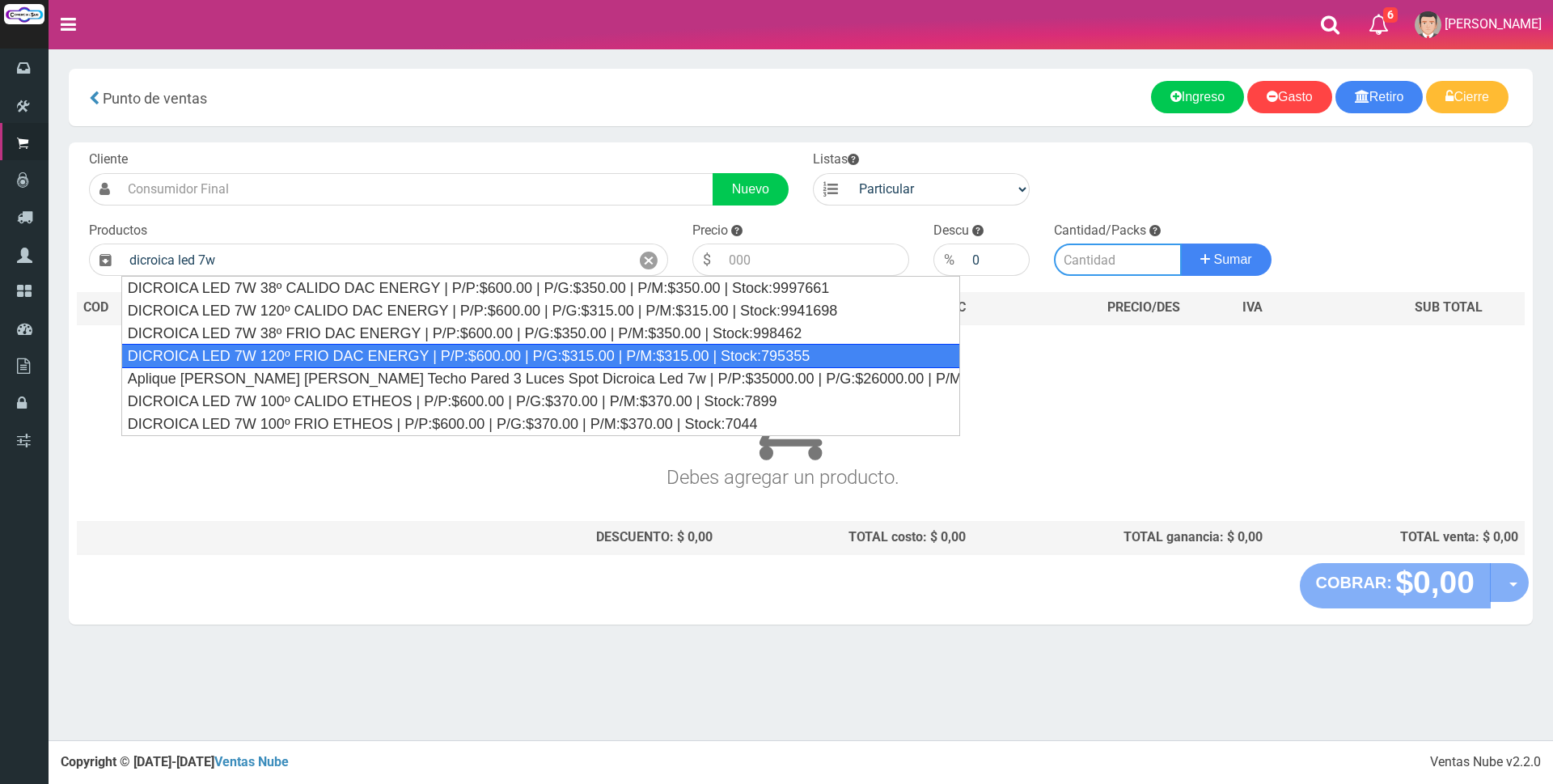
type input "DICROICA LED 7W 120º FRIO DAC ENERGY | P/P:$600.00 | P/G:$315.00 | P/M:$315.00 …"
type input "600.00"
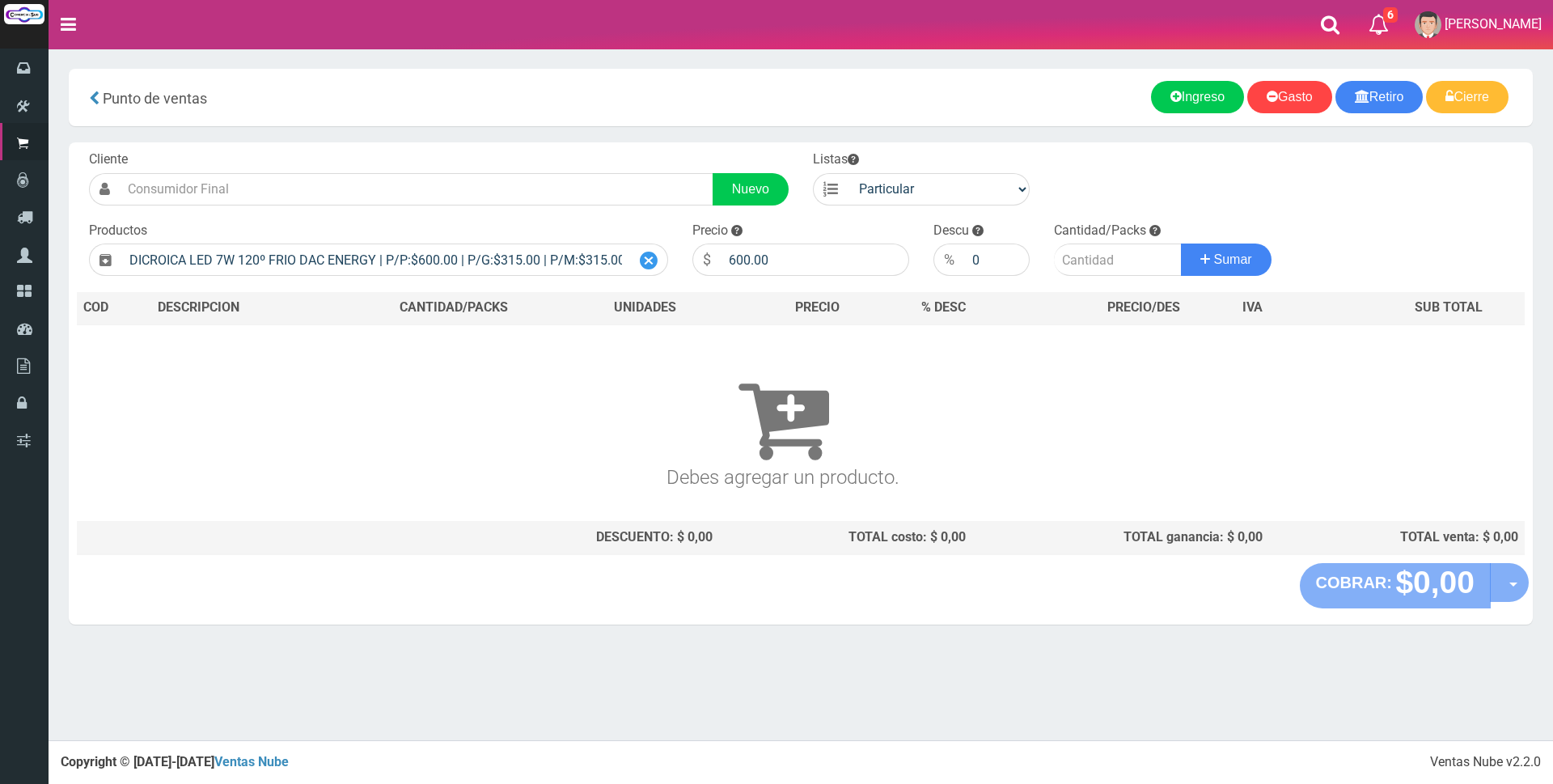
click at [642, 259] on icon at bounding box center [648, 260] width 18 height 24
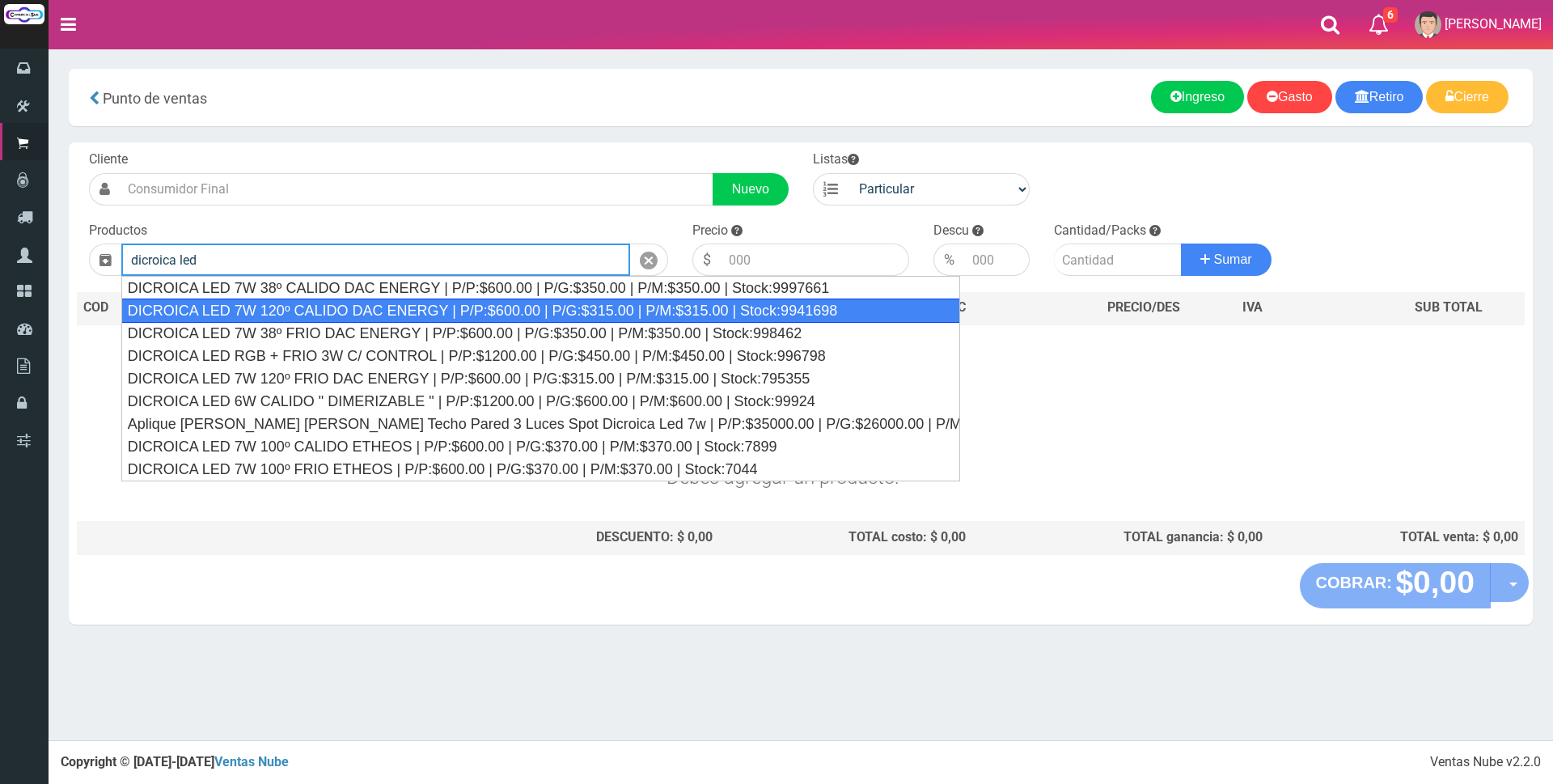
click at [417, 305] on div "DICROICA LED 7W 120º CALIDO DAC ENERGY | P/P:$600.00 | P/G:$315.00 | P/M:$315.0…" at bounding box center [540, 310] width 838 height 24
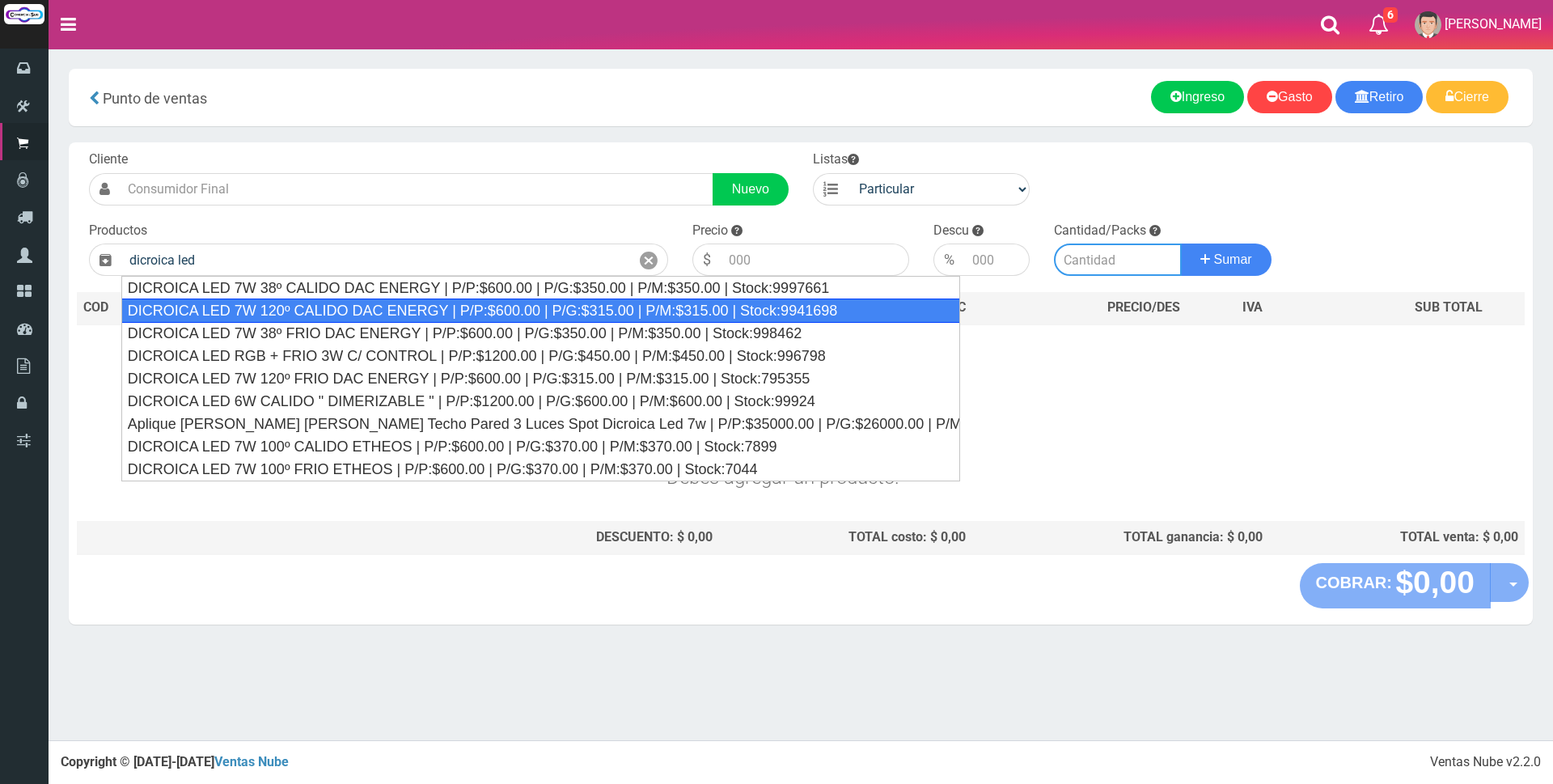
type input "DICROICA LED 7W 120º CALIDO DAC ENERGY | P/P:$600.00 | P/G:$315.00 | P/M:$315.0…"
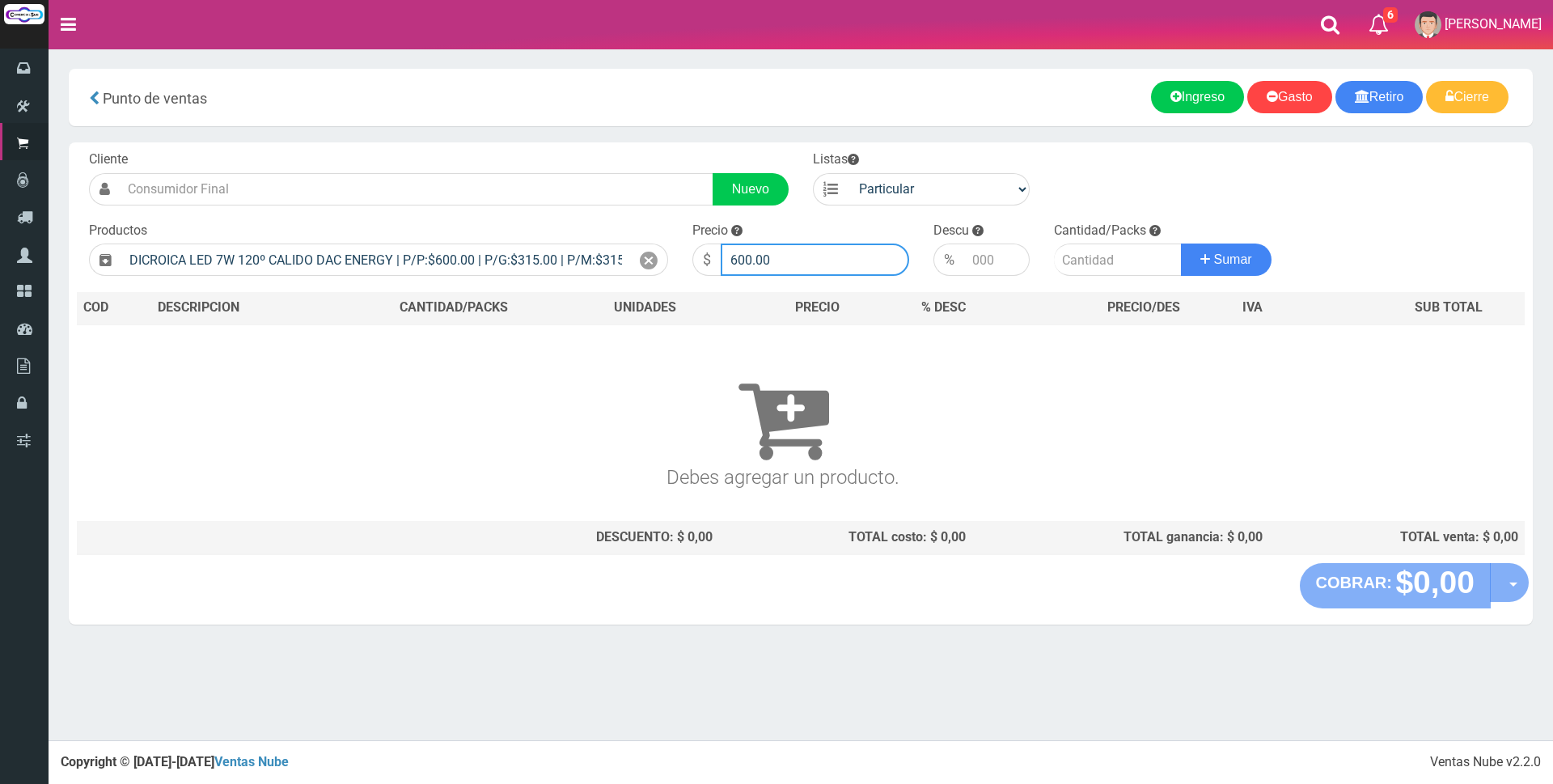
drag, startPoint x: 806, startPoint y: 263, endPoint x: 683, endPoint y: 260, distance: 123.0
click at [683, 260] on div "Precio $ 600.00" at bounding box center [800, 250] width 241 height 55
type input "1650"
type input "4"
click at [1180, 244] on button "Sumar" at bounding box center [1225, 260] width 91 height 32
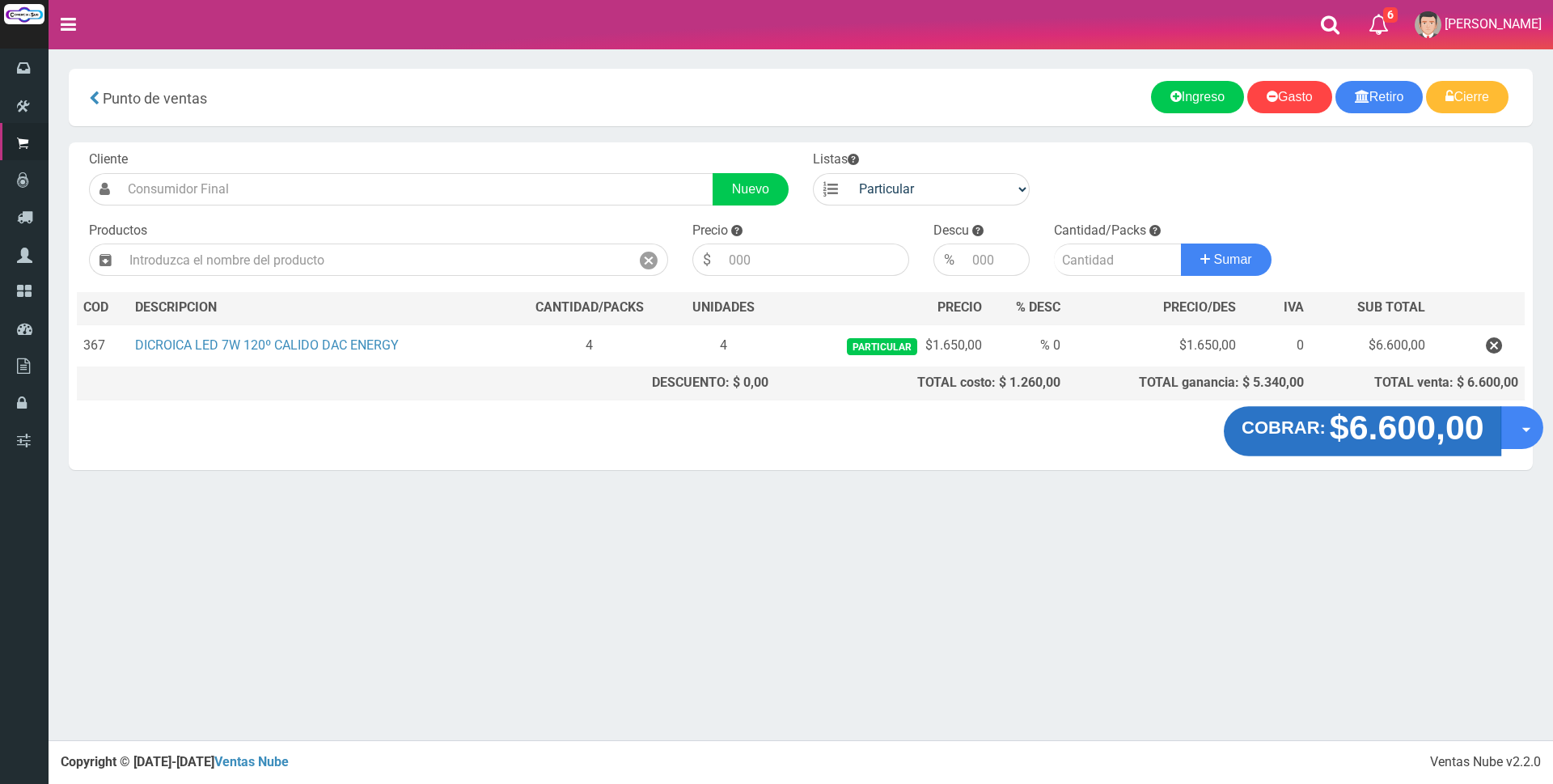
click at [1372, 419] on strong "$6.600,00" at bounding box center [1406, 428] width 154 height 38
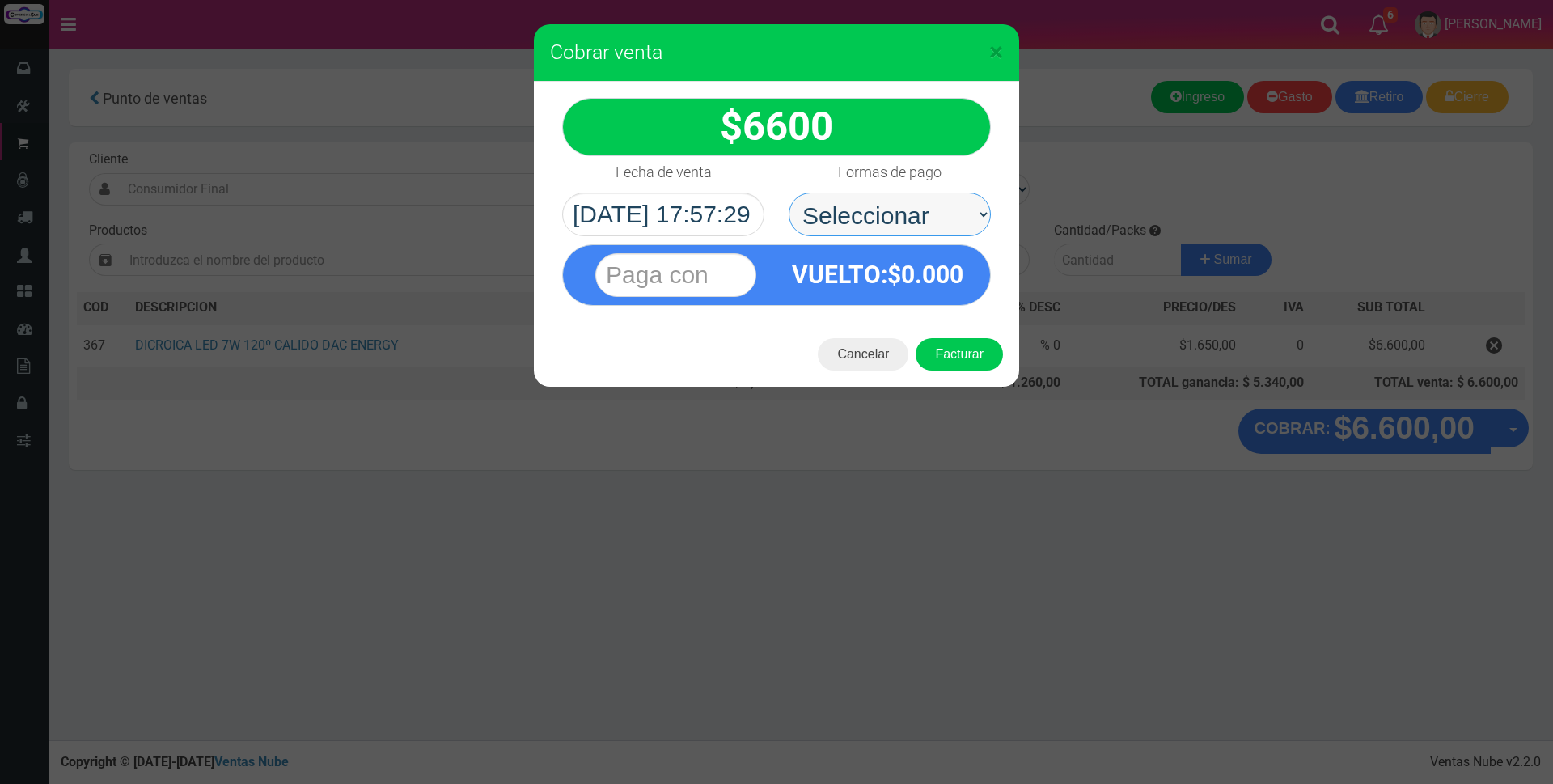
drag, startPoint x: 913, startPoint y: 237, endPoint x: 913, endPoint y: 213, distance: 24.0
click at [913, 213] on select "Seleccionar Efectivo Tarjeta de Crédito Depósito Débito" at bounding box center [890, 214] width 202 height 44
select select "Tarjeta de Crédito"
click at [789, 192] on select "Seleccionar Efectivo Tarjeta de Crédito Depósito Débito" at bounding box center [890, 214] width 202 height 44
click at [708, 280] on input "text" at bounding box center [676, 275] width 161 height 44
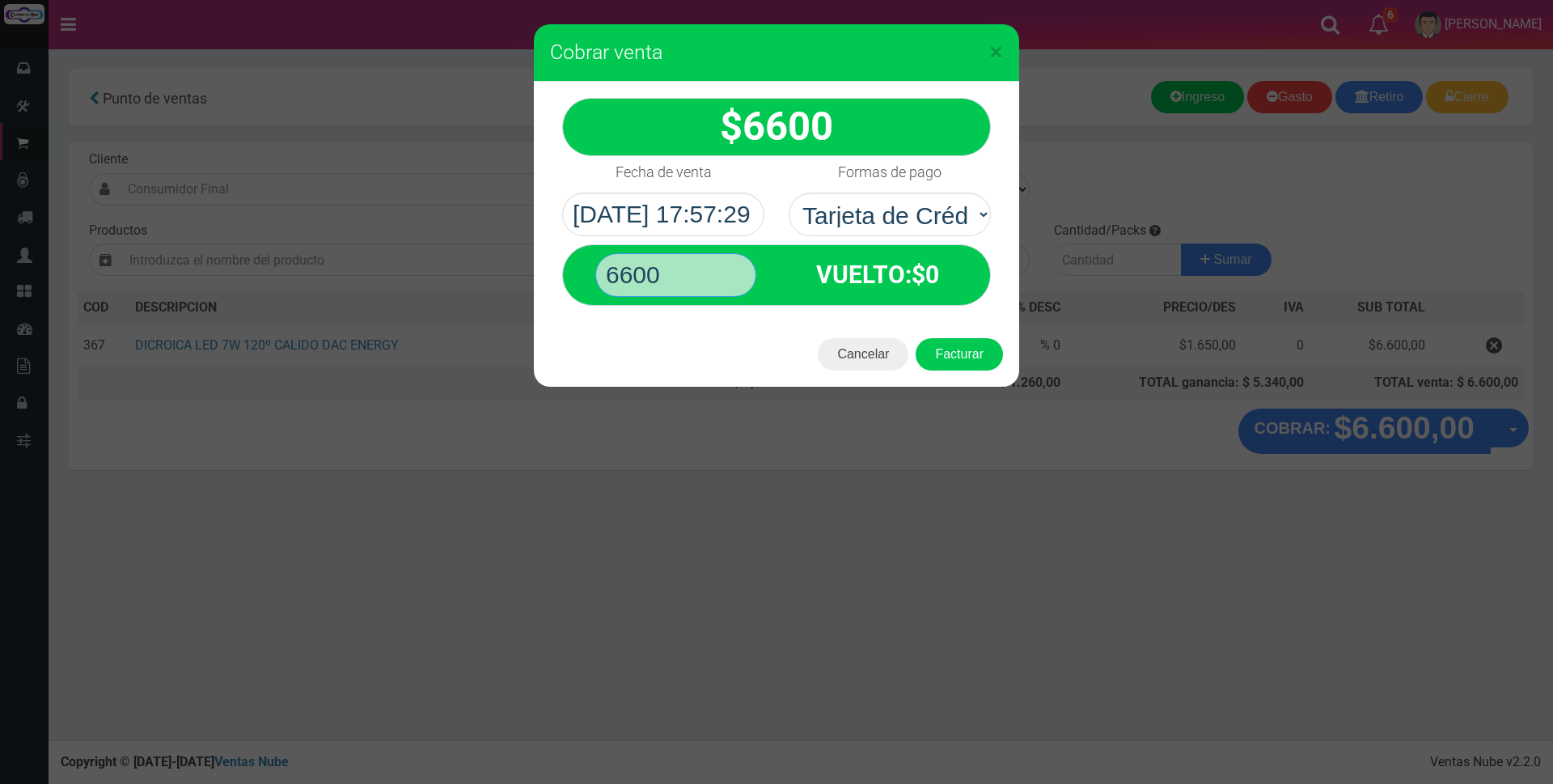
type input "6600"
click at [916, 338] on button "Facturar" at bounding box center [959, 354] width 88 height 32
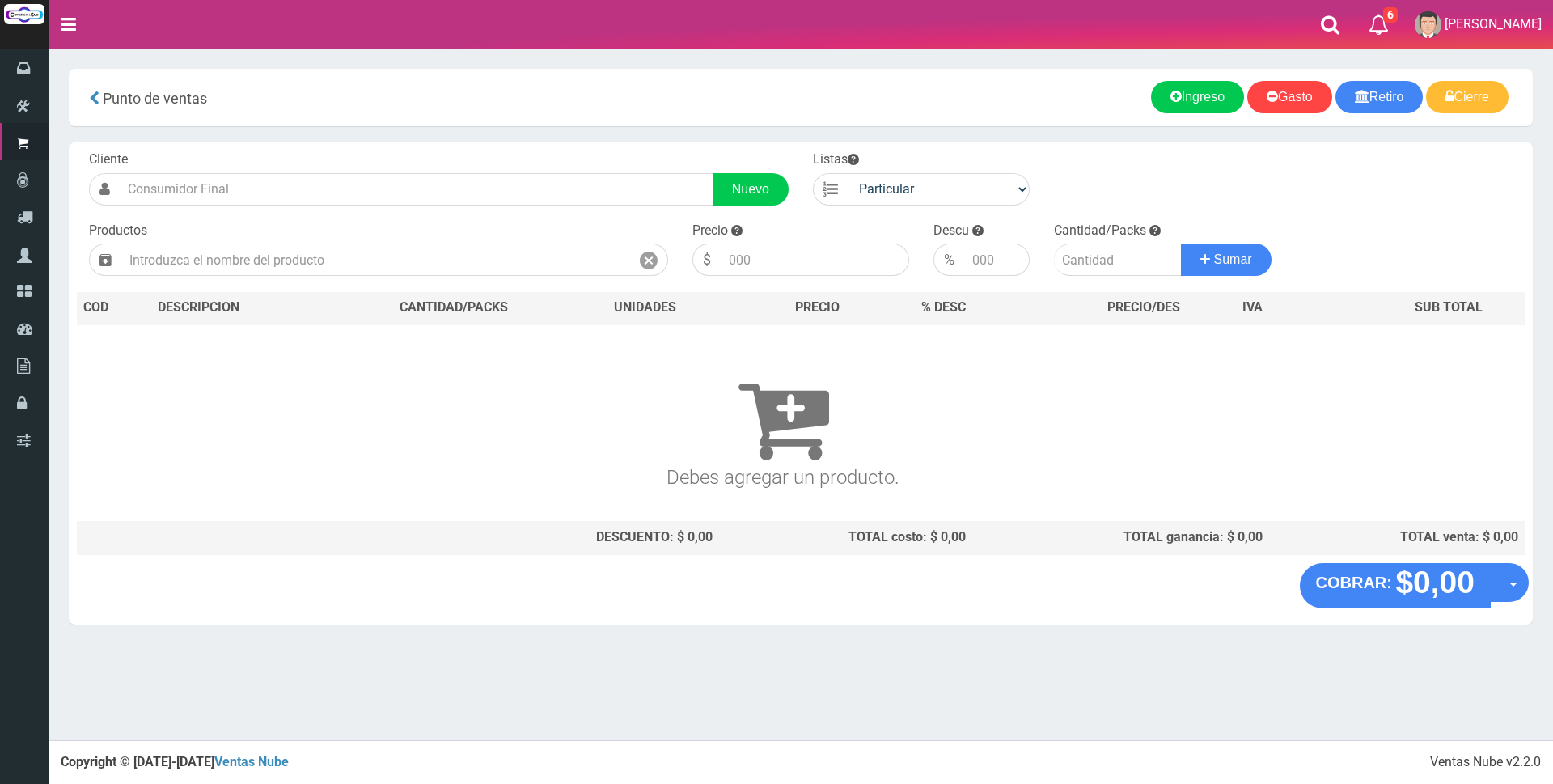
click at [1199, 8] on nav "Toggle navigation 6 6 Gaston a Presup. Aceptado OS: 5 El Wed 11 Dec 2019 12:12 …" at bounding box center [800, 25] width 1504 height 50
click at [537, 272] on input "text" at bounding box center [375, 260] width 509 height 32
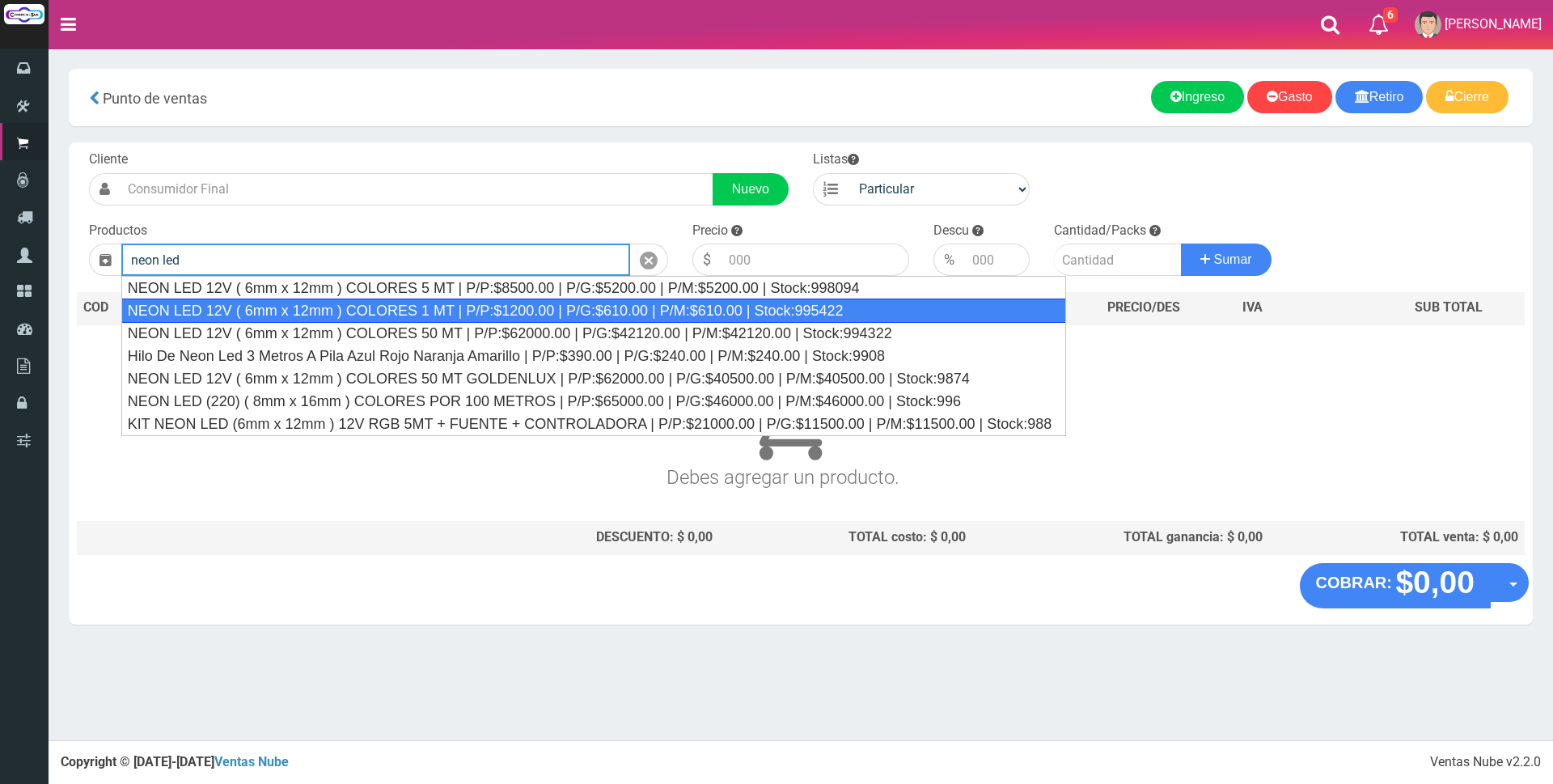
click at [463, 309] on div "NEON LED 12V ( 6mm x 12mm ) COLORES 1 MT | P/P:$1200.00 | P/G:$610.00 | P/M:$61…" at bounding box center [593, 310] width 944 height 24
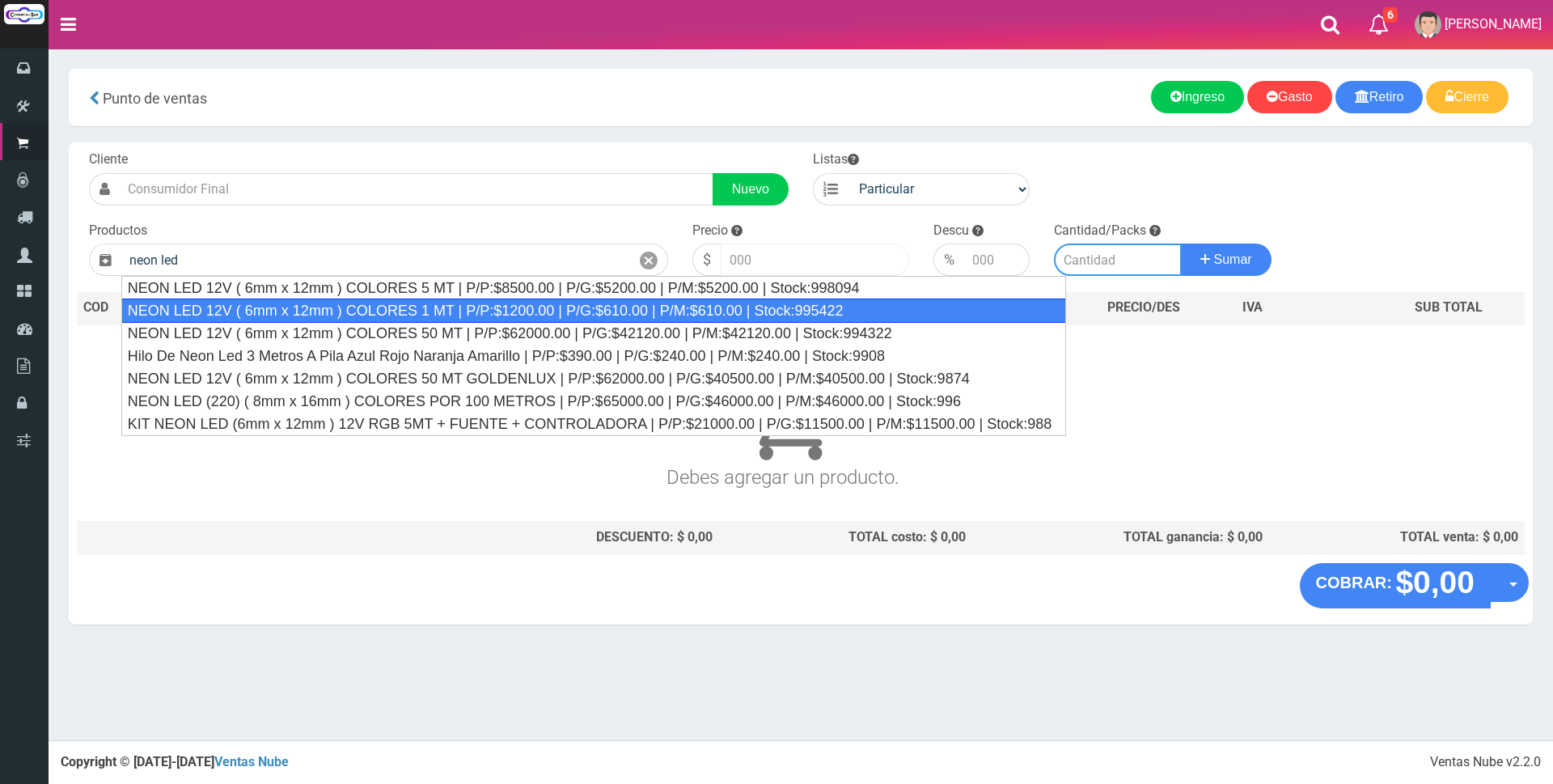
type input "NEON LED 12V ( 6mm x 12mm ) COLORES 1 MT | P/P:$1200.00 | P/G:$610.00 | P/M:$61…"
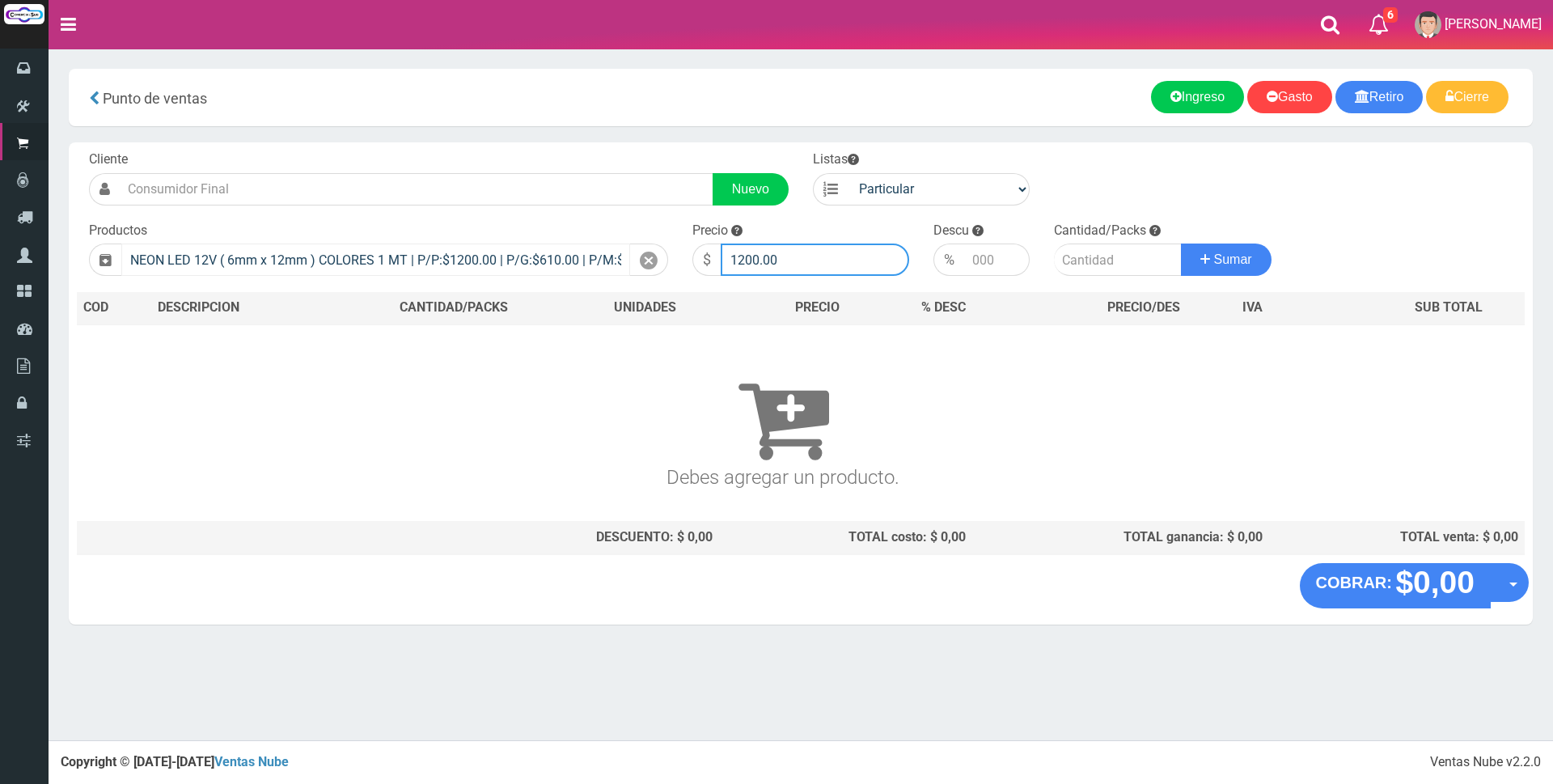
drag, startPoint x: 575, startPoint y: 256, endPoint x: 521, endPoint y: 245, distance: 55.1
click at [523, 151] on form "Cliente Nuevo Listas Particular Gremio Mayoristas" at bounding box center [800, 151] width 1447 height 0
type input "3000"
type input "14"
click at [1180, 244] on button "Sumar" at bounding box center [1225, 260] width 91 height 32
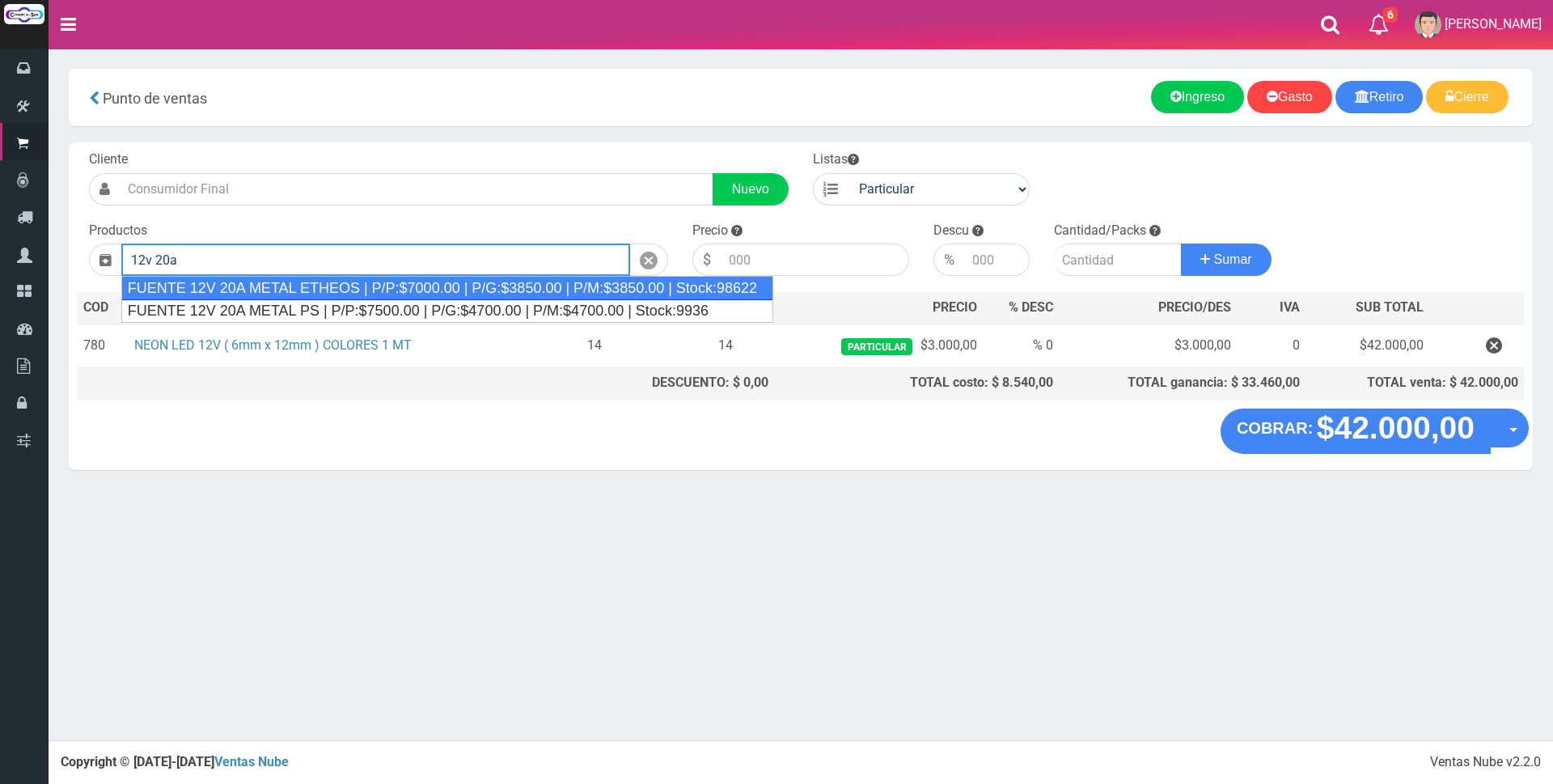
click at [424, 286] on div "FUENTE 12V 20A METAL ETHEOS | P/P:$7000.00 | P/G:$3850.00 | P/M:$3850.00 | Stoc…" at bounding box center [447, 287] width 652 height 24
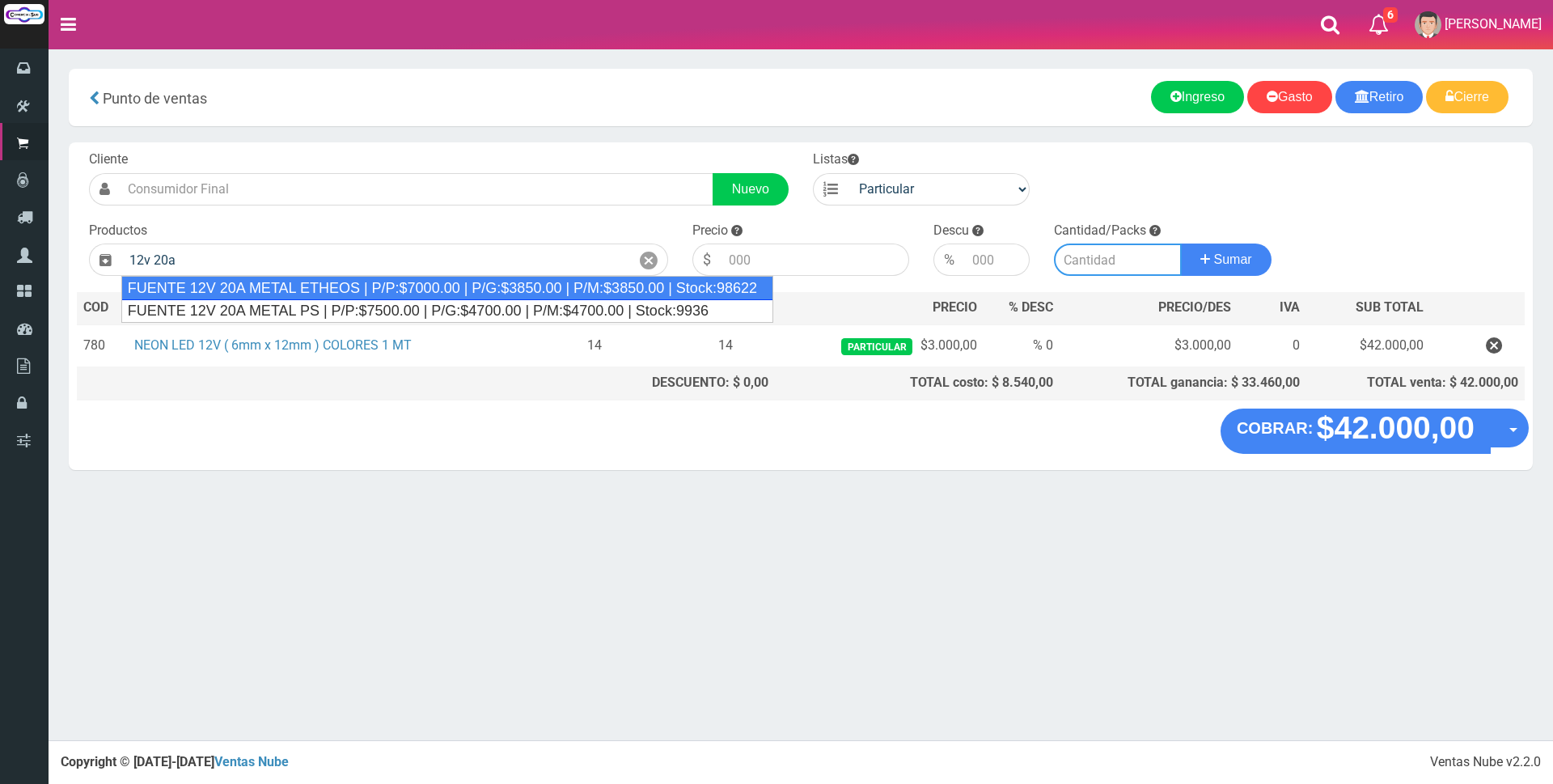
type input "FUENTE 12V 20A METAL ETHEOS | P/P:$7000.00 | P/G:$3850.00 | P/M:$3850.00 | Stoc…"
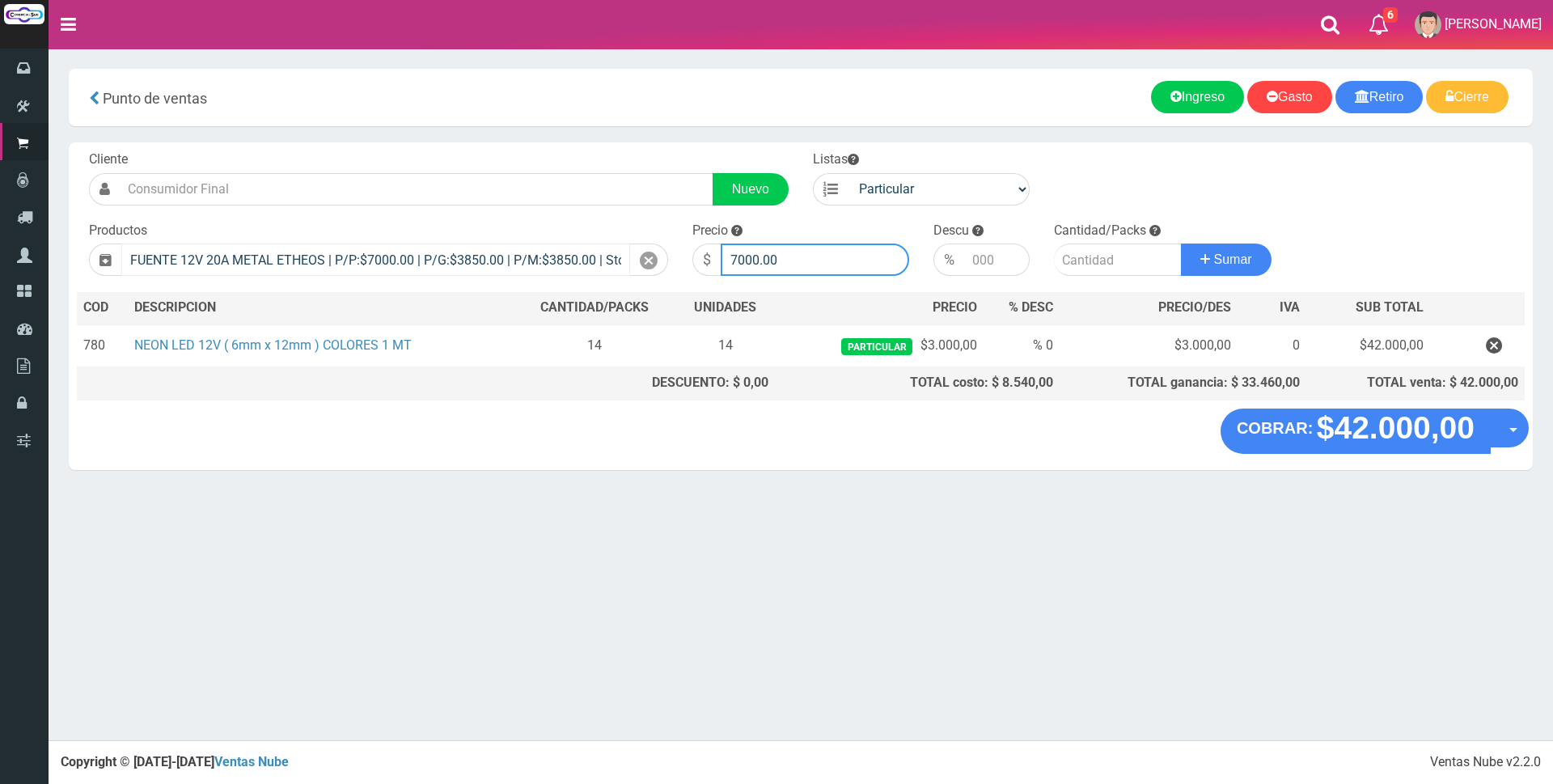
drag, startPoint x: 797, startPoint y: 259, endPoint x: 549, endPoint y: 256, distance: 248.0
click at [554, 151] on form "Cliente Nuevo Listas Particular Gremio Mayoristas" at bounding box center [800, 151] width 1447 height 0
type input "21000"
type input "1"
click at [1180, 244] on button "Sumar" at bounding box center [1225, 260] width 91 height 32
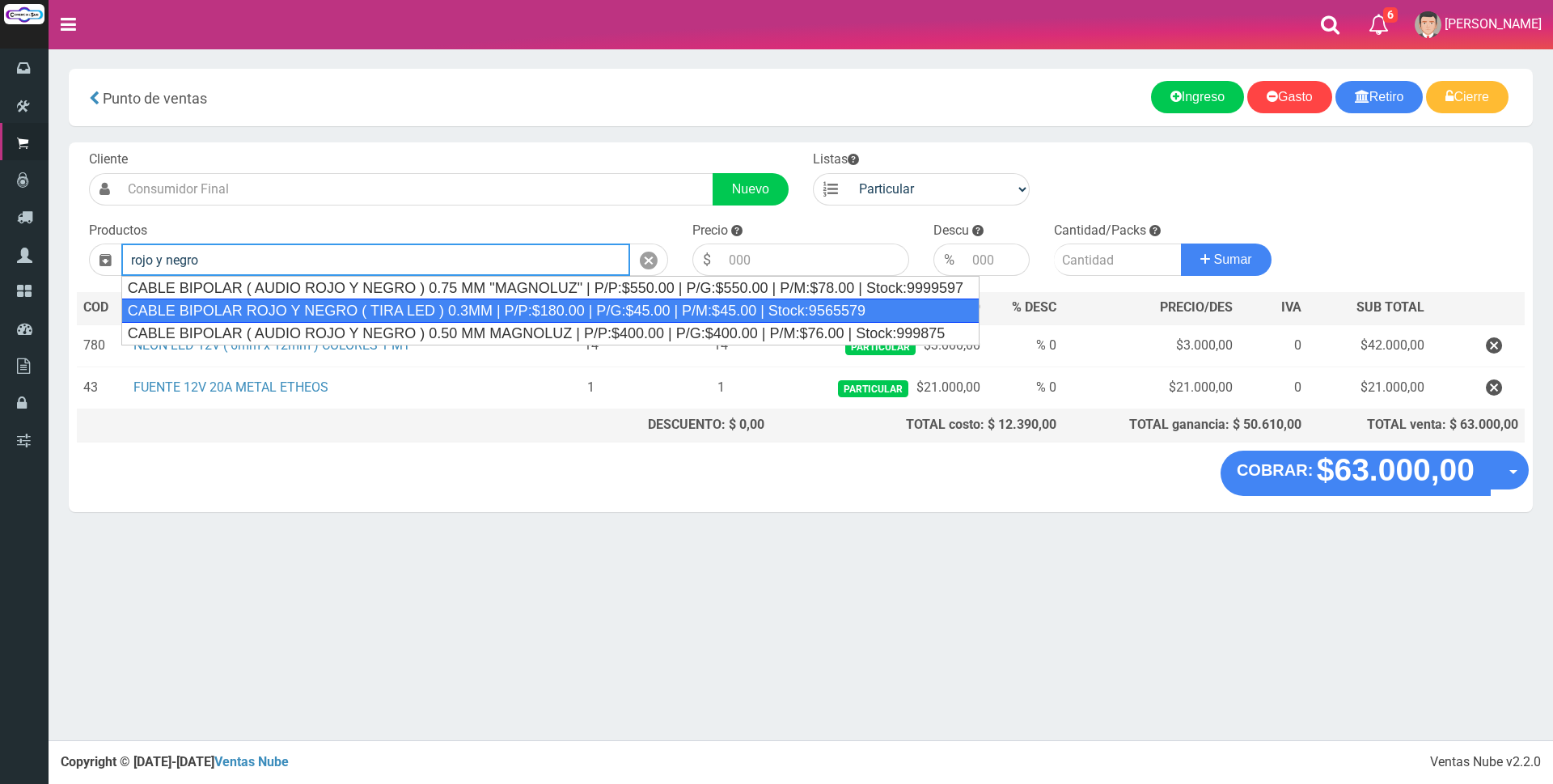
drag, startPoint x: 501, startPoint y: 312, endPoint x: 525, endPoint y: 307, distance: 24.5
click at [503, 310] on div "CABLE BIPOLAR ROJO Y NEGRO ( TIRA LED ) 0.3MM | P/P:$180.00 | P/G:$45.00 | P/M:…" at bounding box center [550, 310] width 858 height 24
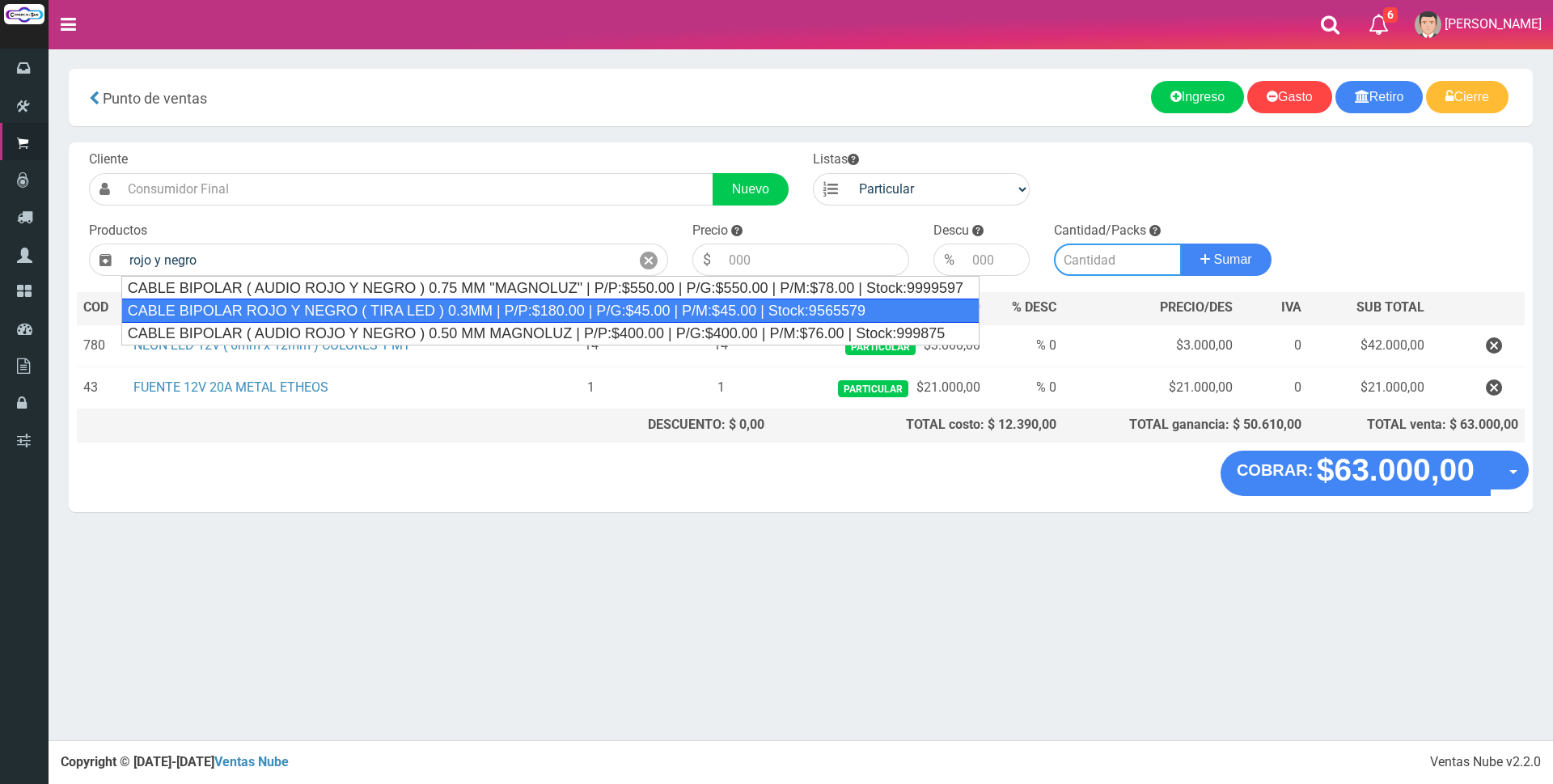
type input "CABLE BIPOLAR ROJO Y NEGRO ( TIRA LED ) 0.3MM | P/P:$180.00 | P/G:$45.00 | P/M:…"
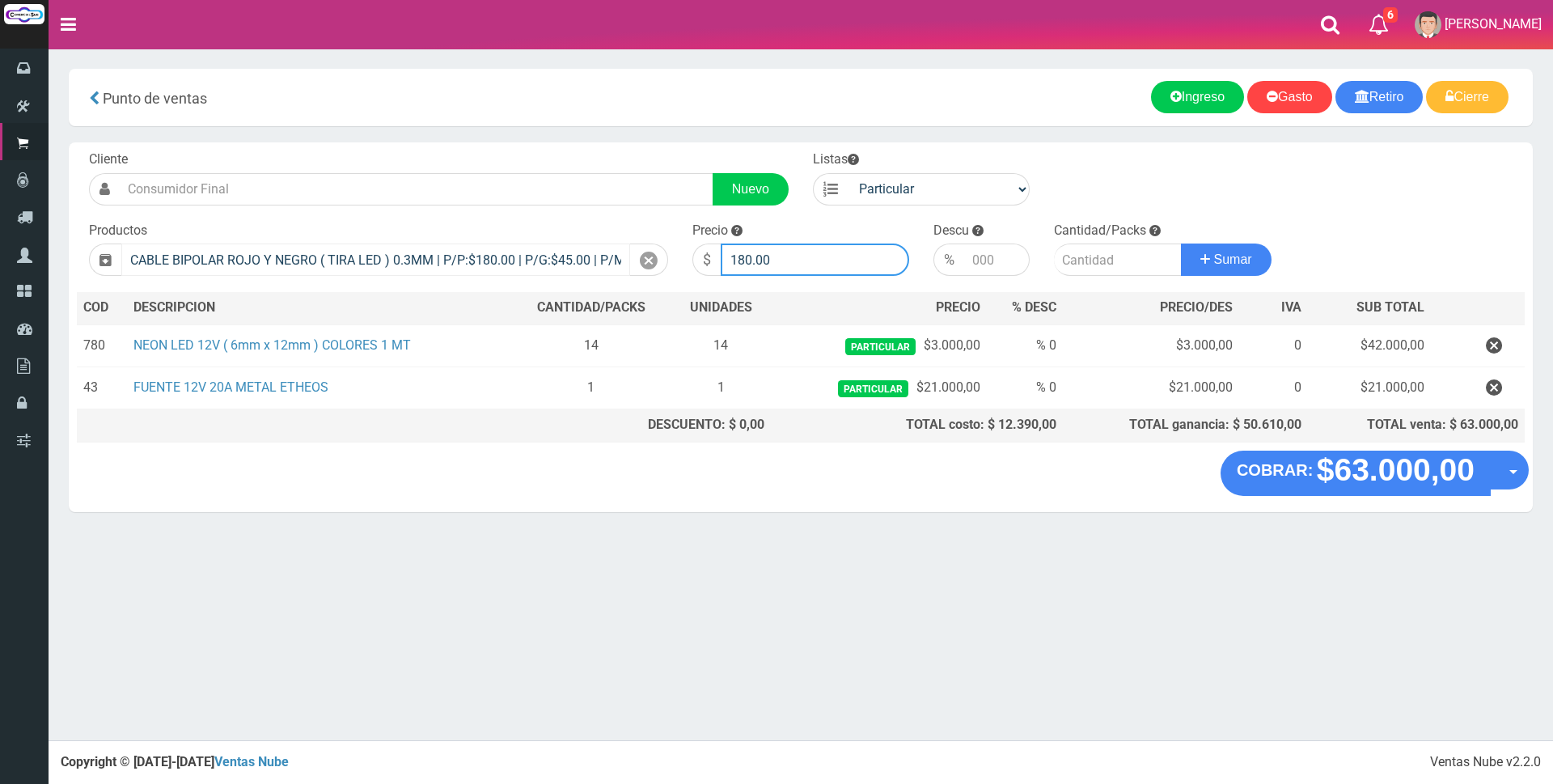
drag, startPoint x: 757, startPoint y: 256, endPoint x: 497, endPoint y: 257, distance: 260.0
click at [500, 151] on form "Cliente Nuevo Listas Particular Gremio Mayoristas" at bounding box center [800, 151] width 1447 height 0
type input "600"
type input "4"
click at [1180, 244] on button "Sumar" at bounding box center [1225, 260] width 91 height 32
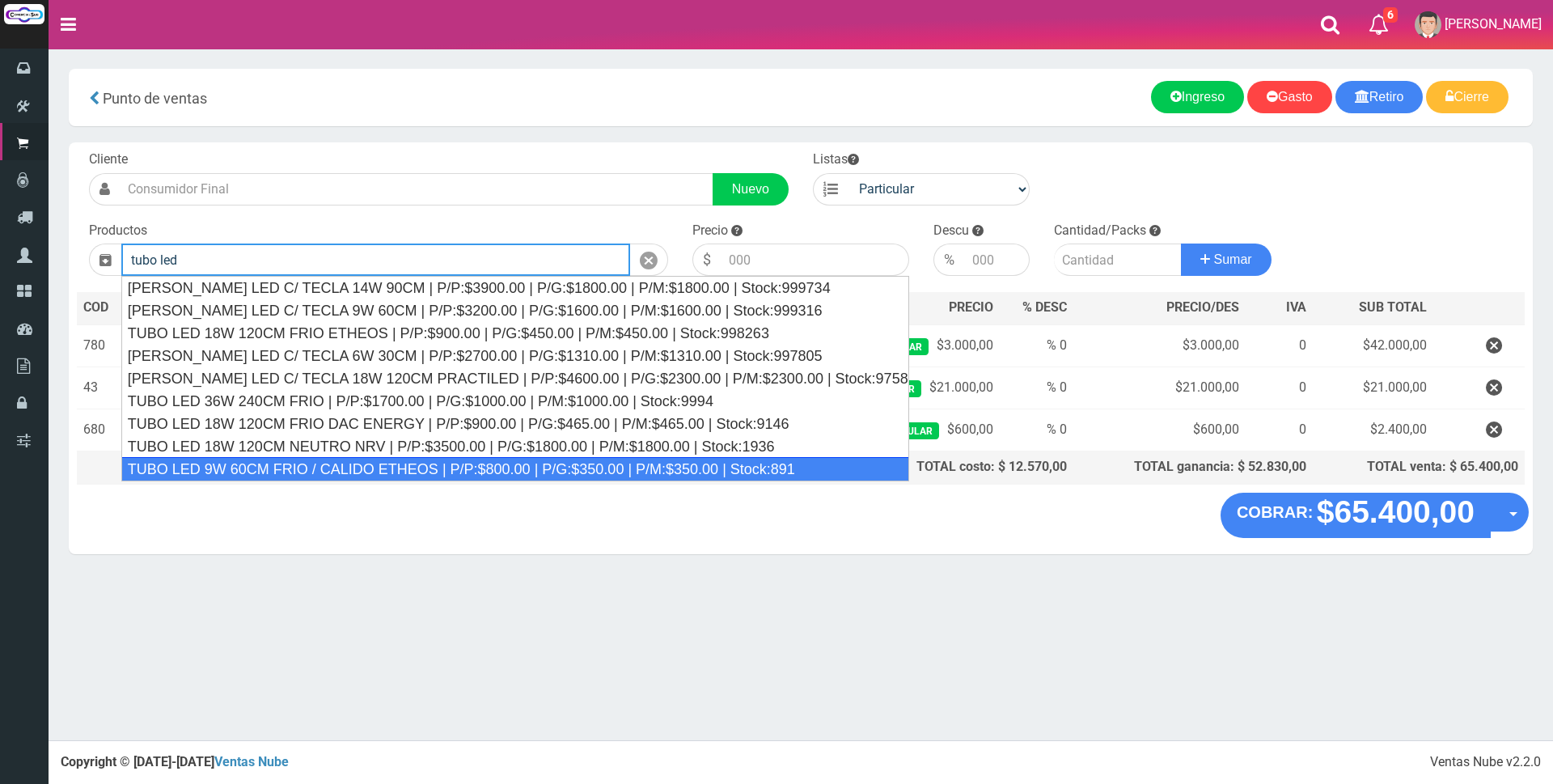
click at [468, 461] on div "TUBO LED 9W 60CM FRIO / CALIDO ETHEOS | P/P:$800.00 | P/G:$350.00 | P/M:$350.00…" at bounding box center [514, 469] width 788 height 24
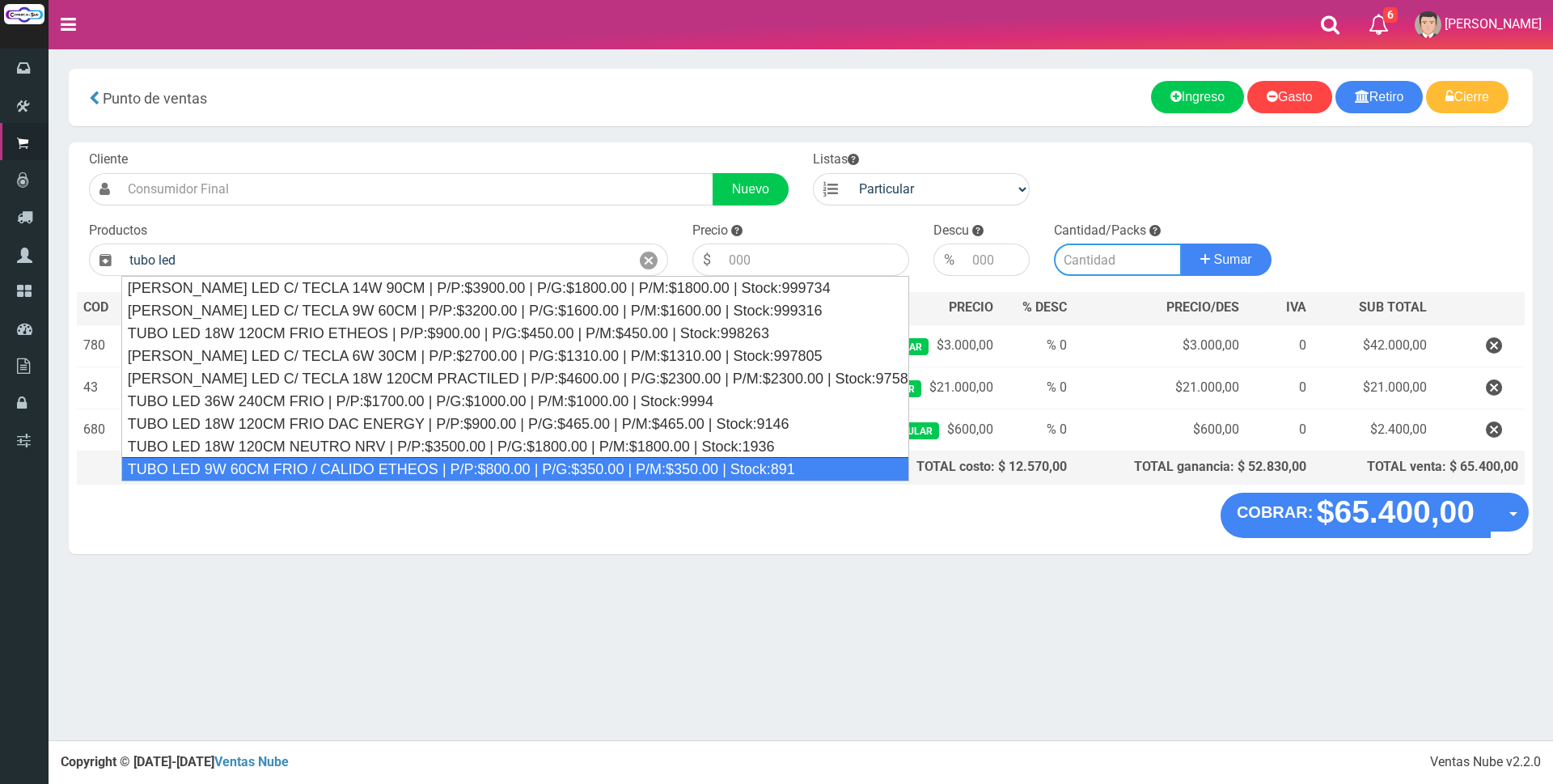
type input "TUBO LED 9W 60CM FRIO / CALIDO ETHEOS | P/P:$800.00 | P/G:$350.00 | P/M:$350.00…"
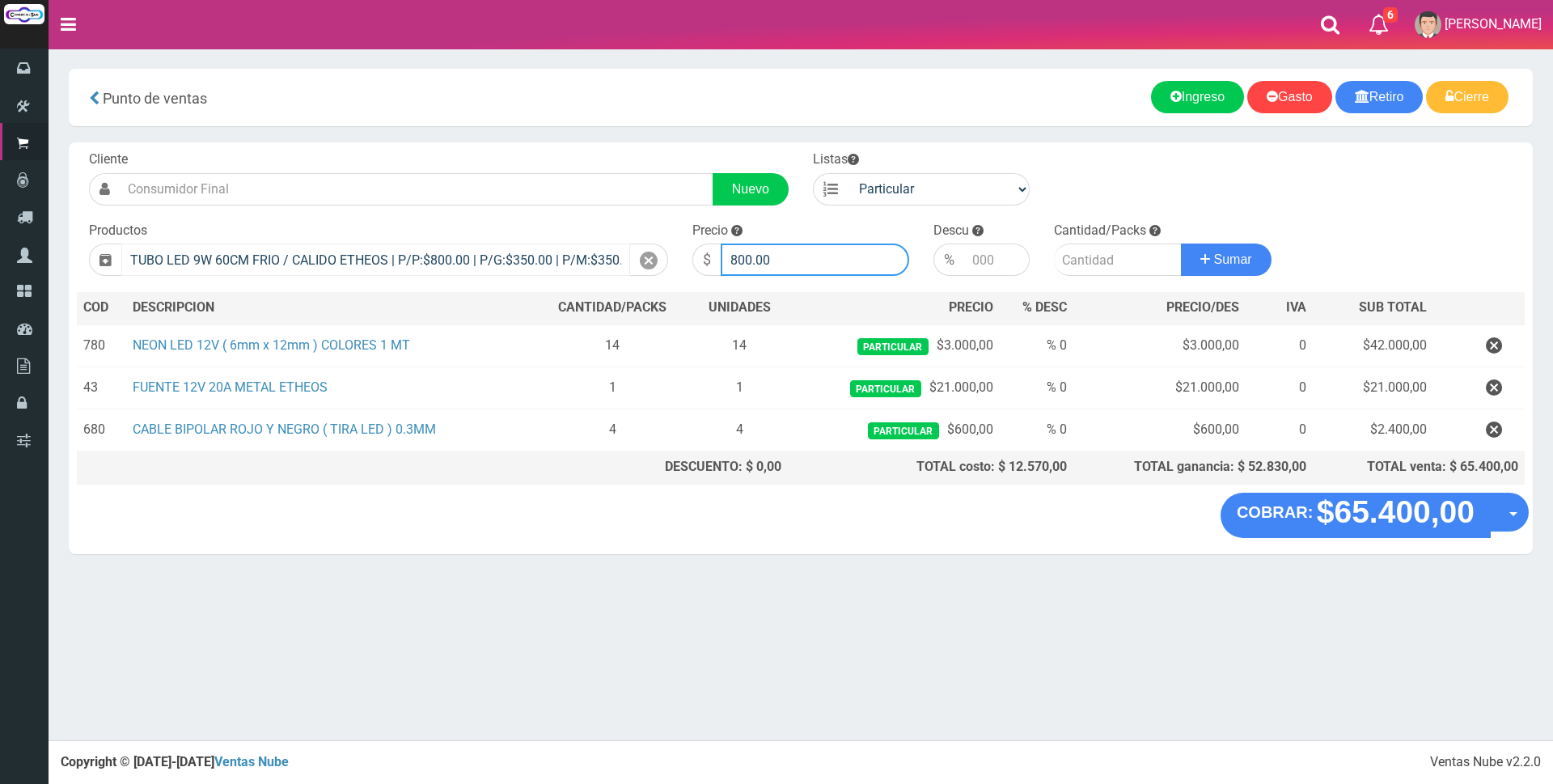
drag, startPoint x: 830, startPoint y: 255, endPoint x: 560, endPoint y: 259, distance: 270.0
click at [562, 151] on form "Cliente Nuevo Listas Particular Gremio Mayoristas" at bounding box center [800, 151] width 1447 height 0
type input "3000"
type input "3"
click at [1180, 244] on button "Sumar" at bounding box center [1225, 260] width 91 height 32
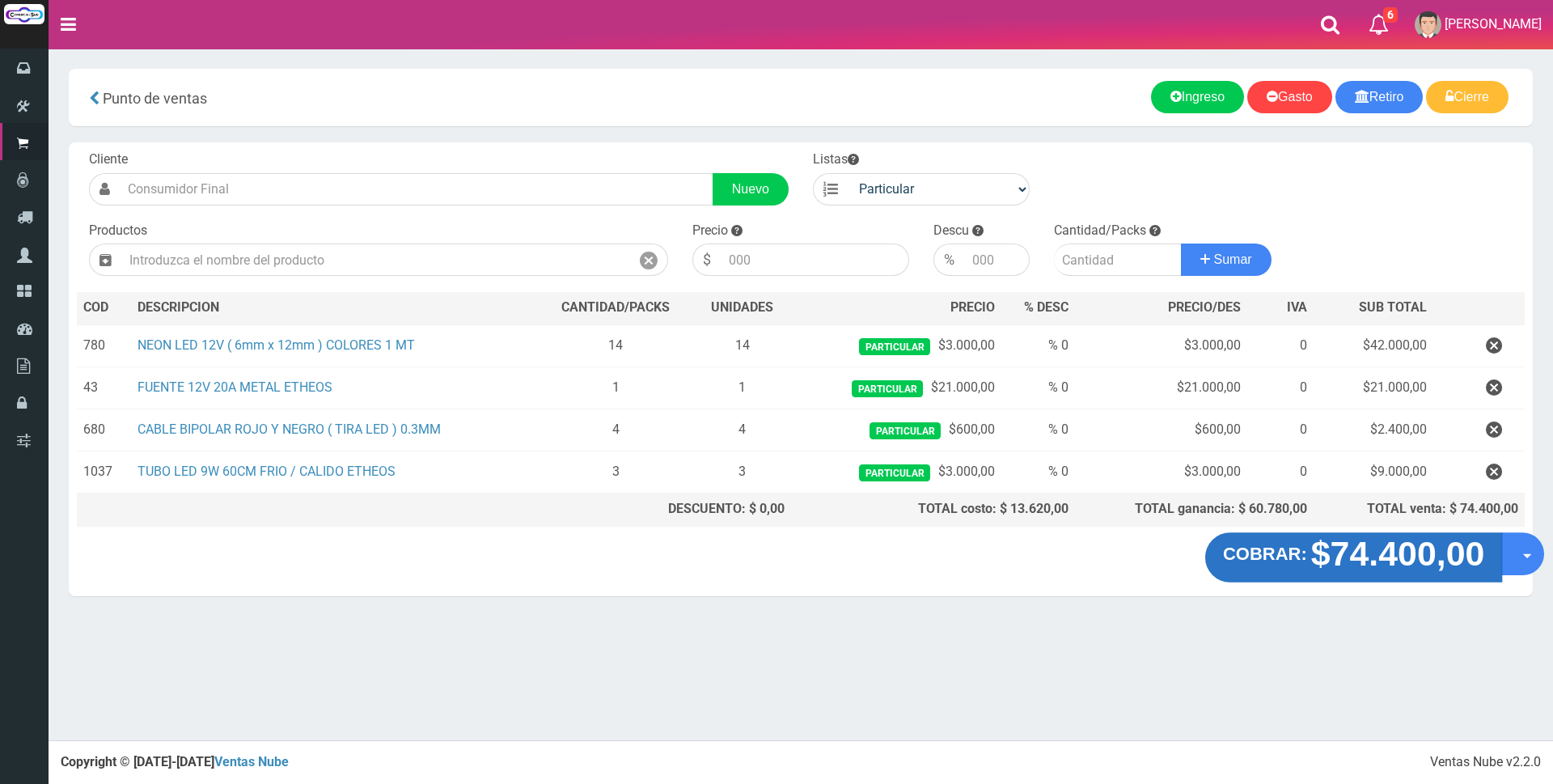
click at [1400, 564] on strong "$74.400,00" at bounding box center [1398, 553] width 174 height 38
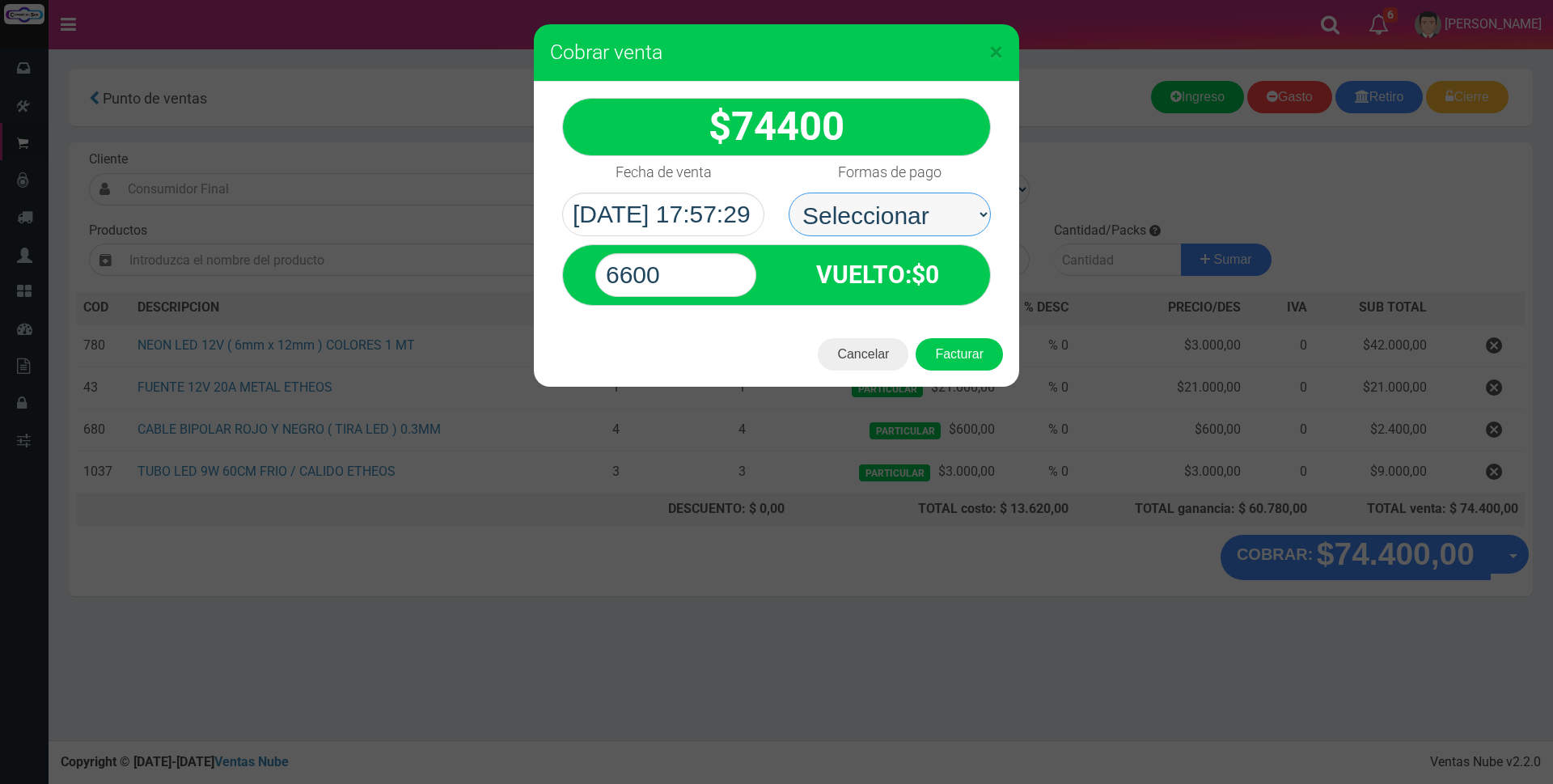
click at [875, 226] on select "Seleccionar Efectivo Tarjeta de Crédito Depósito Débito" at bounding box center [890, 214] width 202 height 44
select select "Efectivo"
click at [789, 192] on select "Seleccionar Efectivo Tarjeta de Crédito Depósito Débito" at bounding box center [890, 214] width 202 height 44
drag, startPoint x: 693, startPoint y: 283, endPoint x: 510, endPoint y: 258, distance: 184.7
click at [510, 258] on div "× Cobrar venta 74400" at bounding box center [776, 392] width 1553 height 784
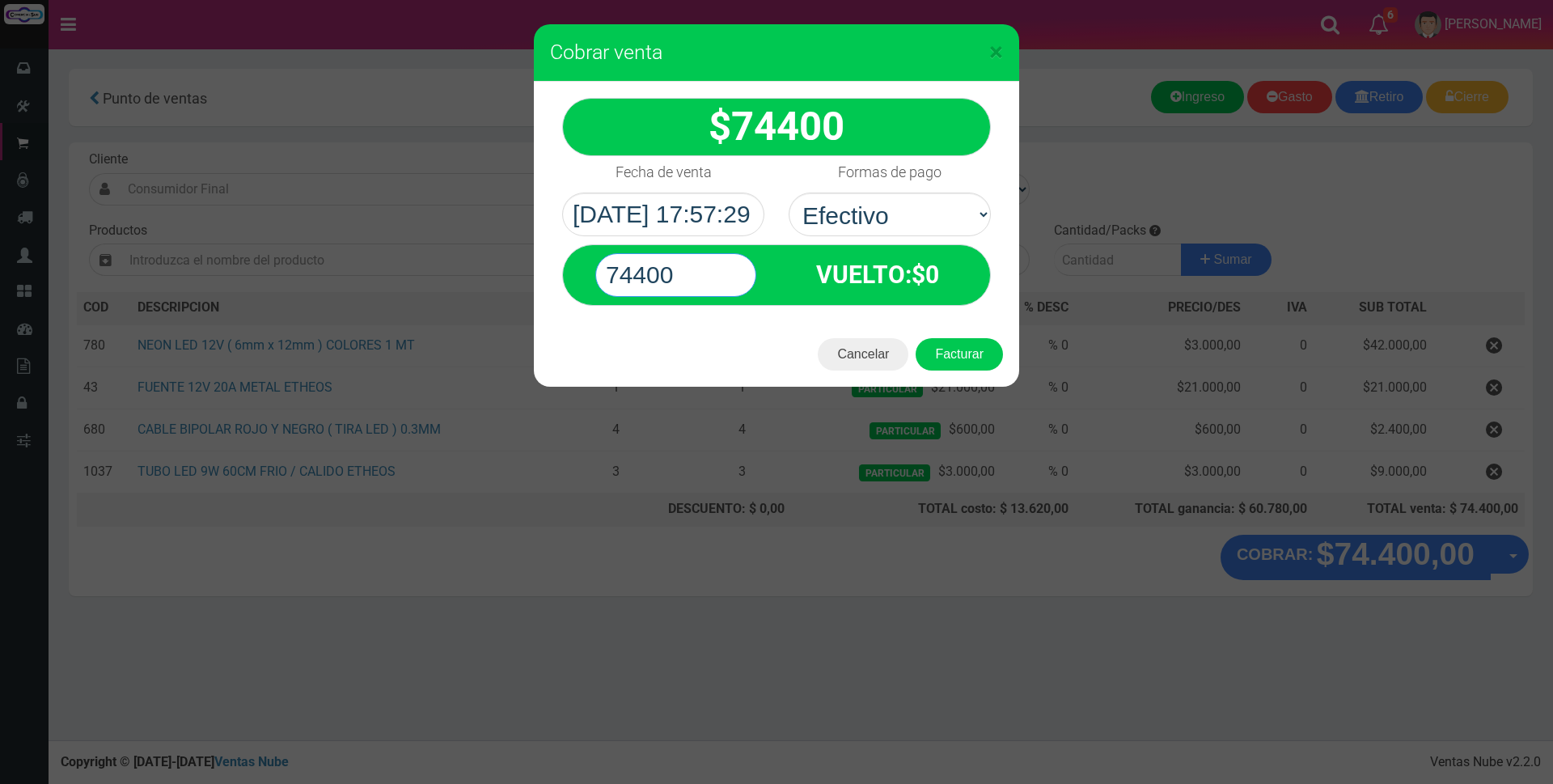
type input "74400"
click at [916, 338] on button "Facturar" at bounding box center [959, 354] width 88 height 32
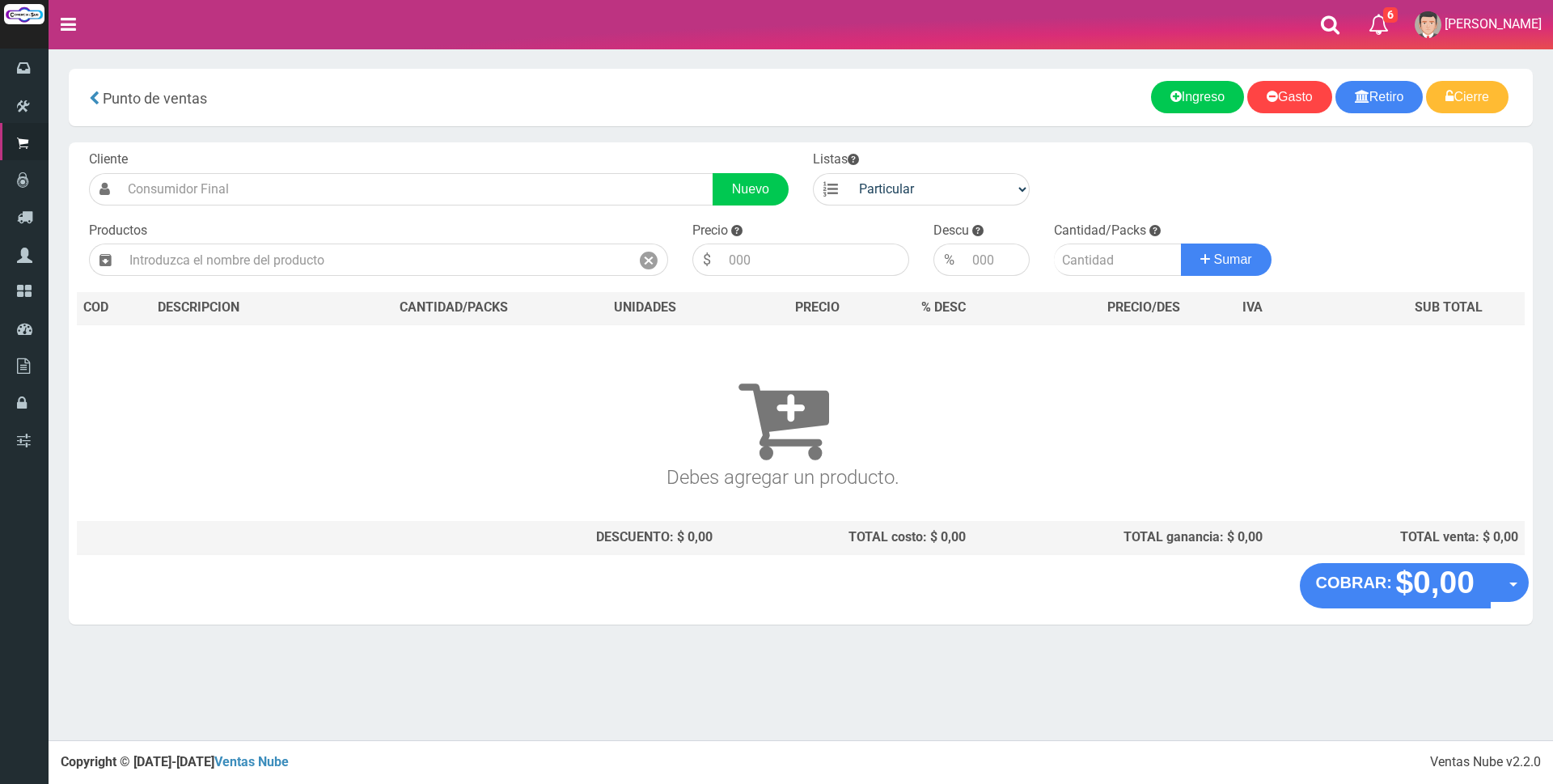
click at [1227, 21] on nav "Toggle navigation 6 6 Gaston a Presup. Aceptado OS: 5 El Wed 11 Dec 2019 12:12 …" at bounding box center [800, 25] width 1504 height 50
click at [373, 236] on div "Productos" at bounding box center [378, 250] width 603 height 55
click at [373, 259] on input "text" at bounding box center [375, 260] width 509 height 32
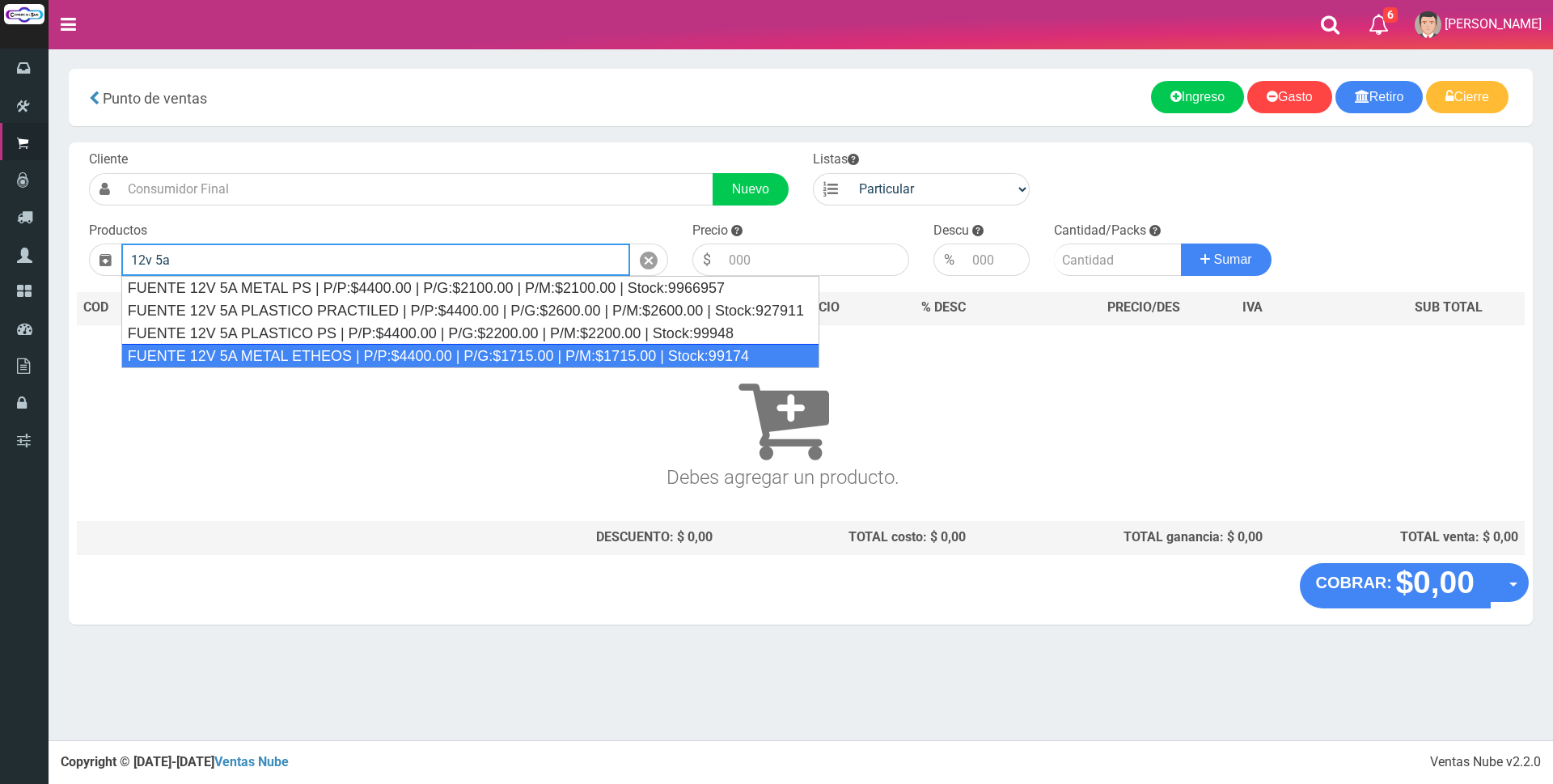
click at [351, 361] on div "FUENTE 12V 5A METAL ETHEOS | P/P:$4400.00 | P/G:$1715.00 | P/M:$1715.00 | Stock…" at bounding box center [470, 355] width 698 height 24
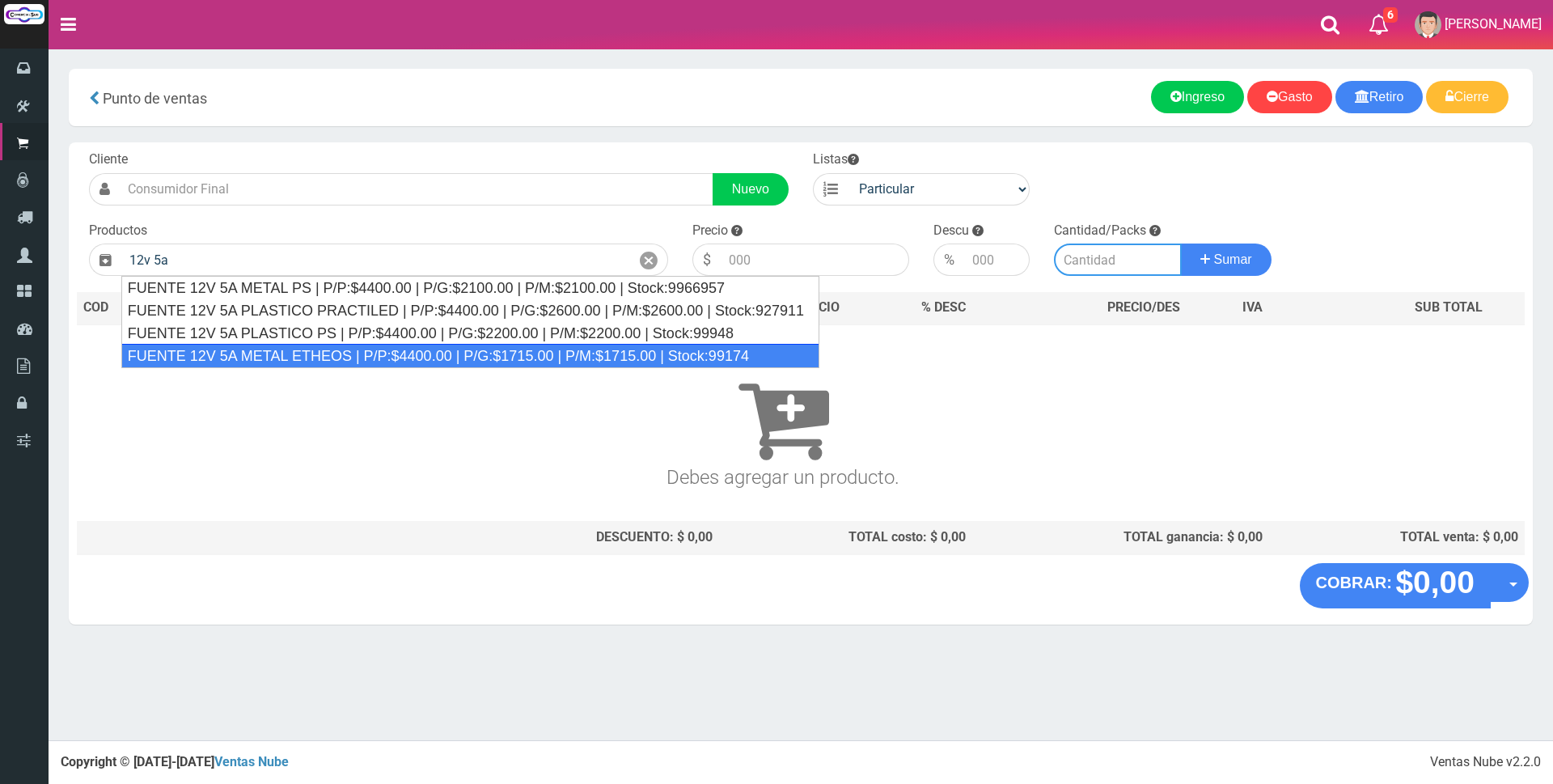
type input "FUENTE 12V 5A METAL ETHEOS | P/P:$4400.00 | P/G:$1715.00 | P/M:$1715.00 | Stock…"
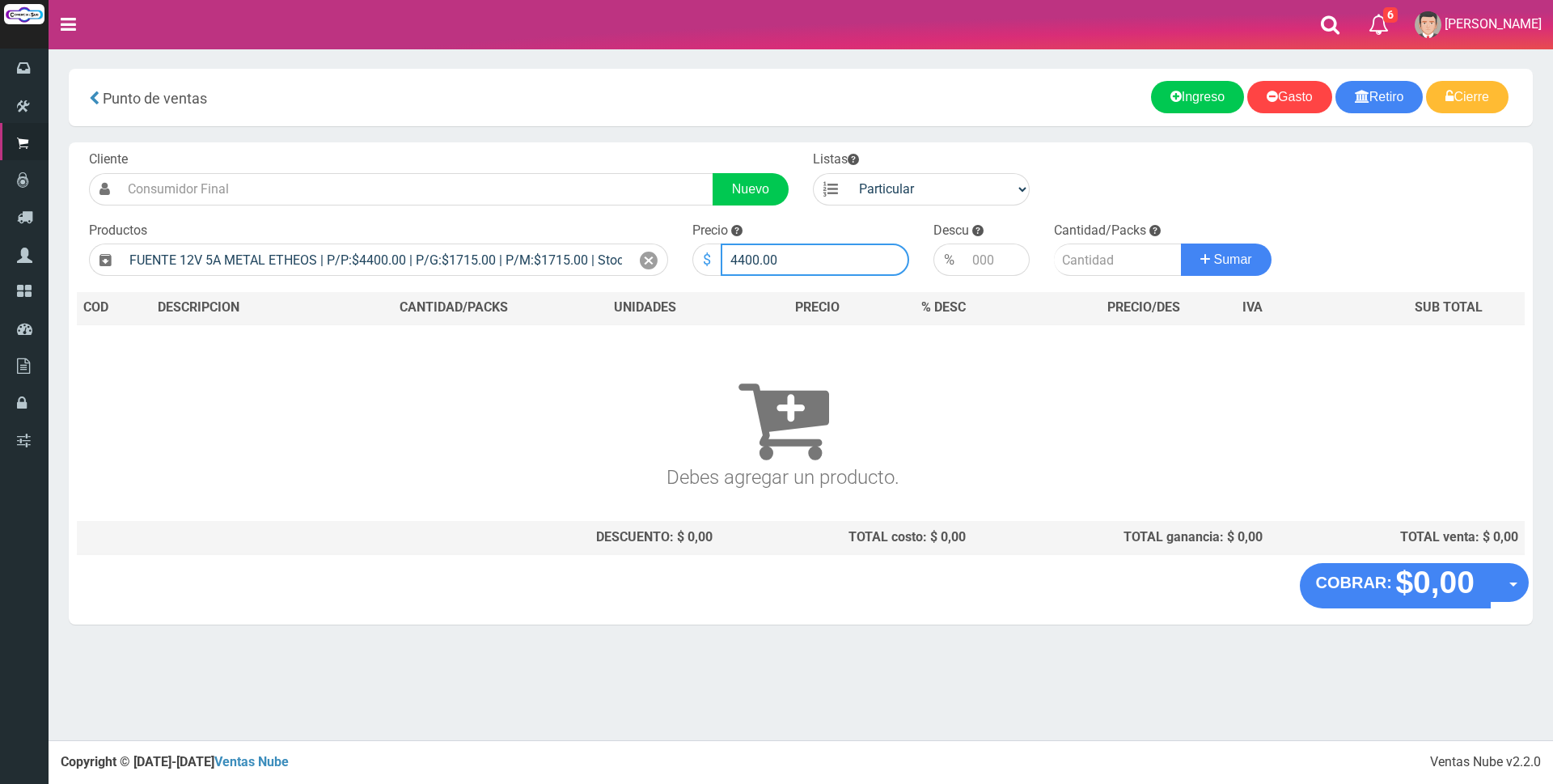
drag, startPoint x: 807, startPoint y: 254, endPoint x: 716, endPoint y: 254, distance: 91.0
click at [716, 254] on div "$ 4400.00" at bounding box center [800, 260] width 216 height 32
type input "12000"
type input "6"
click at [1180, 244] on button "Sumar" at bounding box center [1225, 260] width 91 height 32
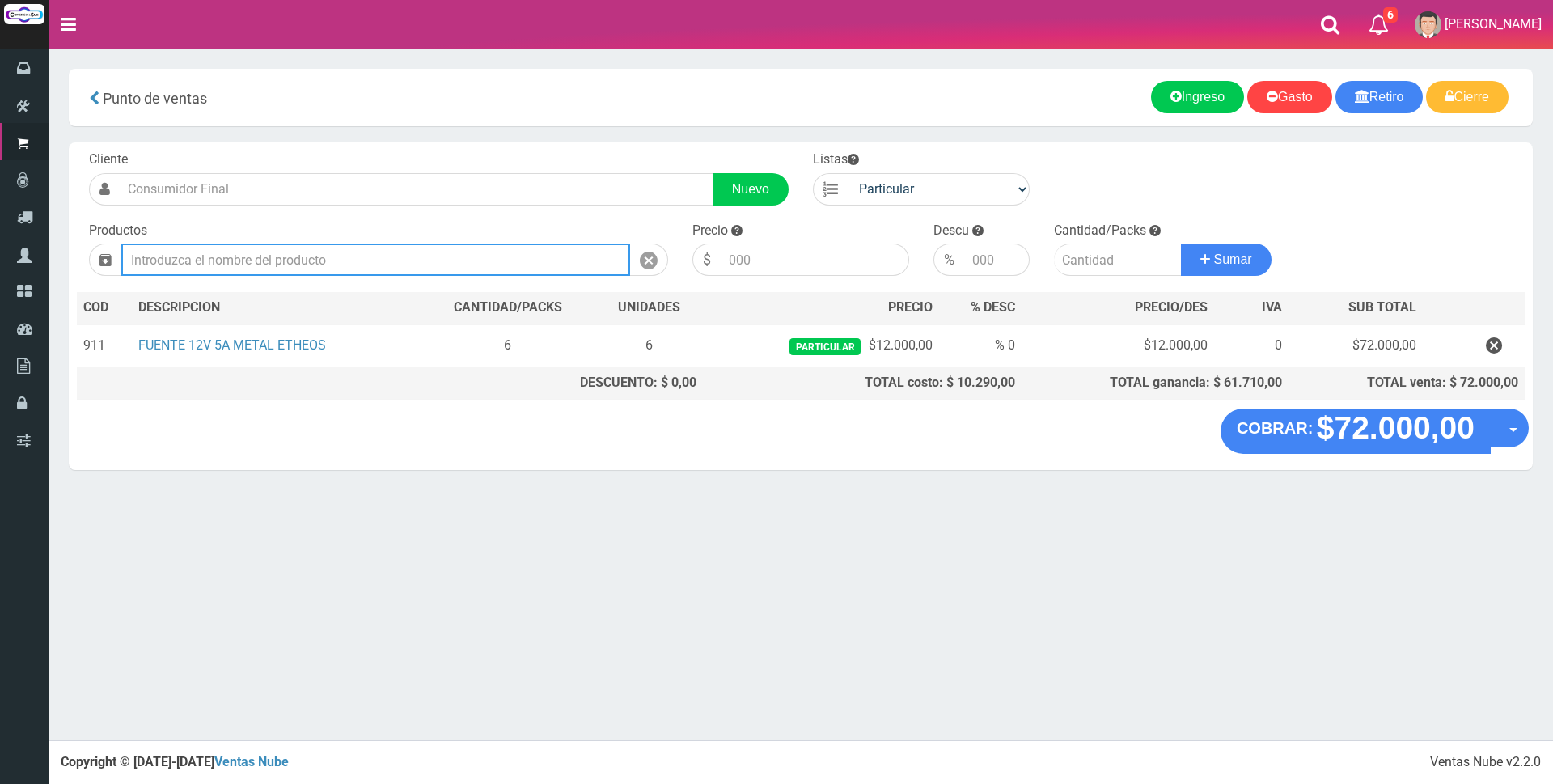
click at [234, 256] on input "text" at bounding box center [375, 260] width 509 height 32
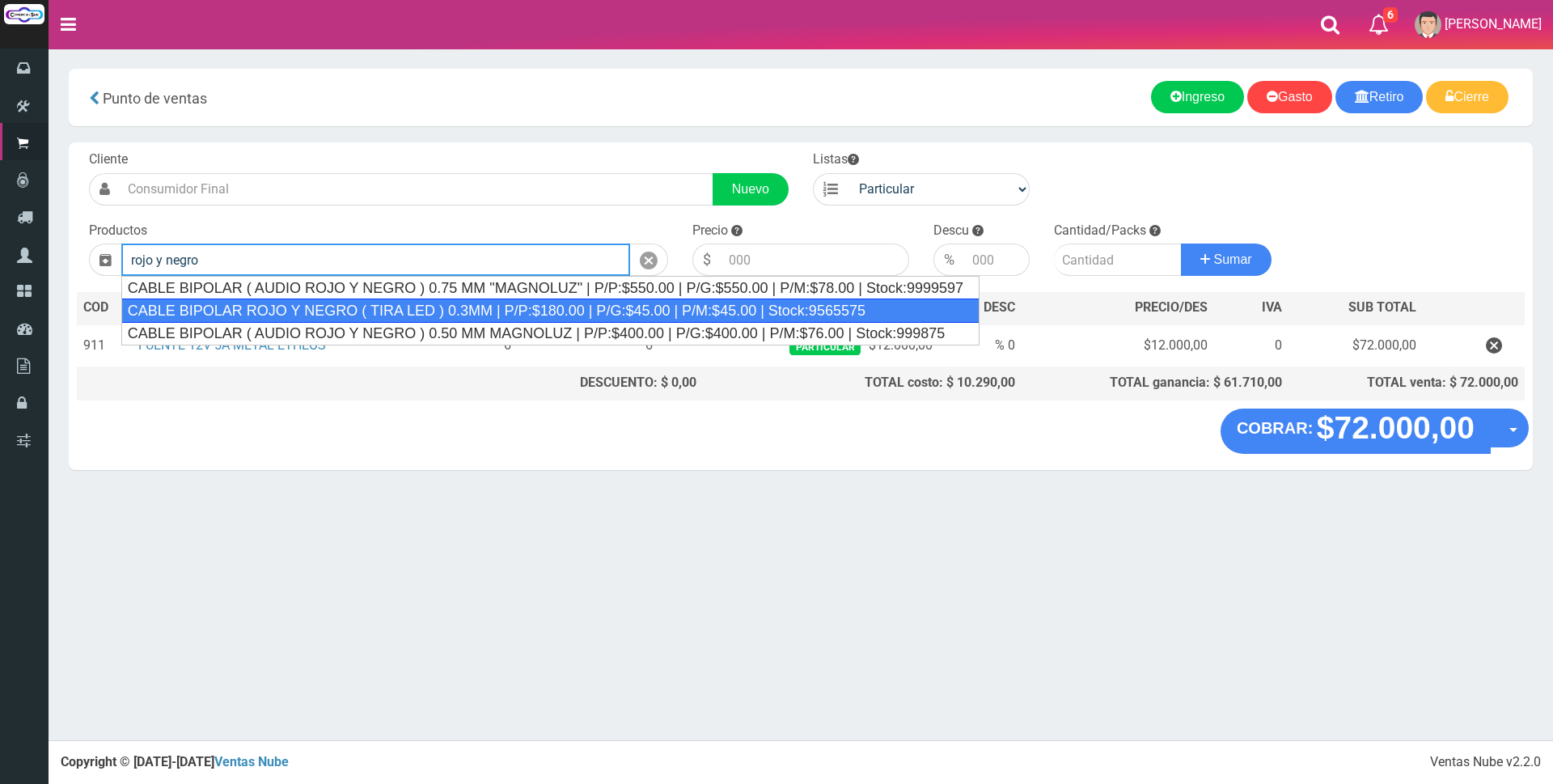
click at [562, 316] on div "CABLE BIPOLAR ROJO Y NEGRO ( TIRA LED ) 0.3MM | P/P:$180.00 | P/G:$45.00 | P/M:…" at bounding box center [550, 310] width 858 height 24
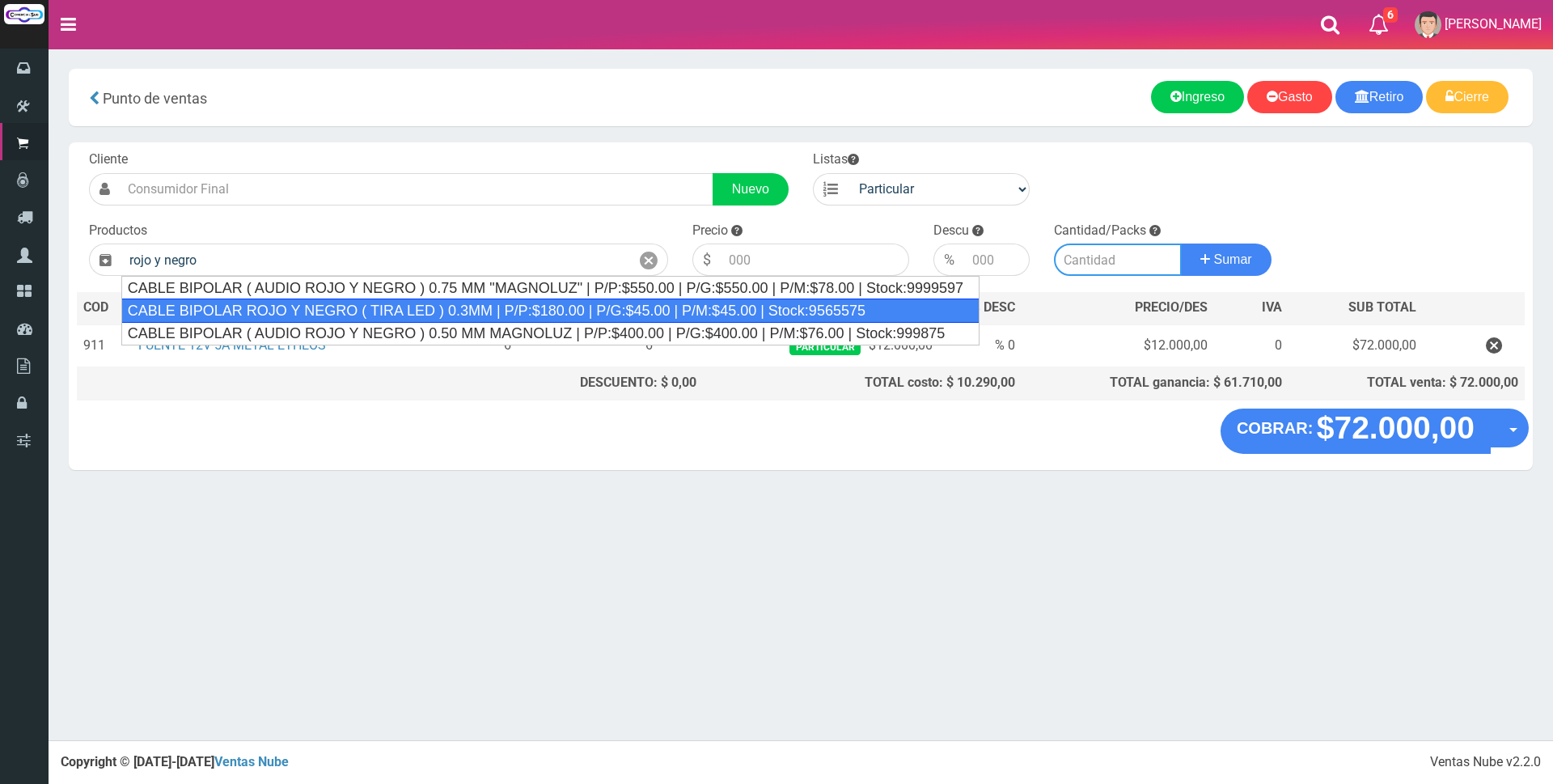
type input "CABLE BIPOLAR ROJO Y NEGRO ( TIRA LED ) 0.3MM | P/P:$180.00 | P/G:$45.00 | P/M:…"
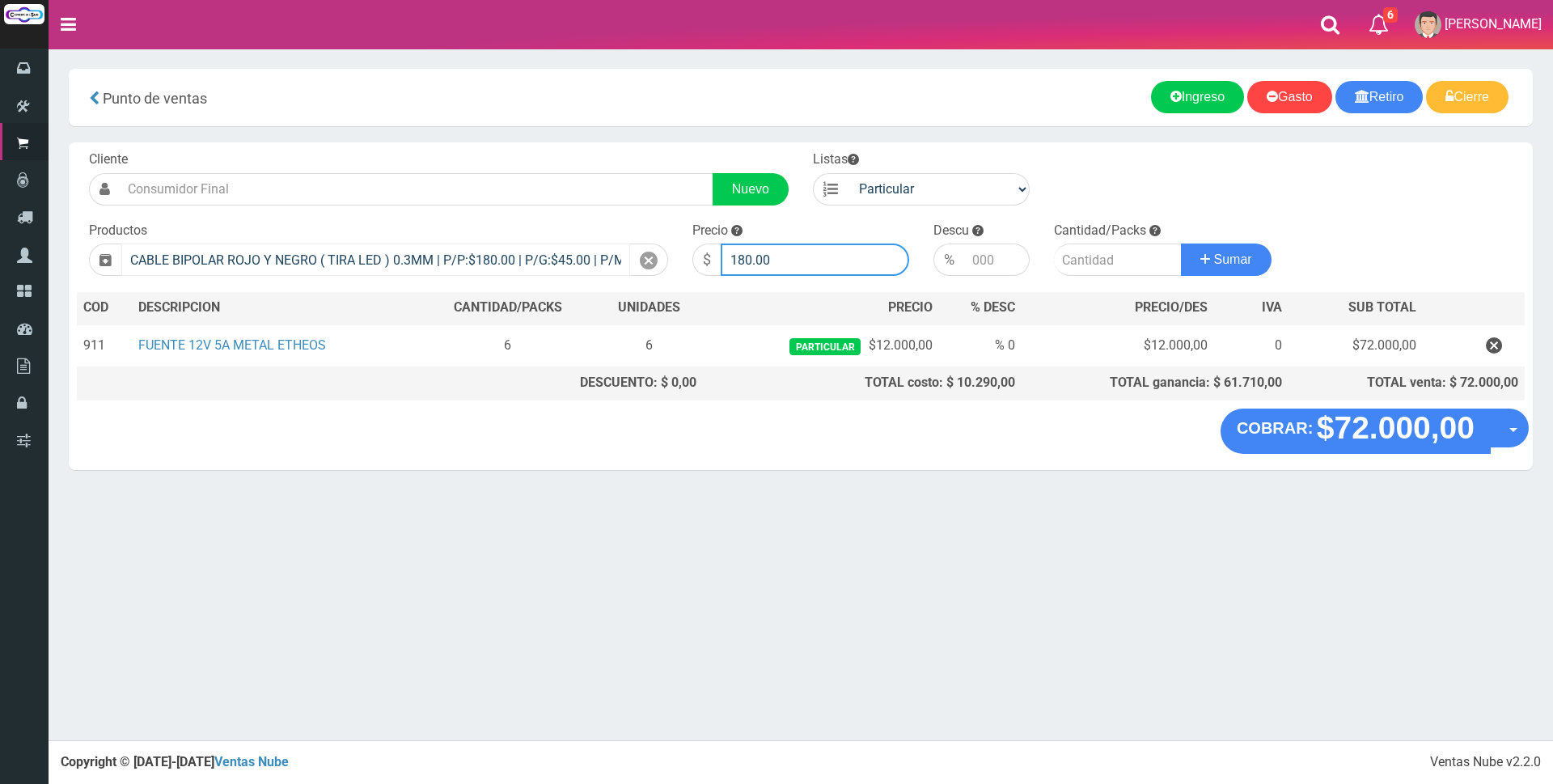
drag, startPoint x: 795, startPoint y: 249, endPoint x: 503, endPoint y: 250, distance: 292.0
click at [505, 151] on form "Cliente Nuevo Listas Particular Gremio Mayoristas" at bounding box center [800, 151] width 1447 height 0
type input "400"
type input "10"
click at [1180, 244] on button "Sumar" at bounding box center [1225, 260] width 91 height 32
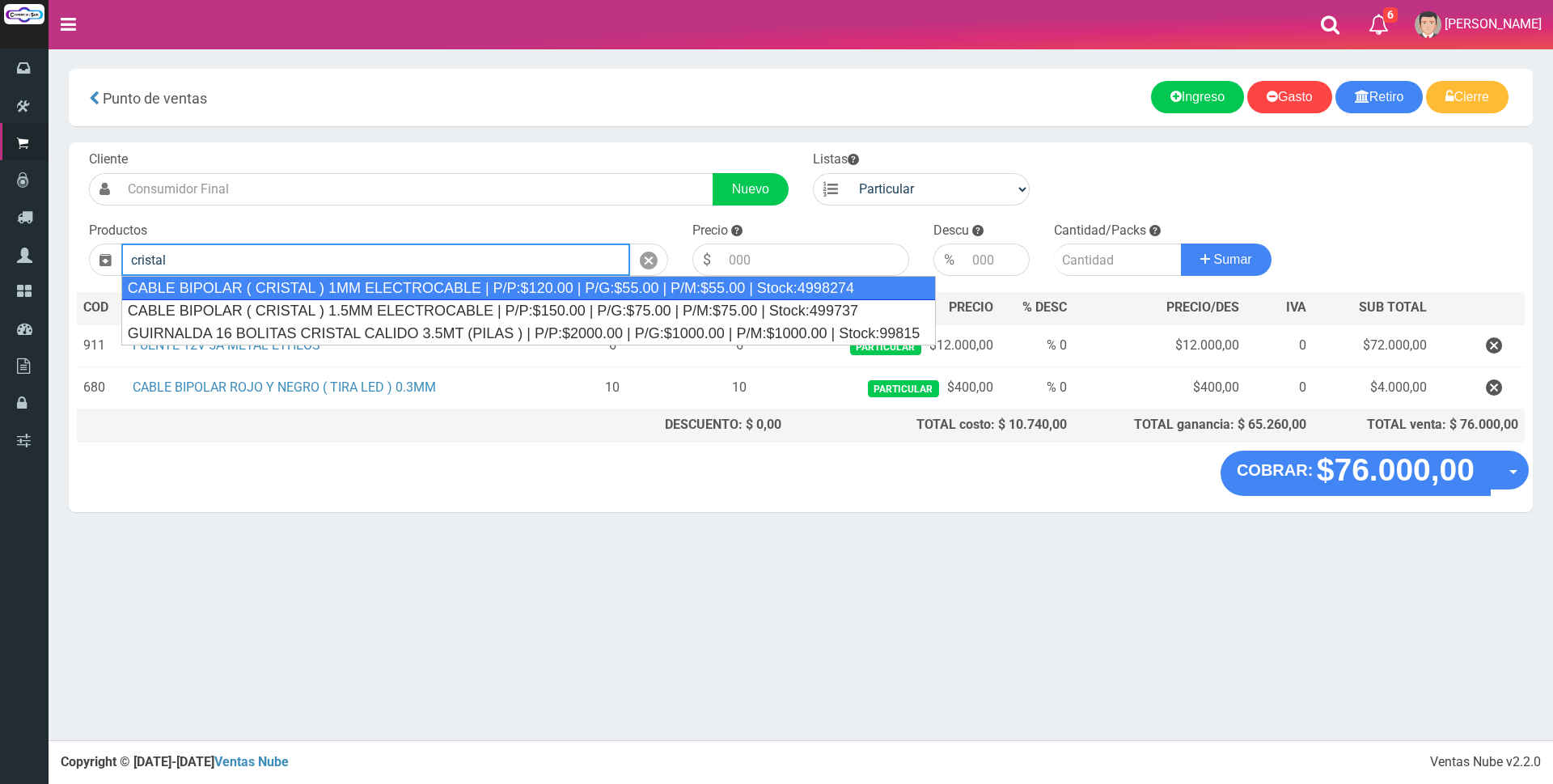
drag, startPoint x: 574, startPoint y: 279, endPoint x: 597, endPoint y: 272, distance: 24.0
click at [575, 279] on div "CABLE BIPOLAR ( CRISTAL ) 1MM ELECTROCABLE | P/P:$120.00 | P/G:$55.00 | P/M:$55…" at bounding box center [529, 287] width 816 height 24
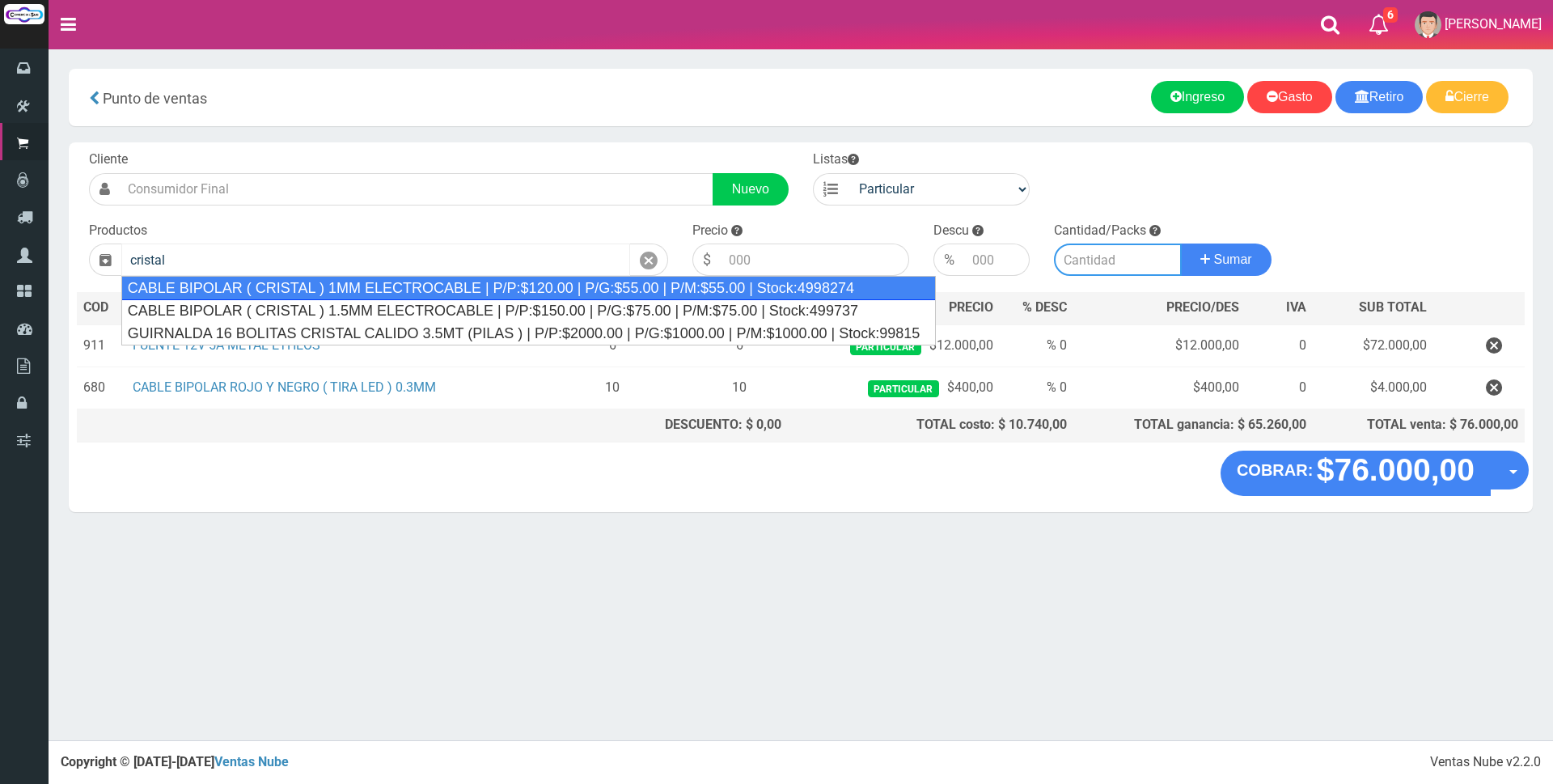
type input "CABLE BIPOLAR ( CRISTAL ) 1MM ELECTROCABLE | P/P:$120.00 | P/G:$55.00 | P/M:$55…"
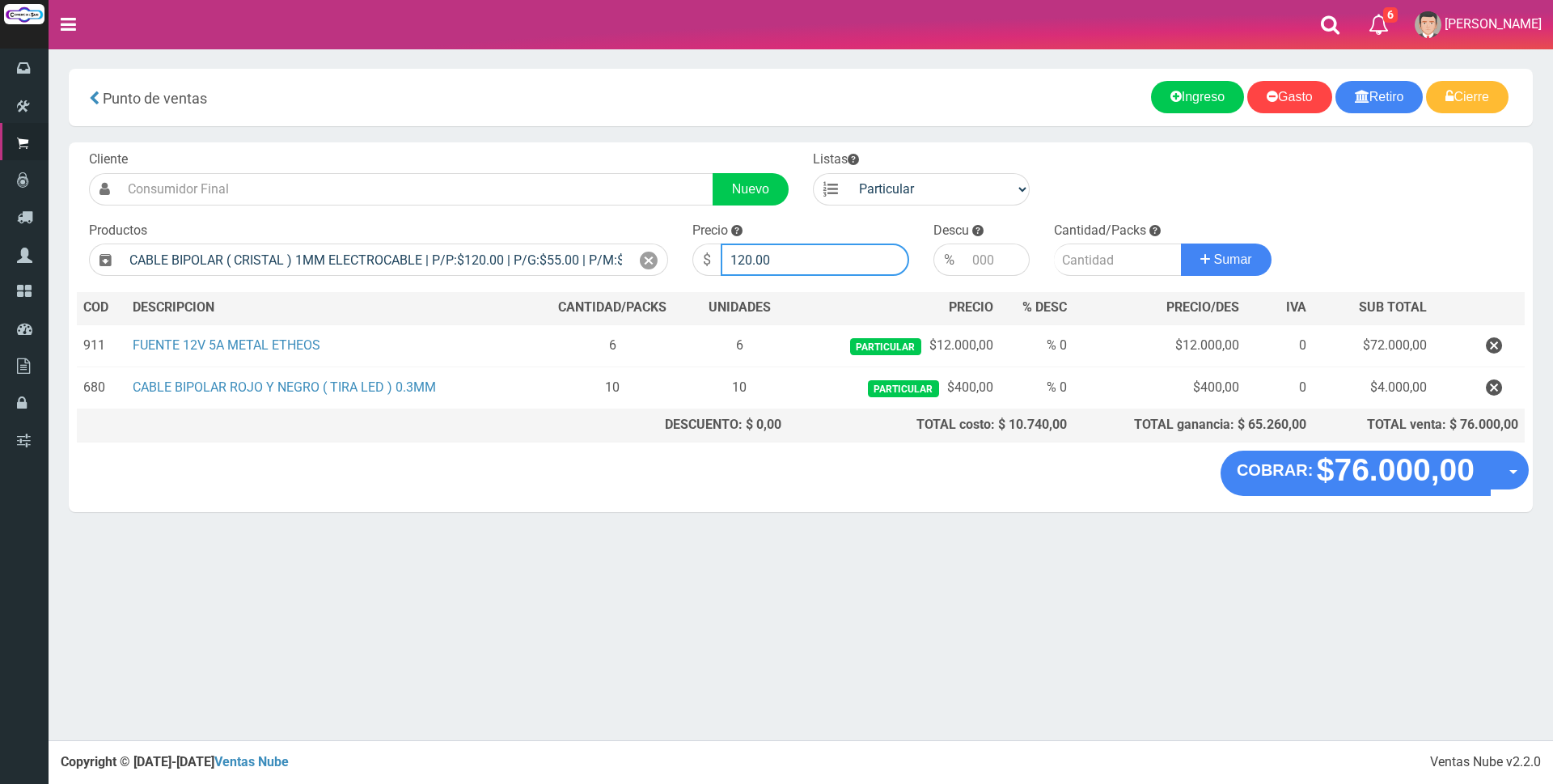
drag, startPoint x: 796, startPoint y: 254, endPoint x: 497, endPoint y: 209, distance: 302.4
click at [497, 209] on div "Cliente Nuevo Listas Particular Gremio Mayoristas Productos" at bounding box center [800, 295] width 1463 height 308
type input "600"
type input "10"
click at [1180, 244] on button "Sumar" at bounding box center [1225, 260] width 91 height 32
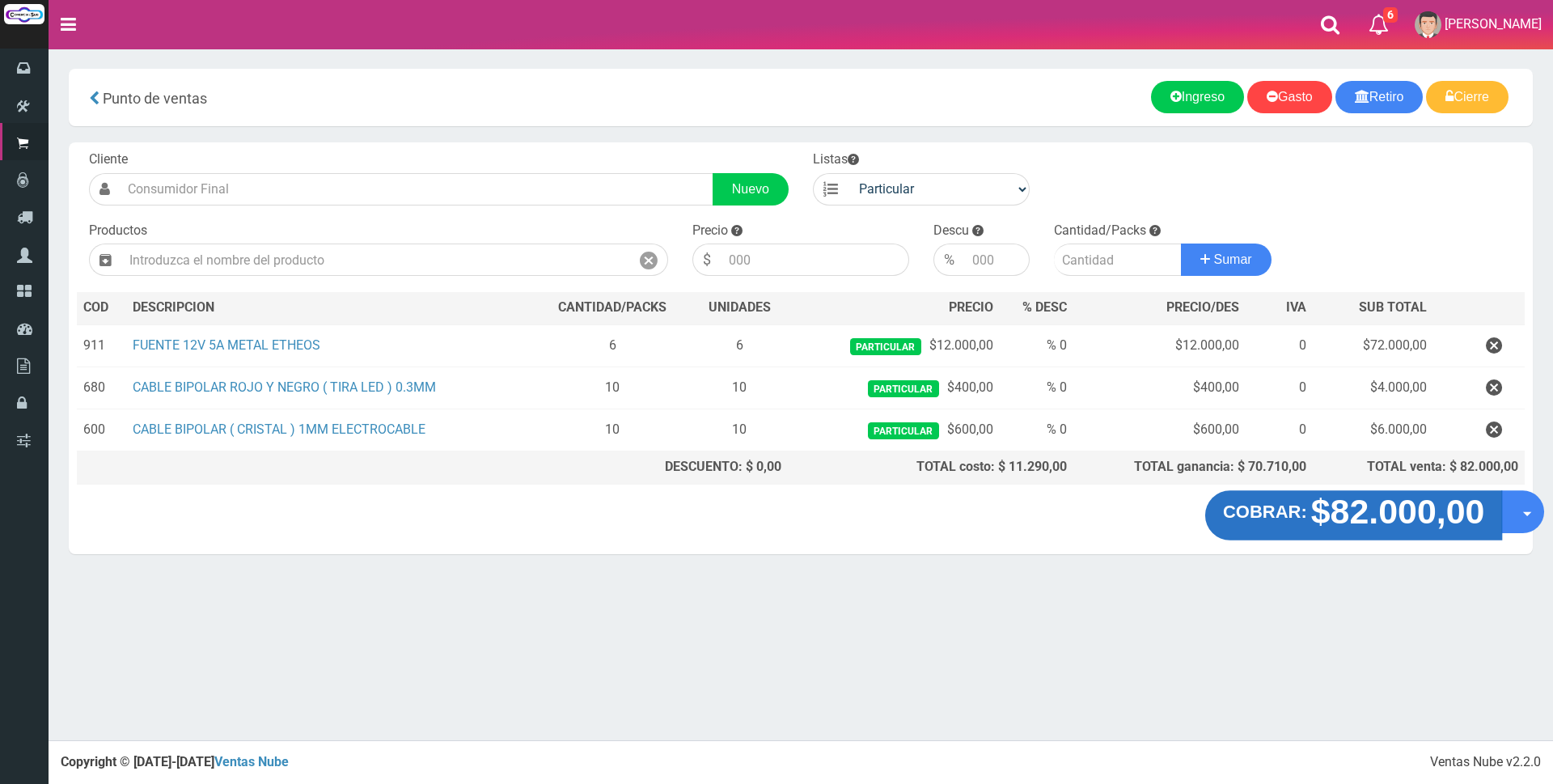
click at [1341, 503] on strong "$82.000,00" at bounding box center [1398, 512] width 174 height 38
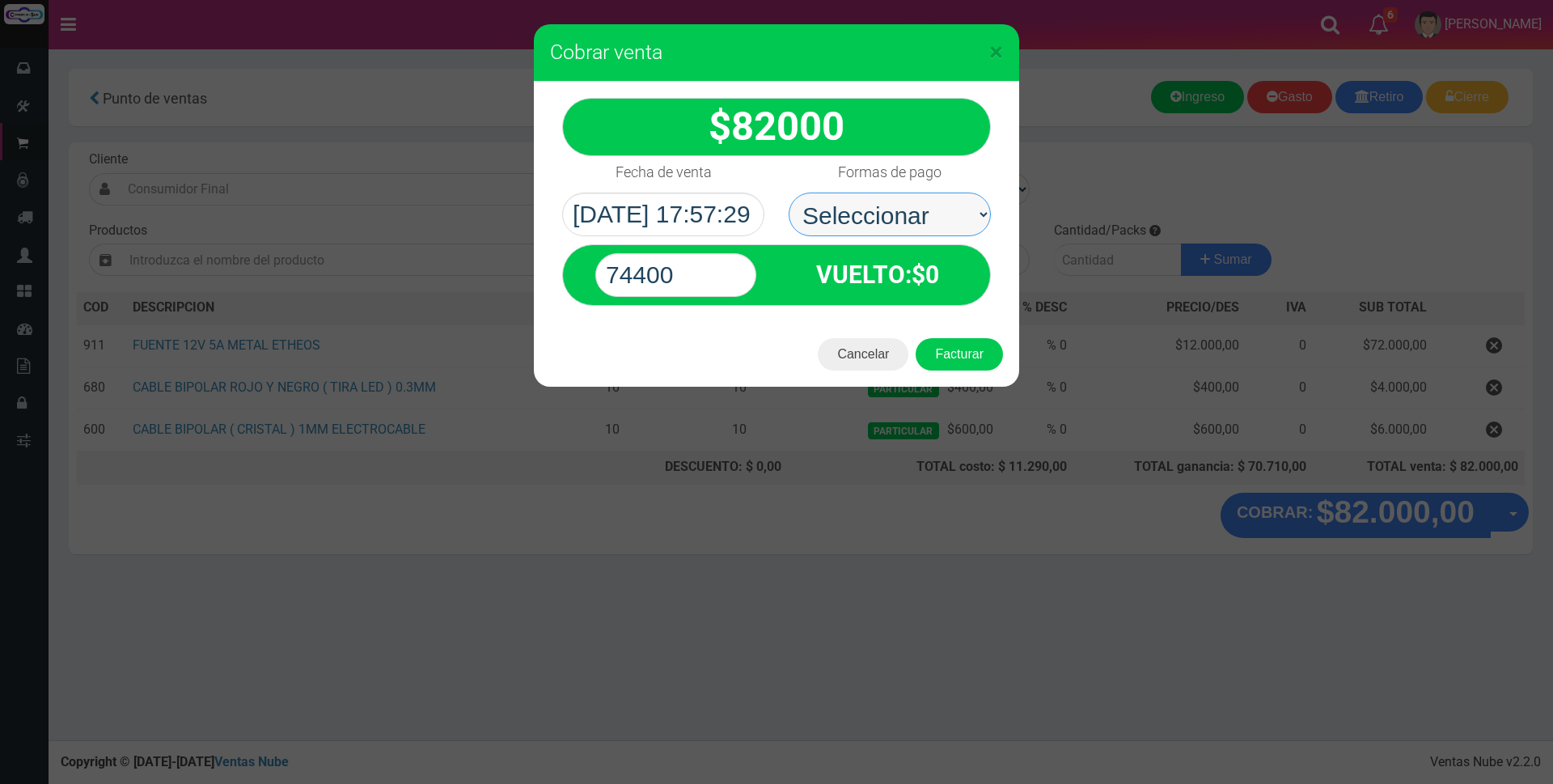
click at [886, 196] on select "Seleccionar Efectivo Tarjeta de Crédito Depósito Débito" at bounding box center [890, 214] width 202 height 44
select select "Efectivo"
click at [789, 192] on select "Seleccionar Efectivo Tarjeta de Crédito Depósito Débito" at bounding box center [890, 214] width 202 height 44
drag, startPoint x: 708, startPoint y: 270, endPoint x: 462, endPoint y: 269, distance: 246.0
click at [466, 270] on div "× Cobrar venta 82000" at bounding box center [776, 392] width 1553 height 784
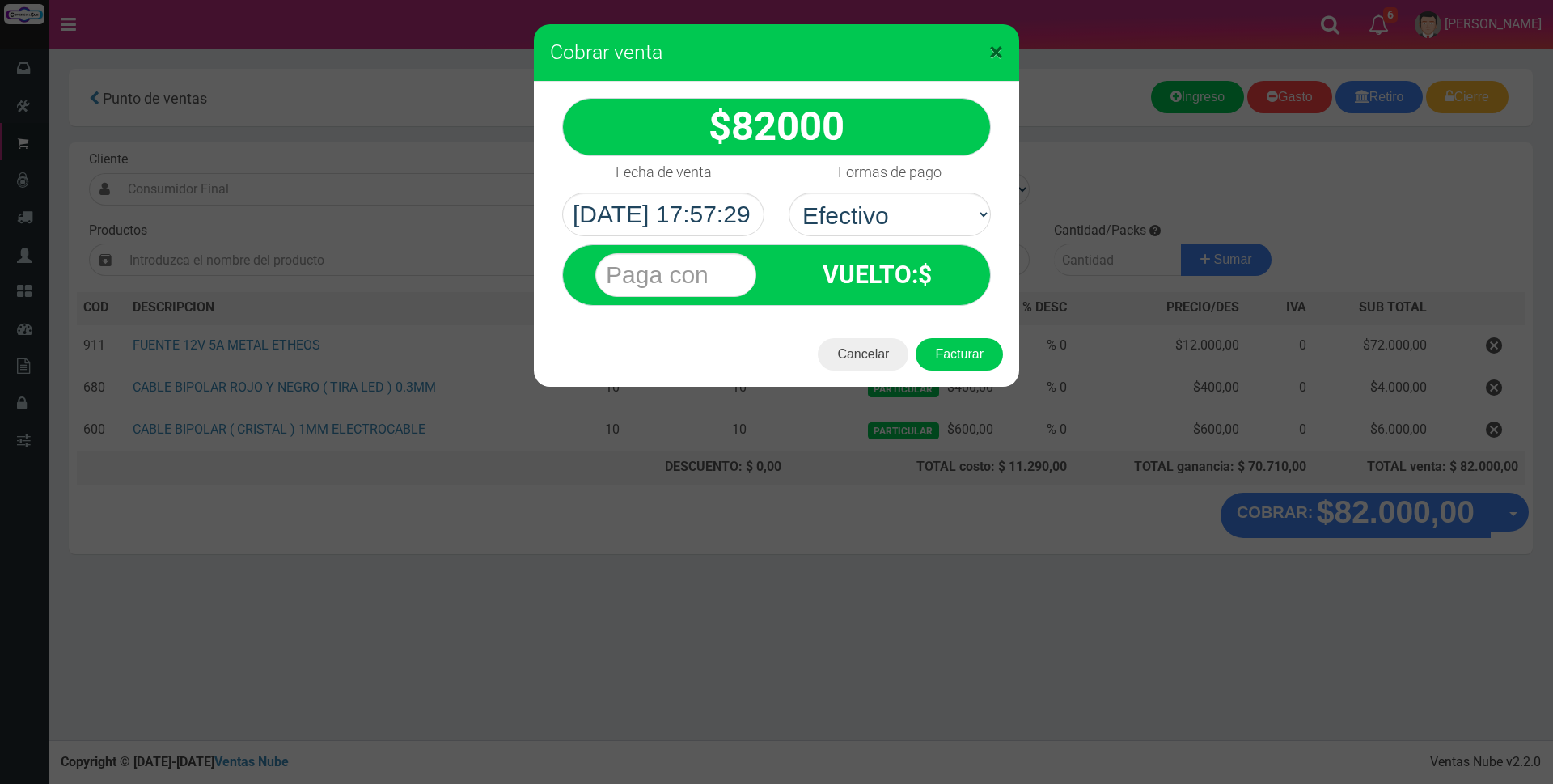
click at [993, 51] on span "×" at bounding box center [996, 51] width 13 height 30
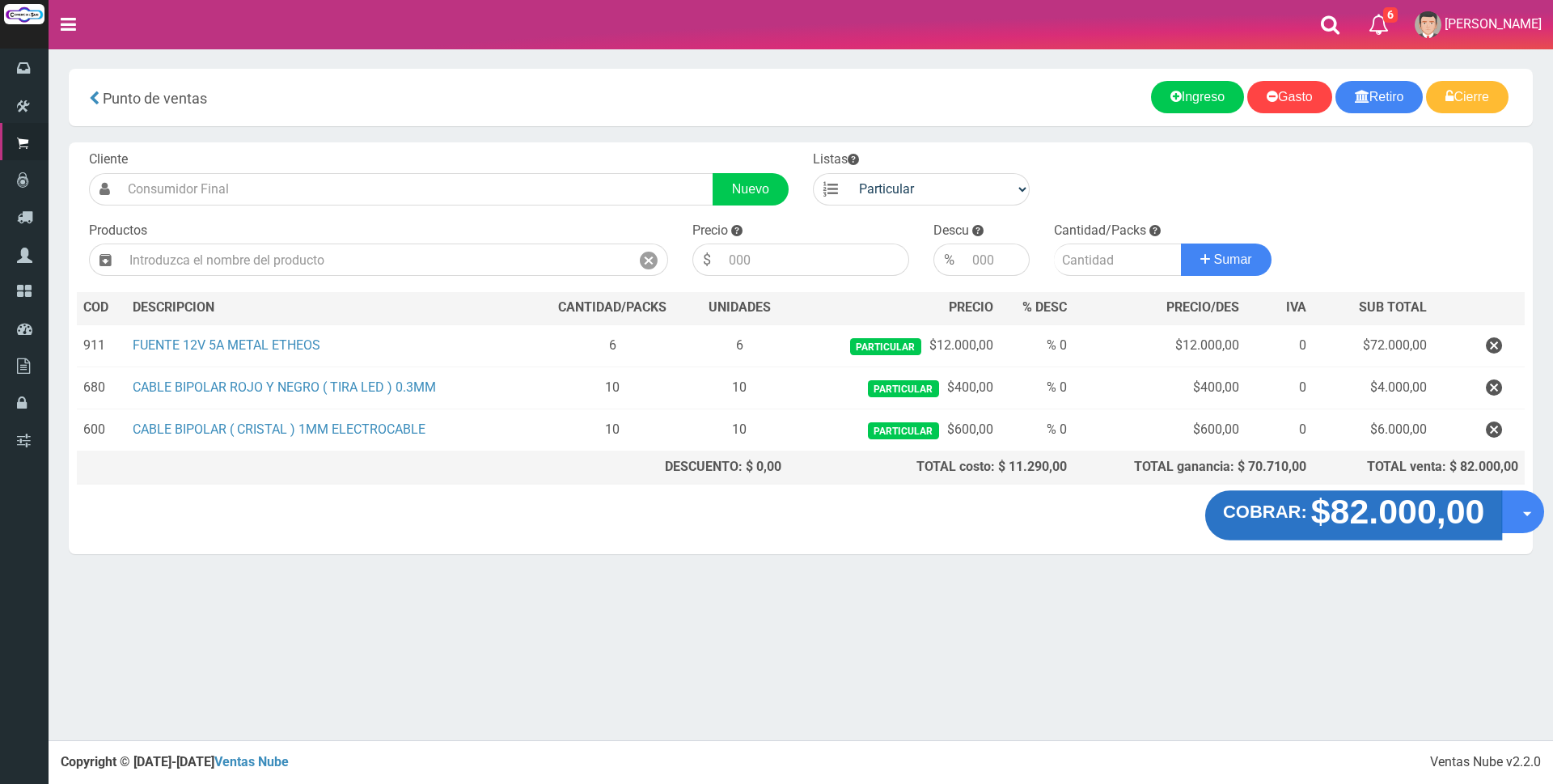
click at [1382, 518] on strong "$82.000,00" at bounding box center [1398, 512] width 174 height 38
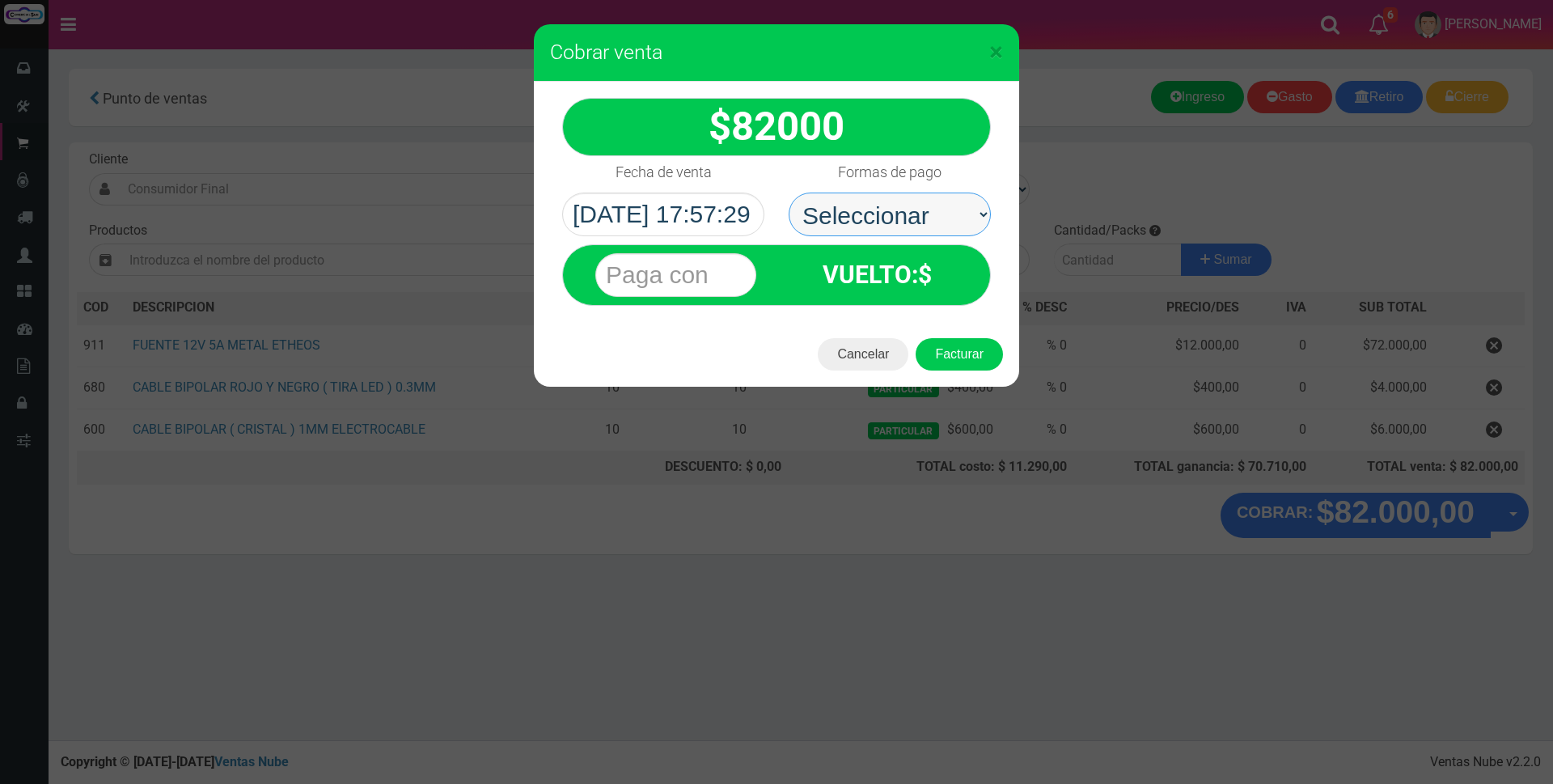
click at [879, 203] on select "Seleccionar Efectivo Tarjeta de Crédito Depósito Débito" at bounding box center [890, 214] width 202 height 44
select select "Efectivo"
click at [789, 192] on select "Seleccionar Efectivo Tarjeta de Crédito Depósito Débito" at bounding box center [890, 214] width 202 height 44
click at [681, 277] on input "text" at bounding box center [676, 275] width 161 height 44
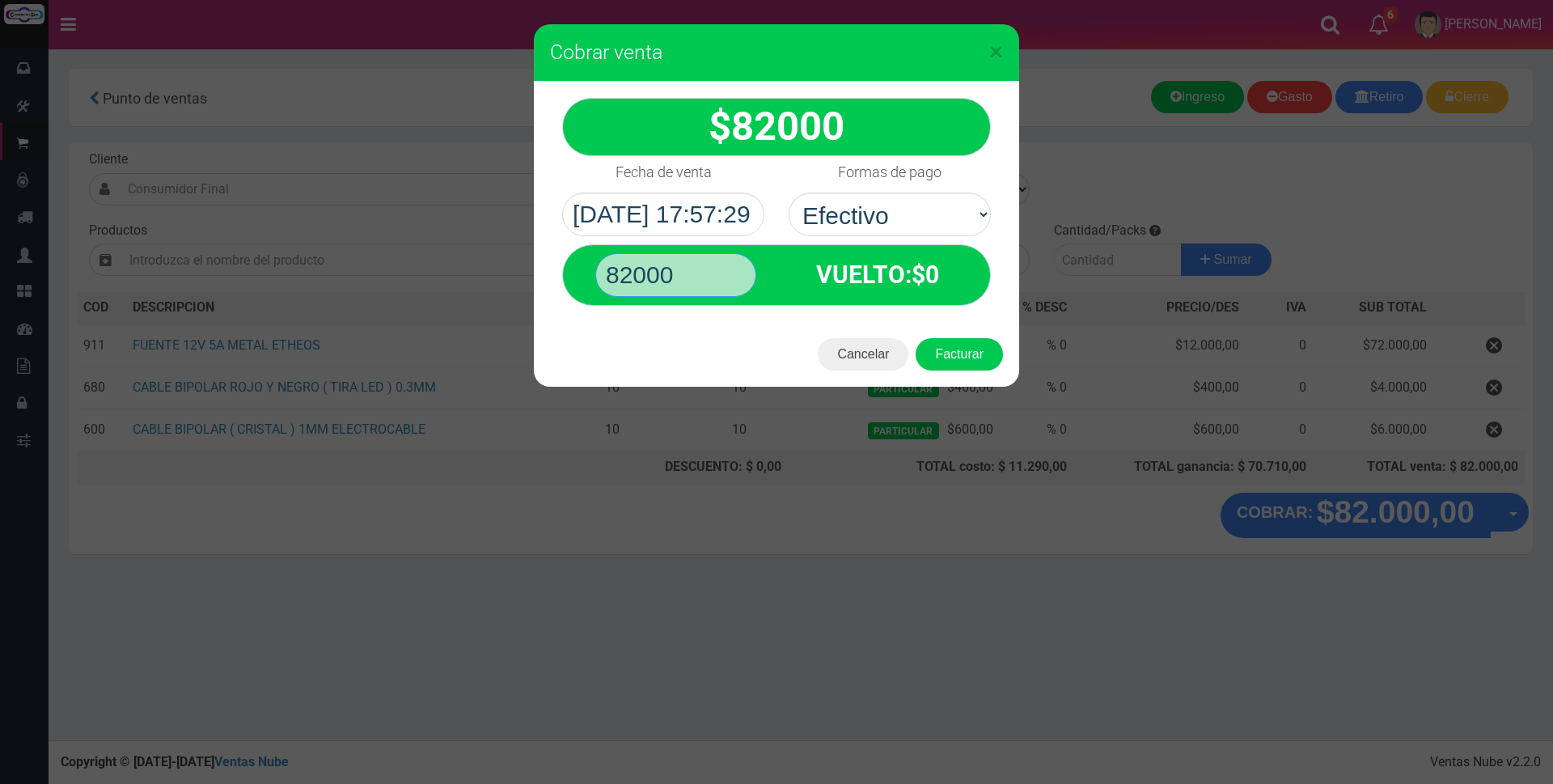
type input "82000"
click at [916, 338] on button "Facturar" at bounding box center [959, 354] width 88 height 32
